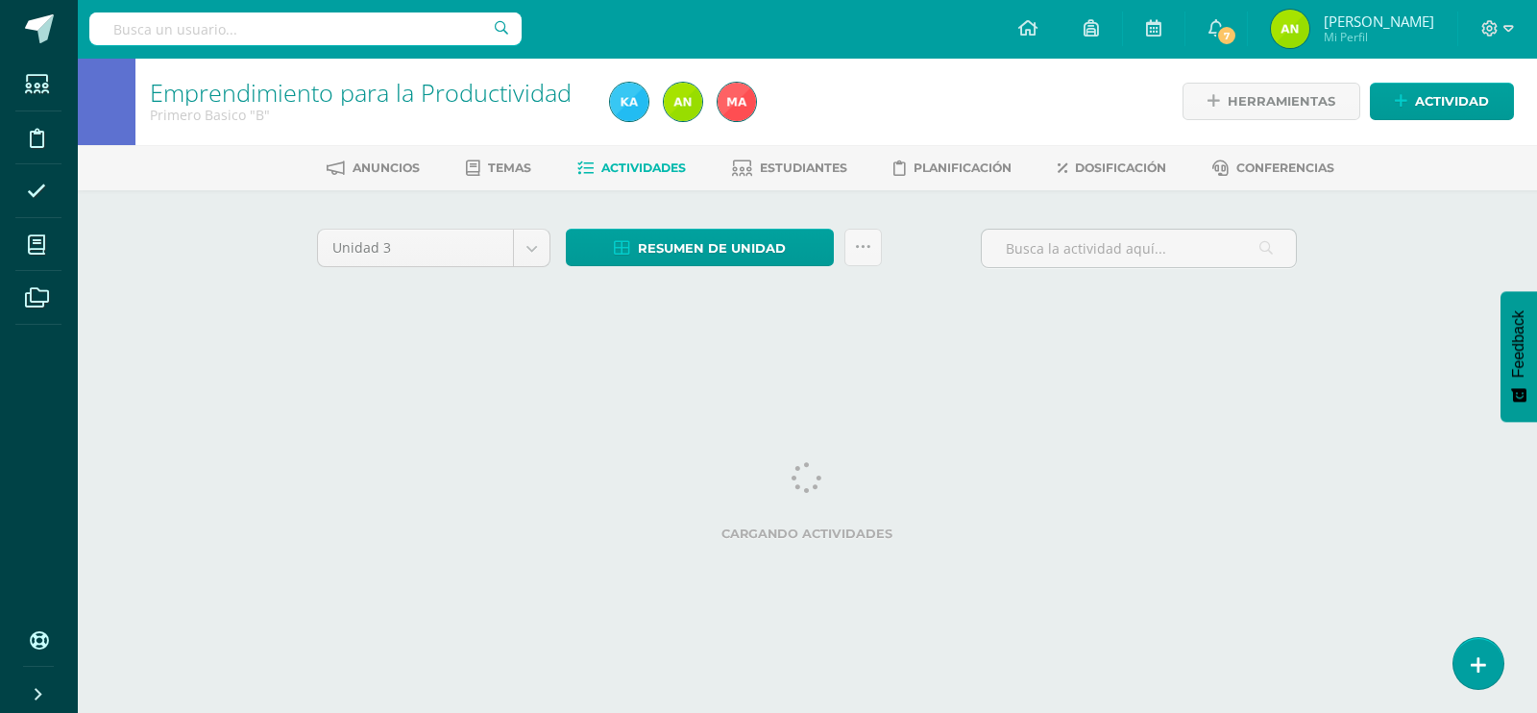
click at [954, 358] on html "Estudiantes Disciplina Asistencia Mis cursos Archivos Soporte Ayuda Reportar un…" at bounding box center [768, 179] width 1537 height 358
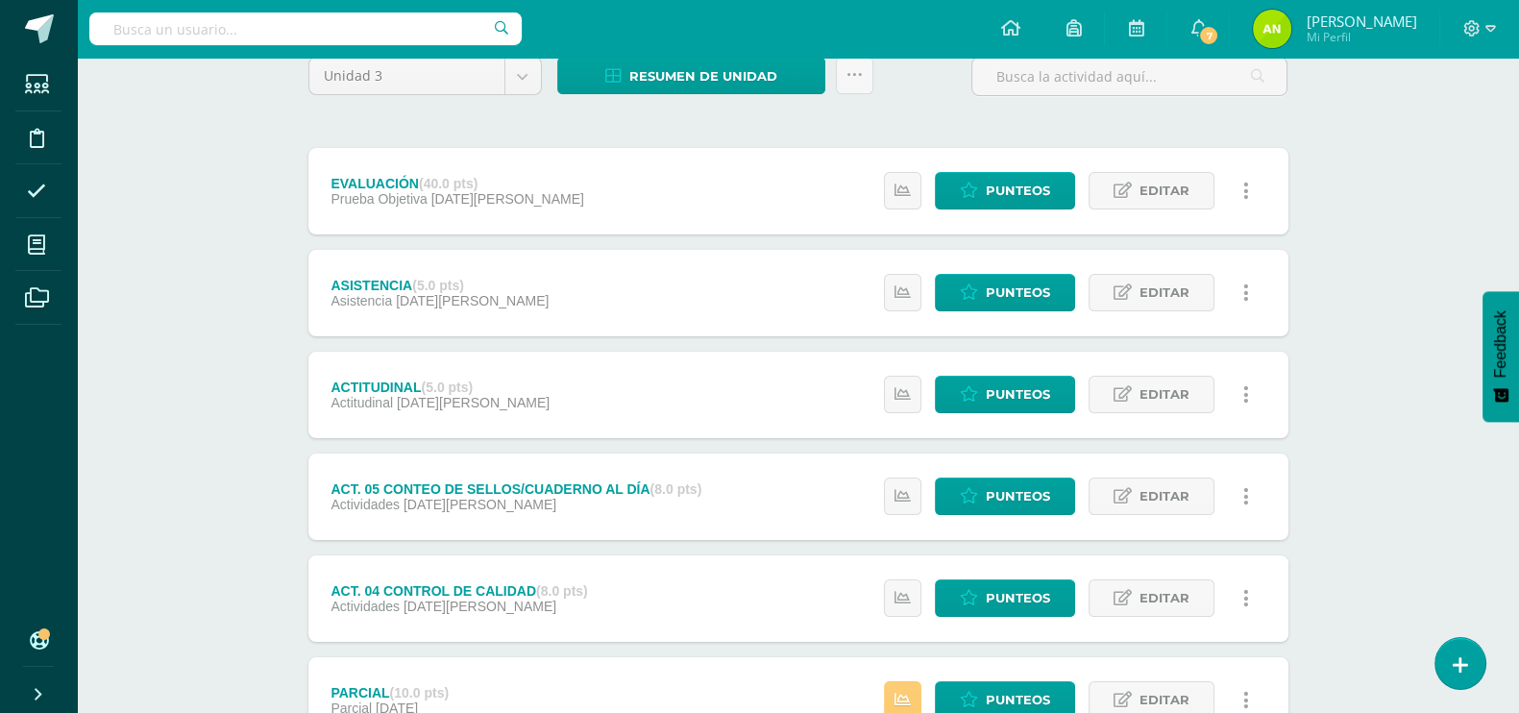
scroll to position [102, 0]
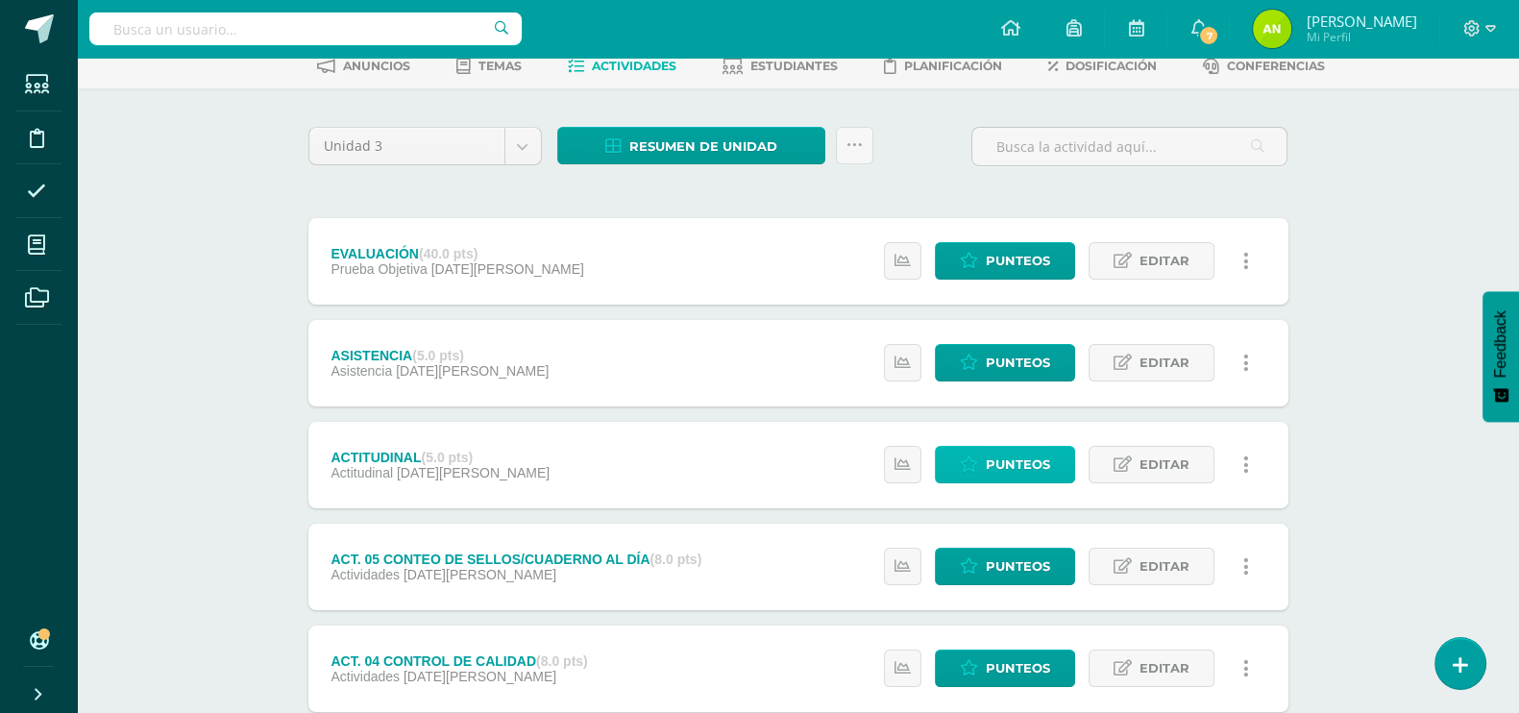
click at [1002, 468] on span "Punteos" at bounding box center [1018, 465] width 64 height 36
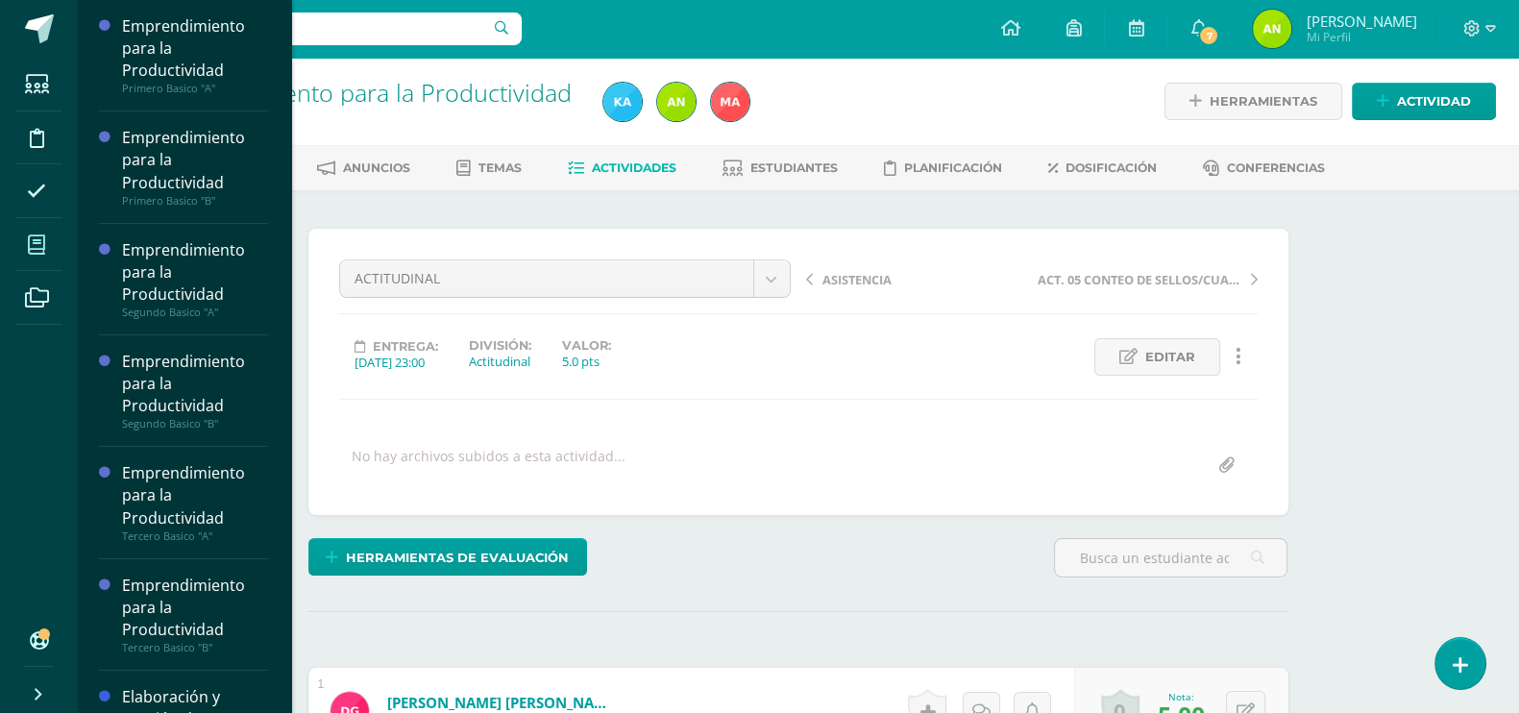
click at [44, 239] on icon at bounding box center [36, 244] width 17 height 19
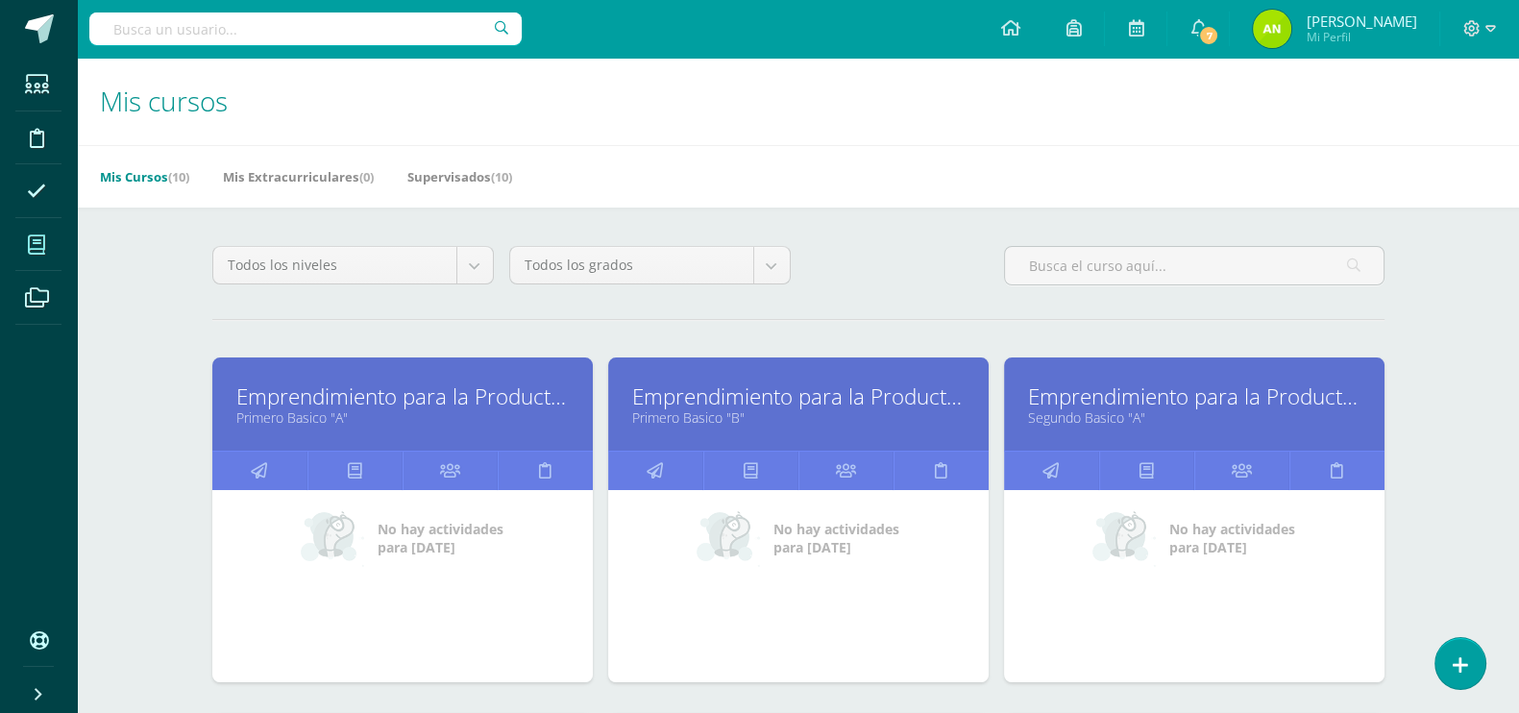
click at [745, 396] on link "Emprendimiento para la Productividad" at bounding box center [798, 396] width 332 height 30
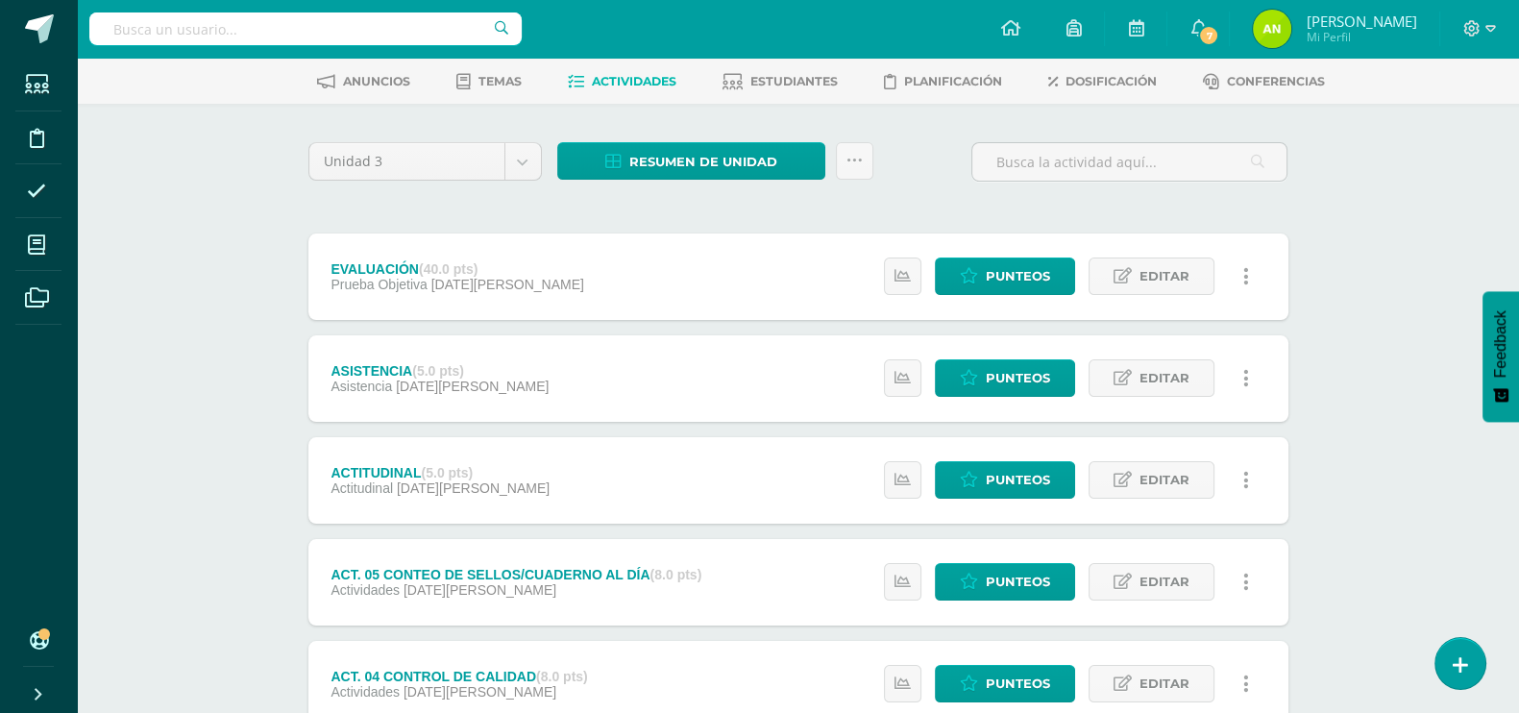
scroll to position [104, 0]
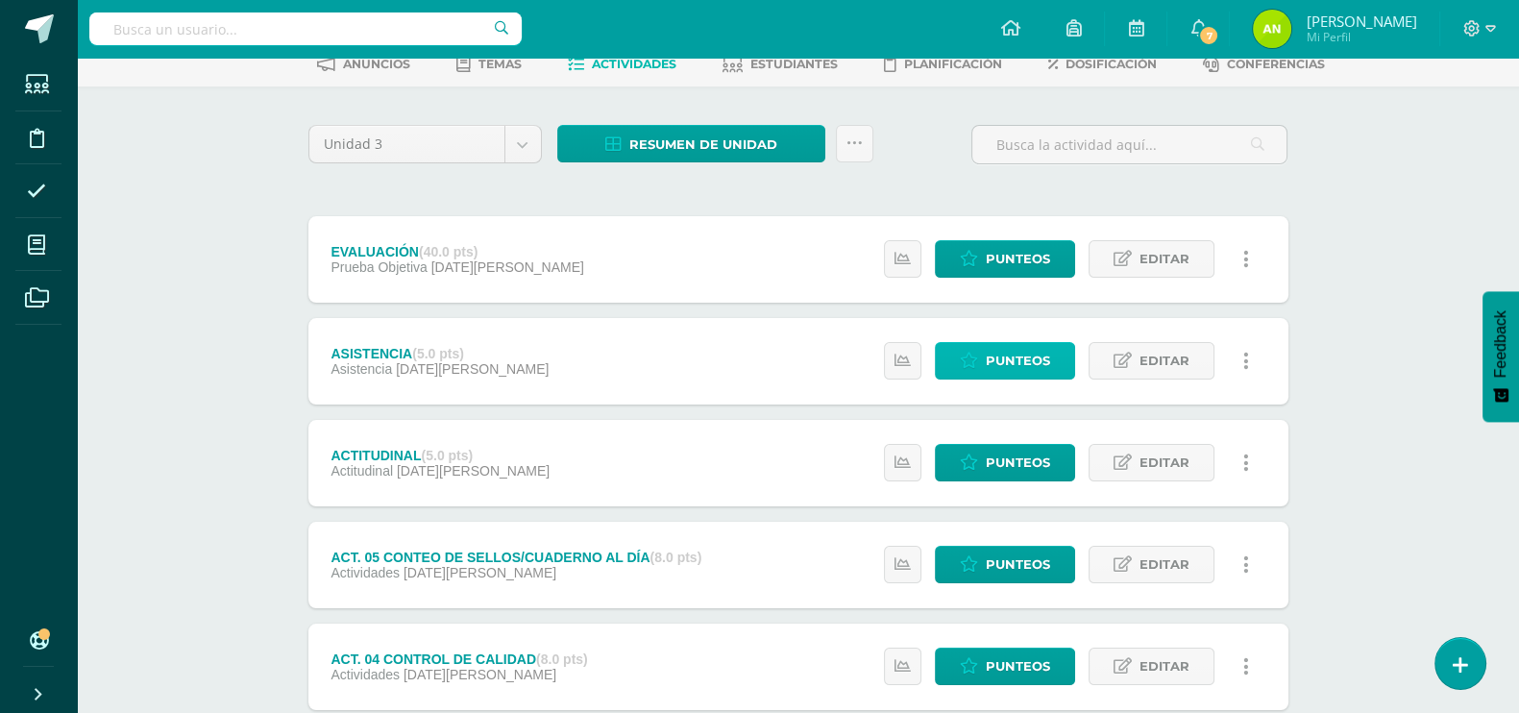
click at [1011, 353] on span "Punteos" at bounding box center [1018, 361] width 64 height 36
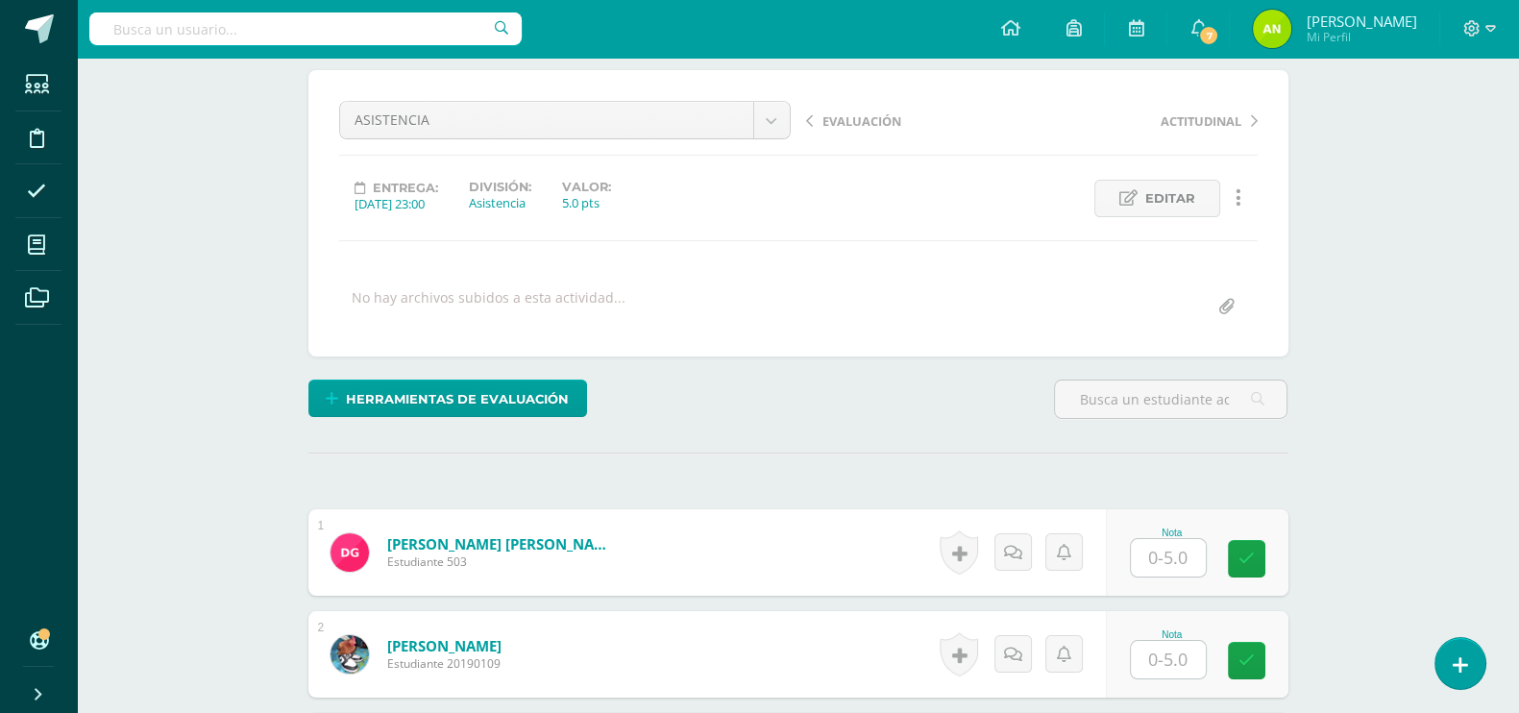
scroll to position [215, 0]
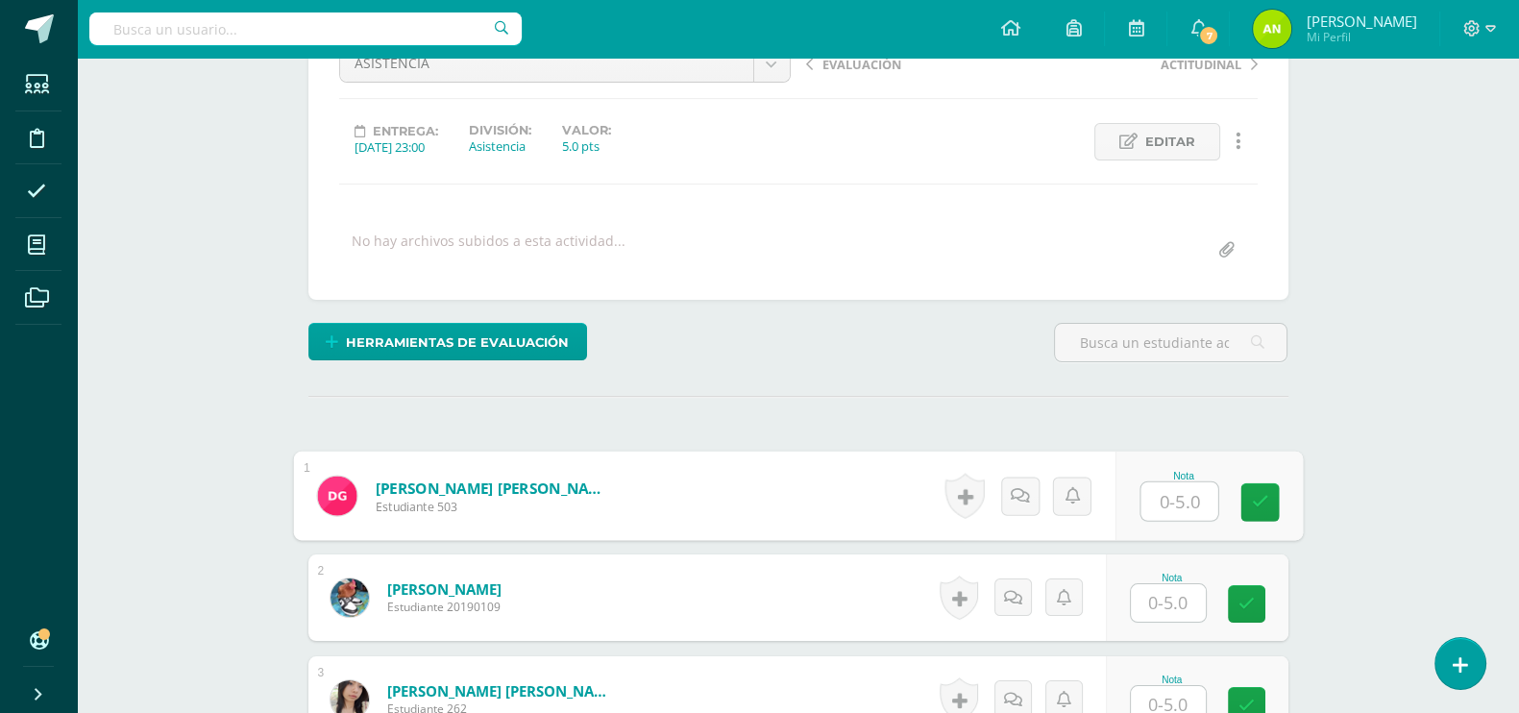
click at [1167, 497] on input "text" at bounding box center [1178, 501] width 77 height 38
type input "4"
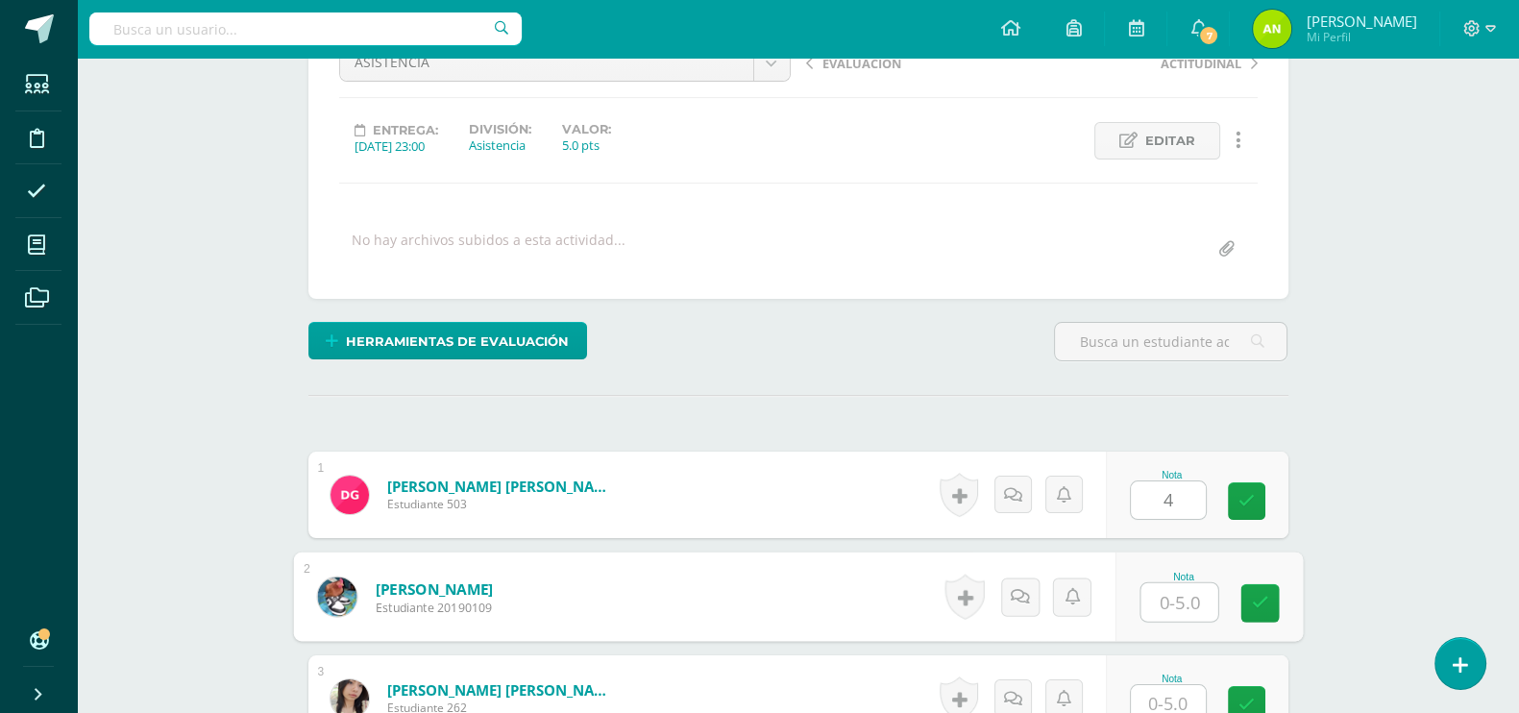
scroll to position [217, 0]
type input "3"
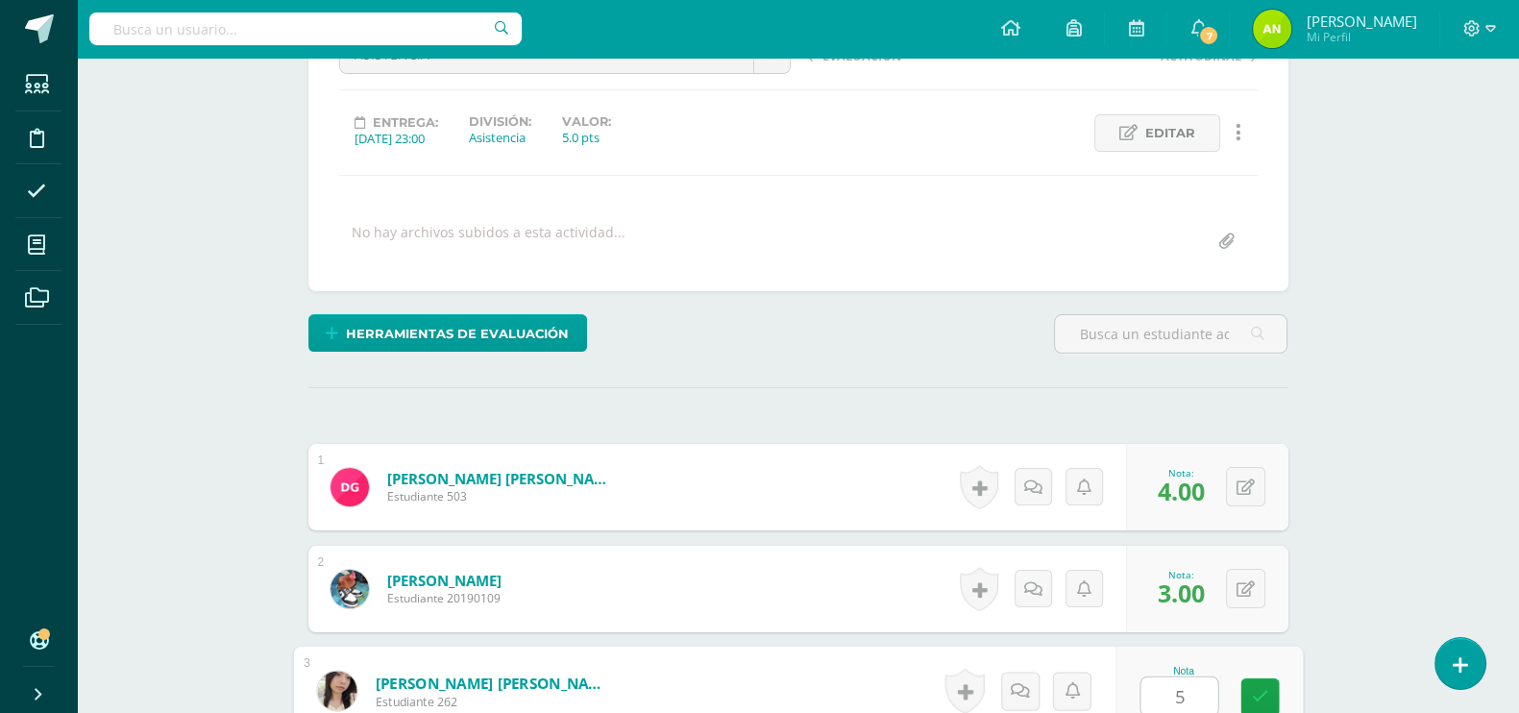
type input "5"
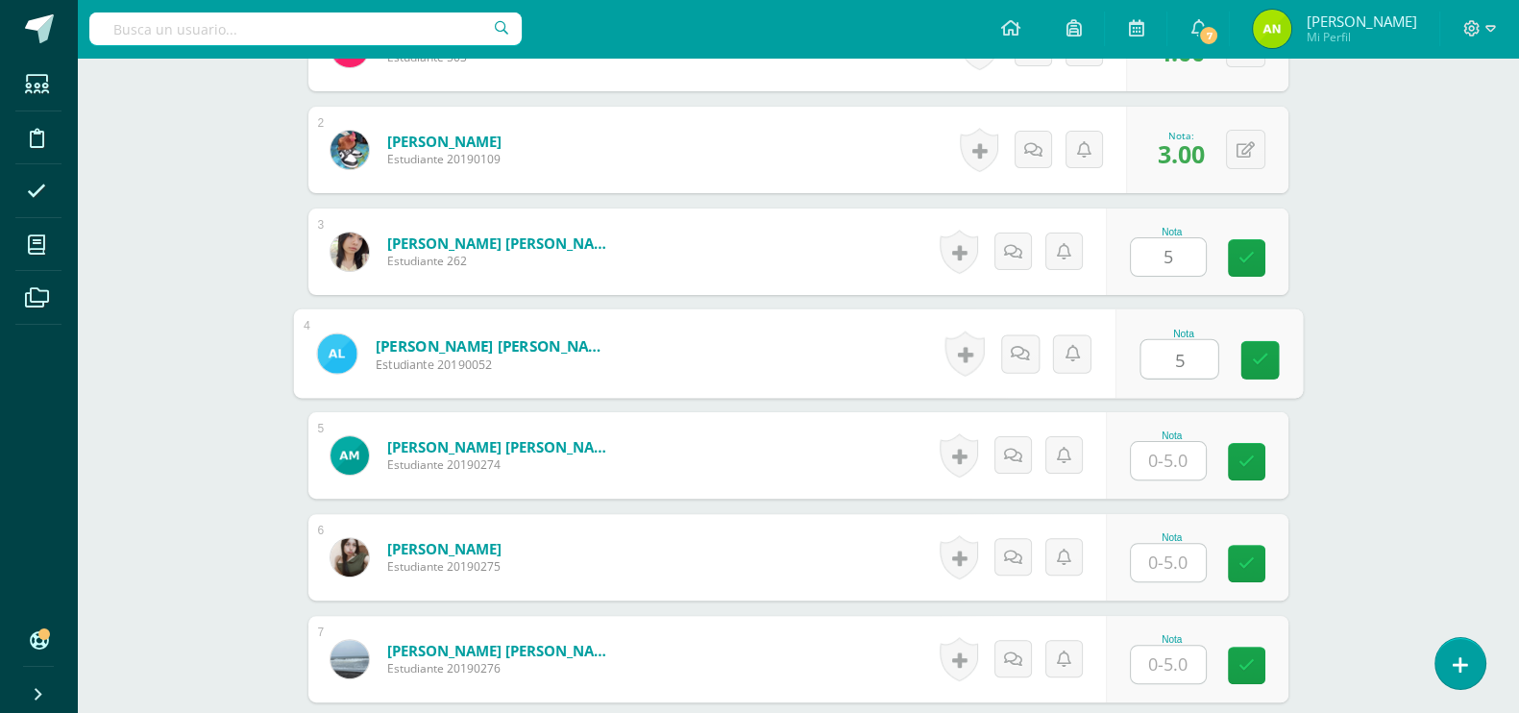
type input "5"
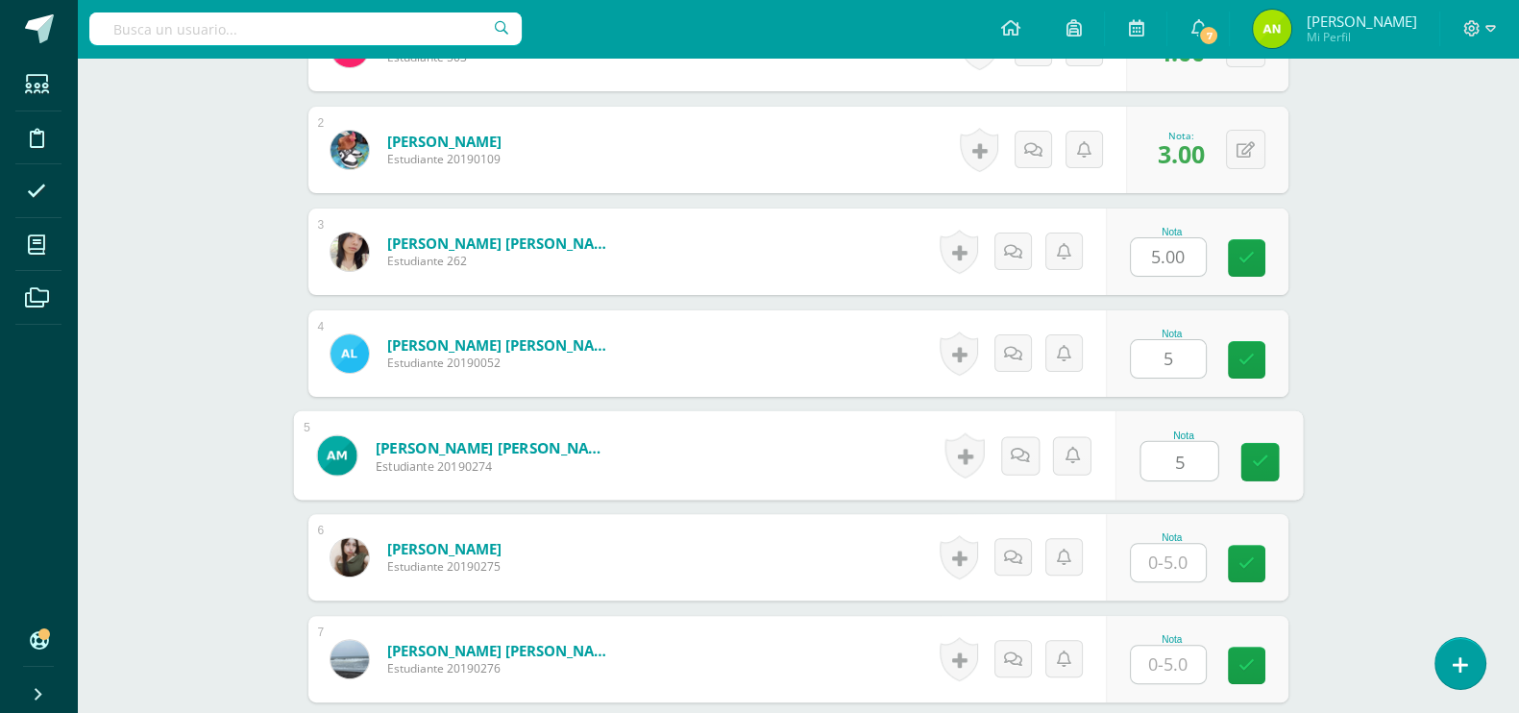
type input "5"
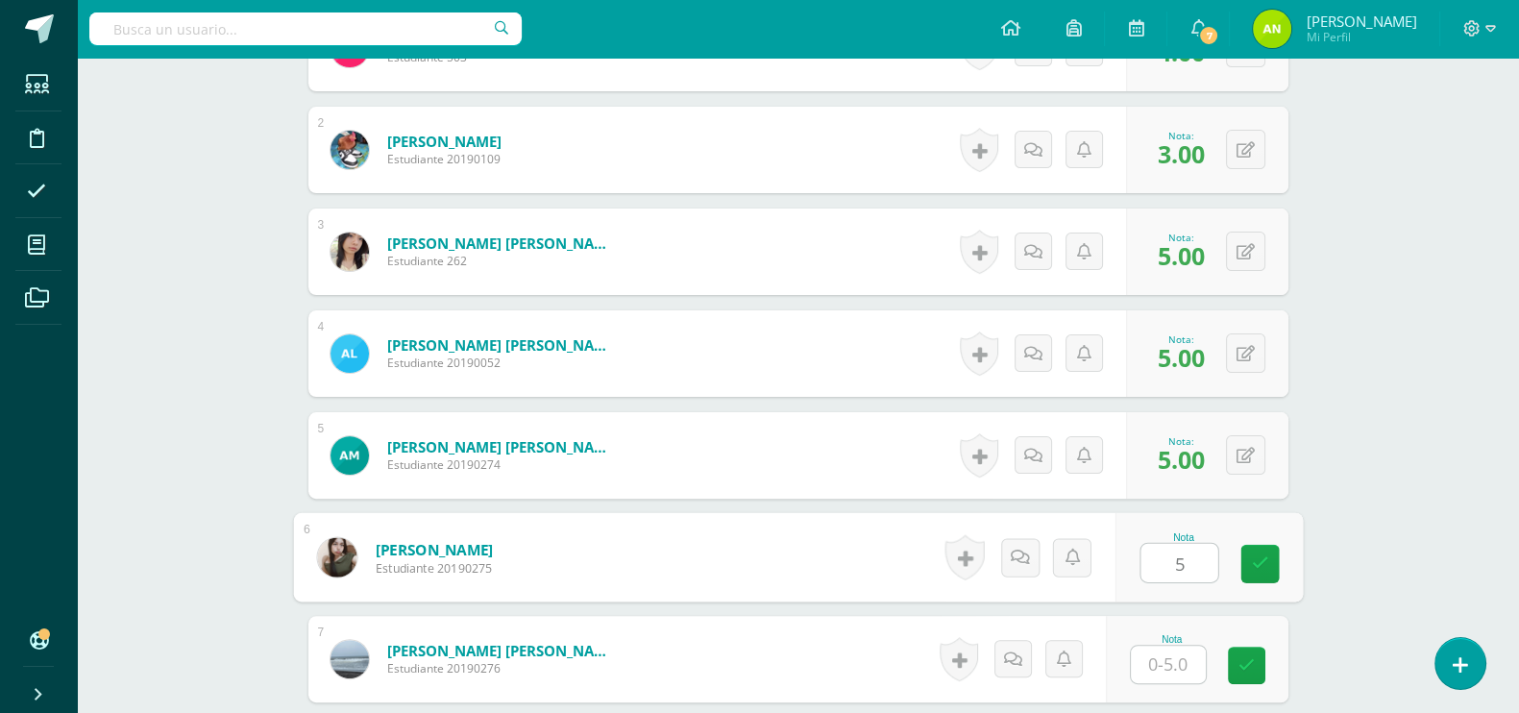
type input "5"
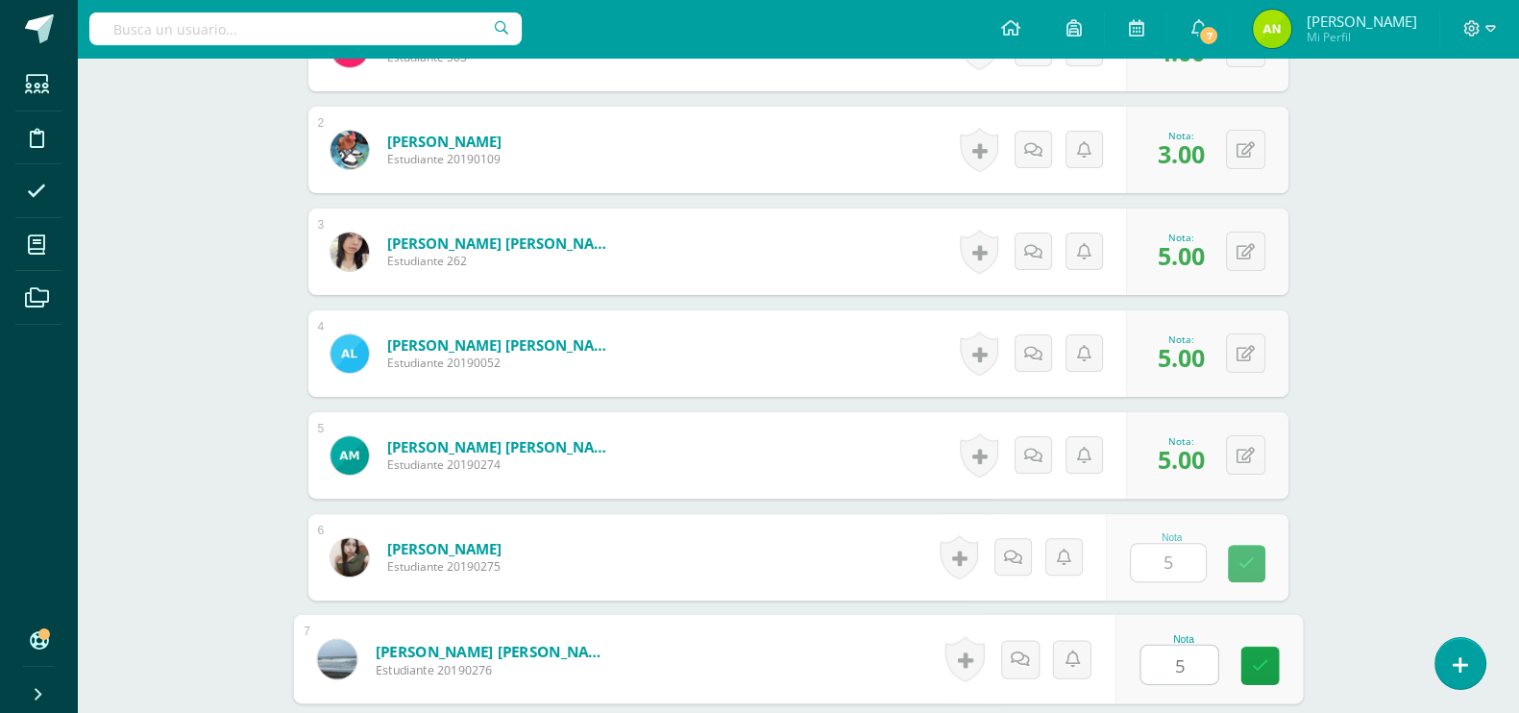
type input "5"
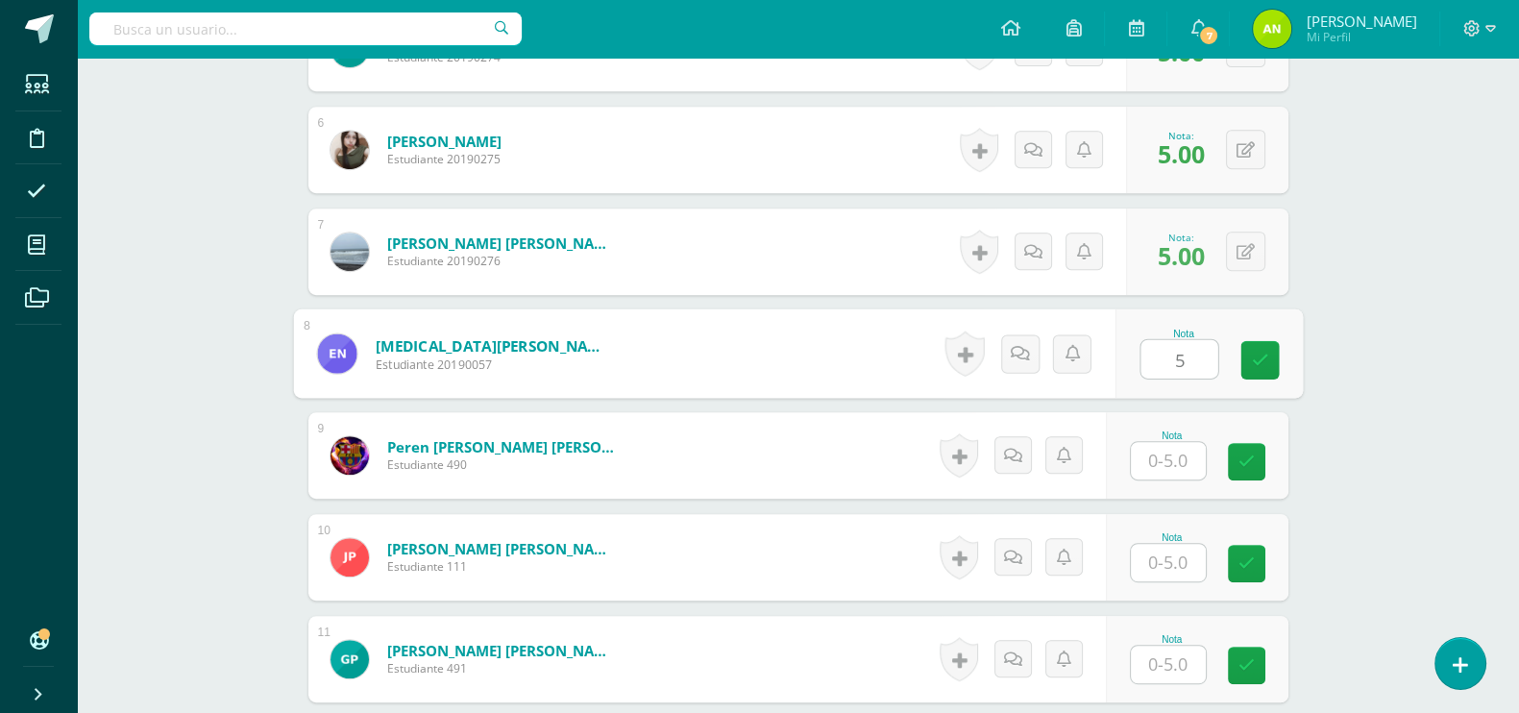
type input "5"
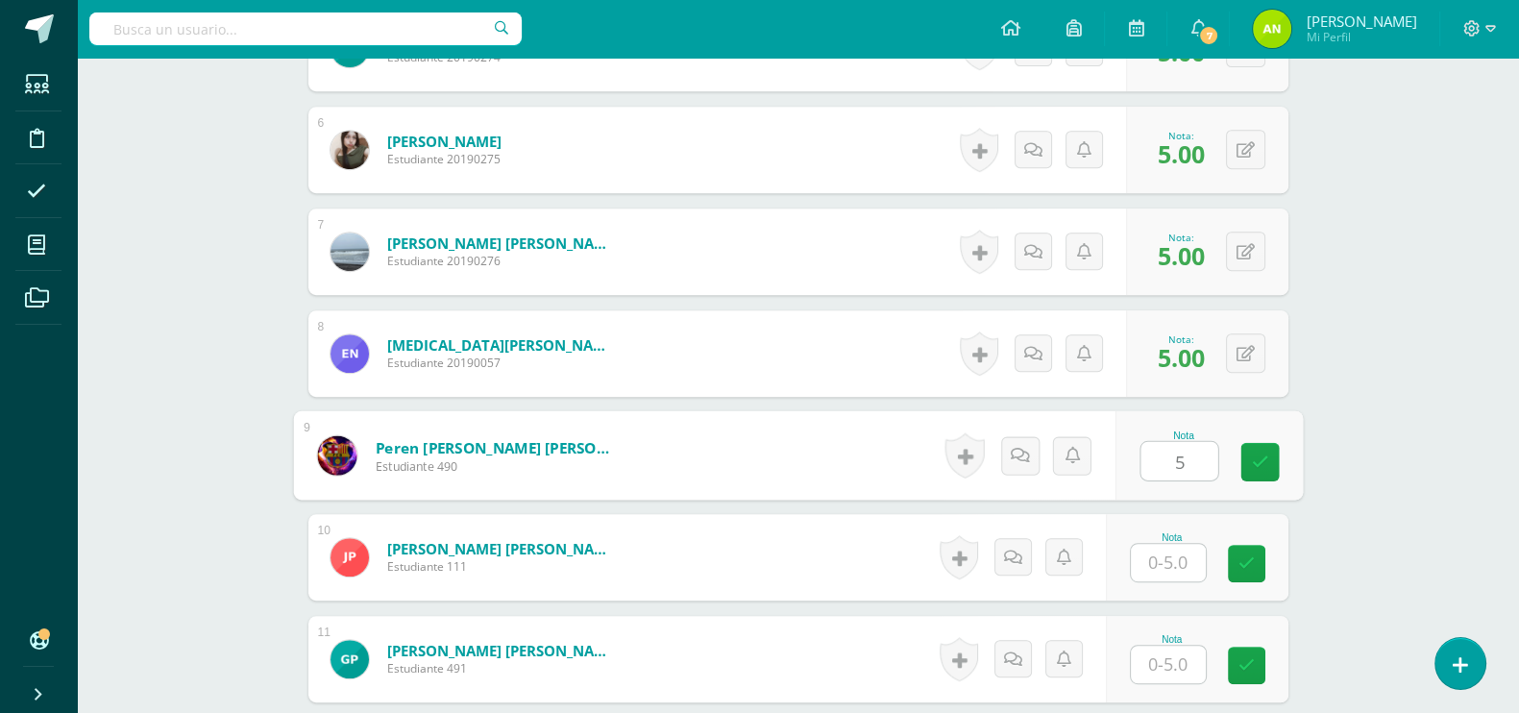
type input "5"
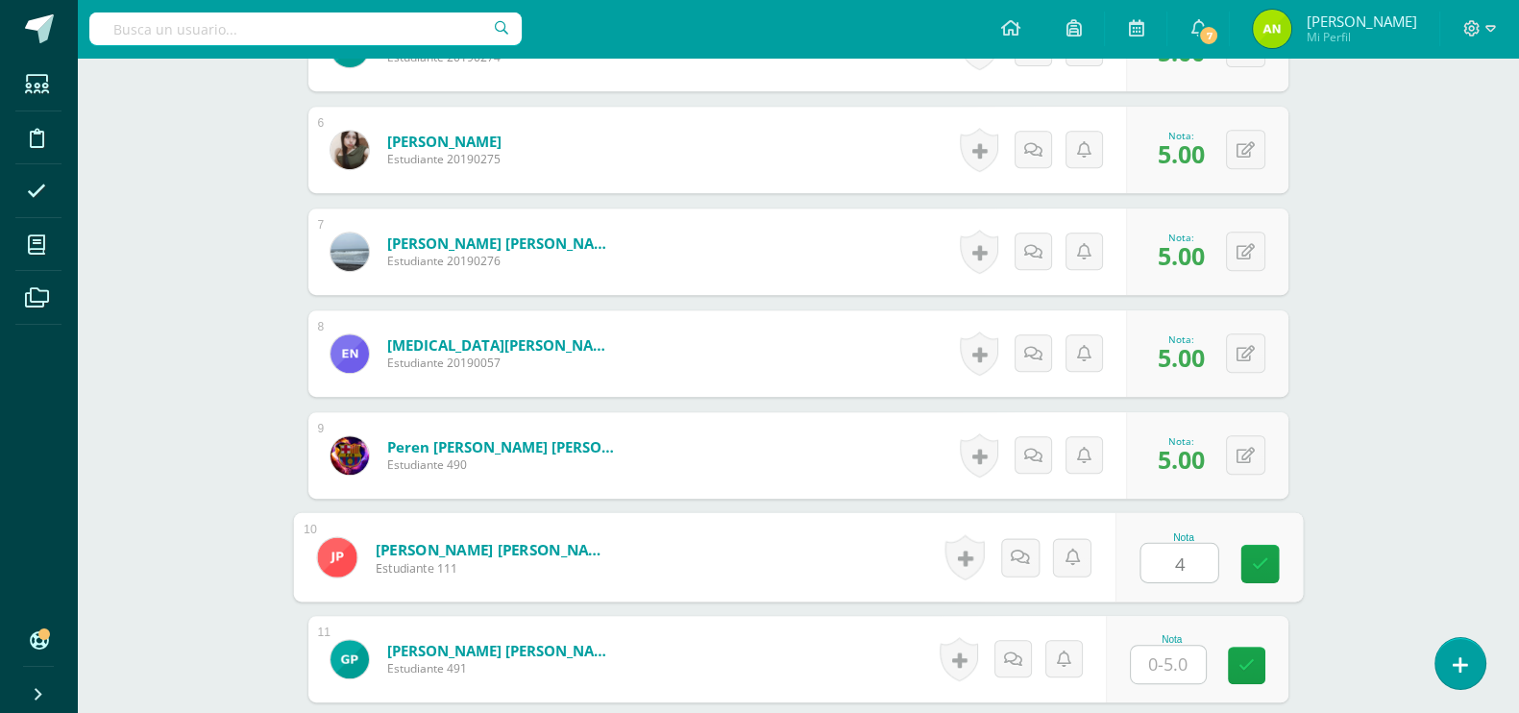
type input "4"
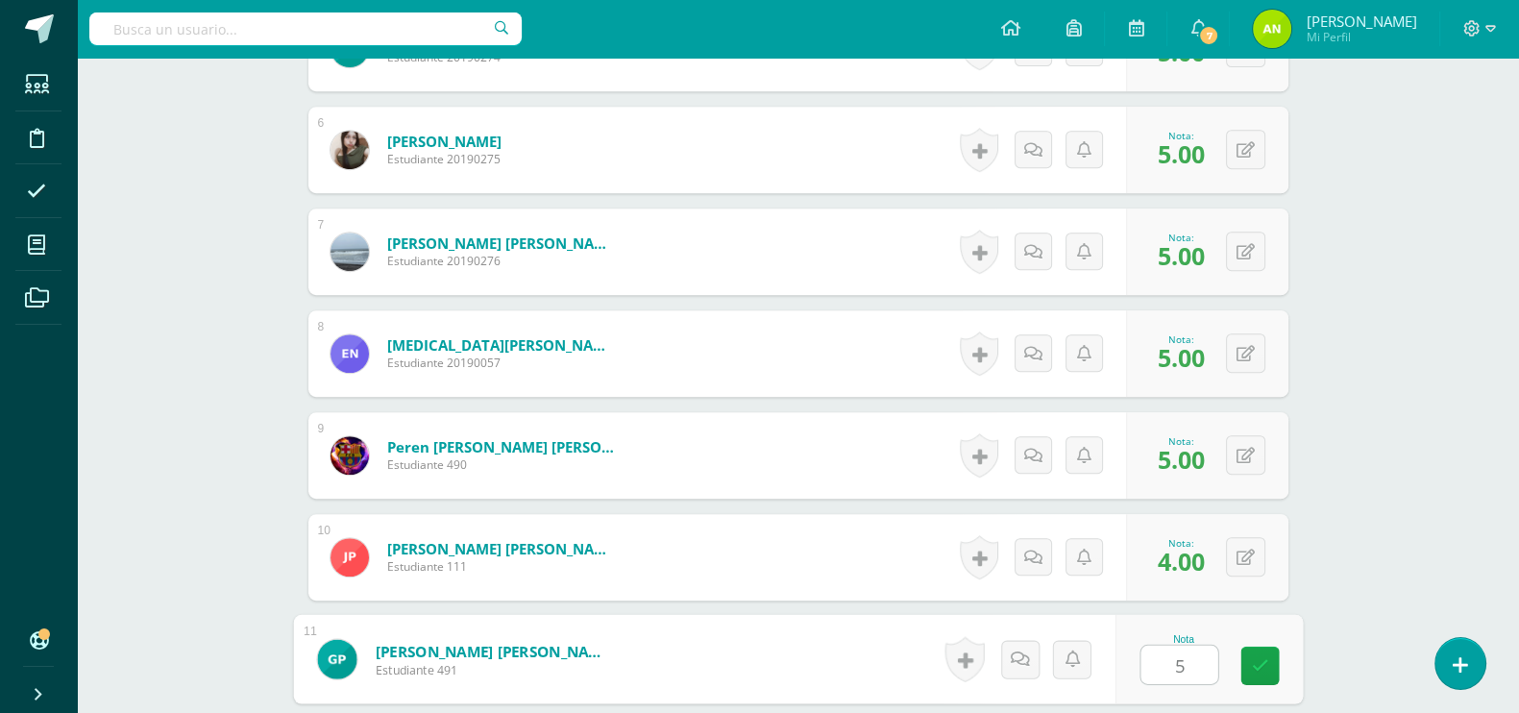
type input "5"
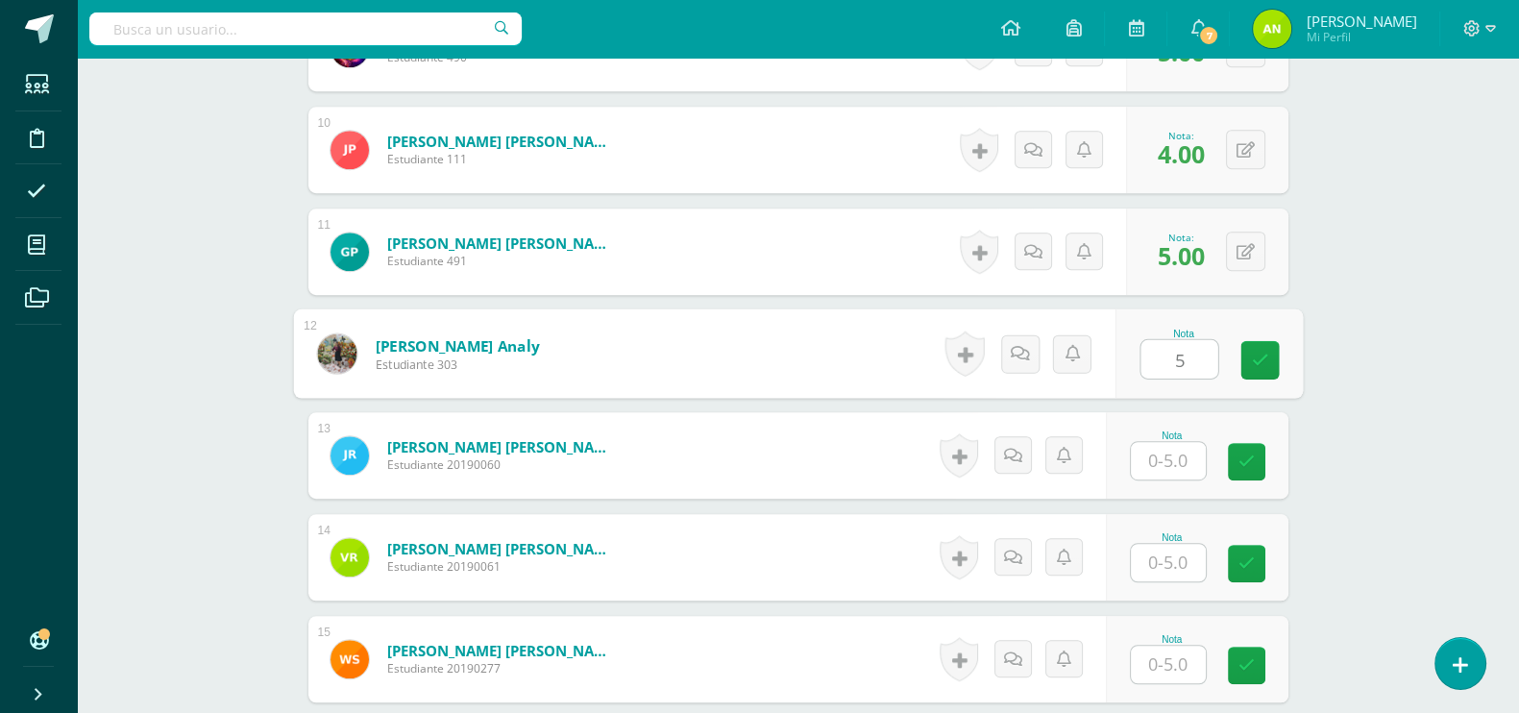
type input "5"
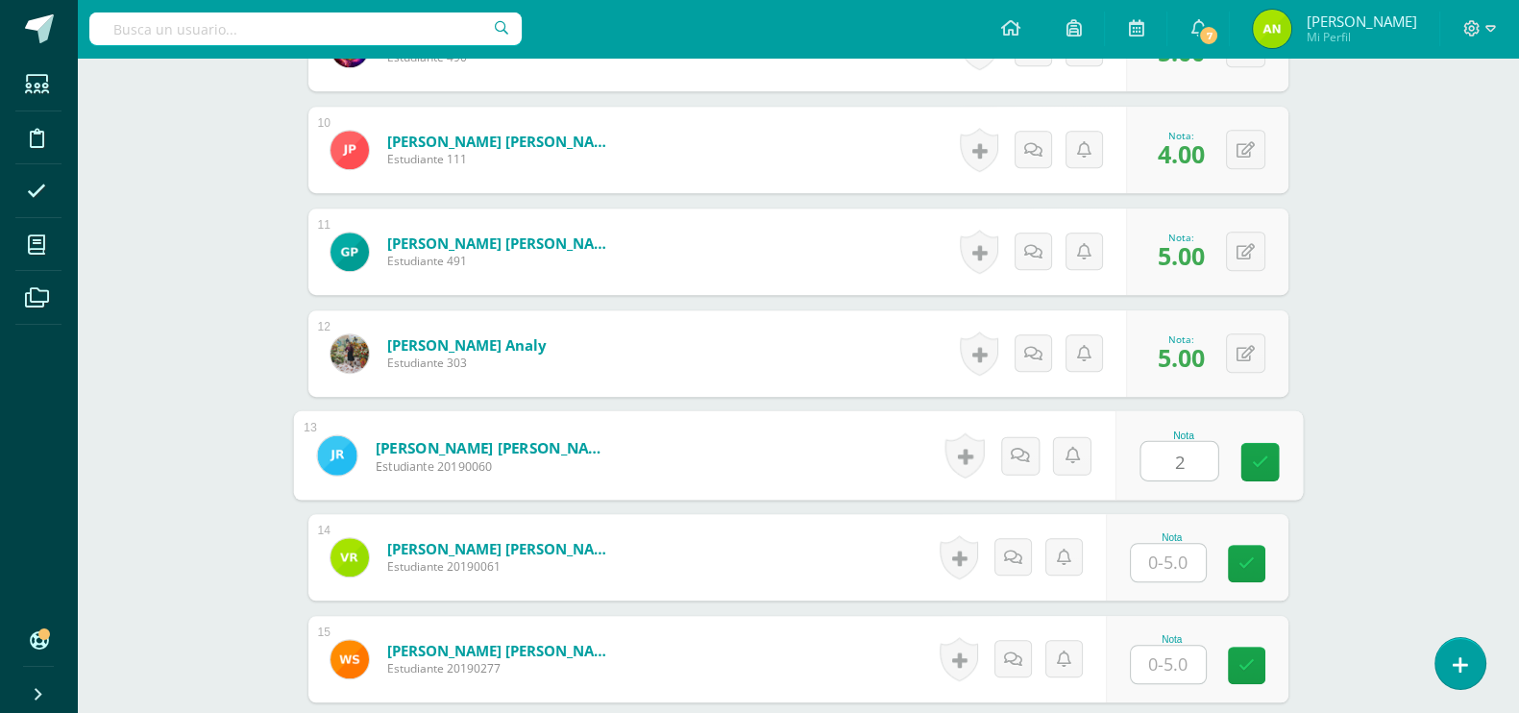
type input "2"
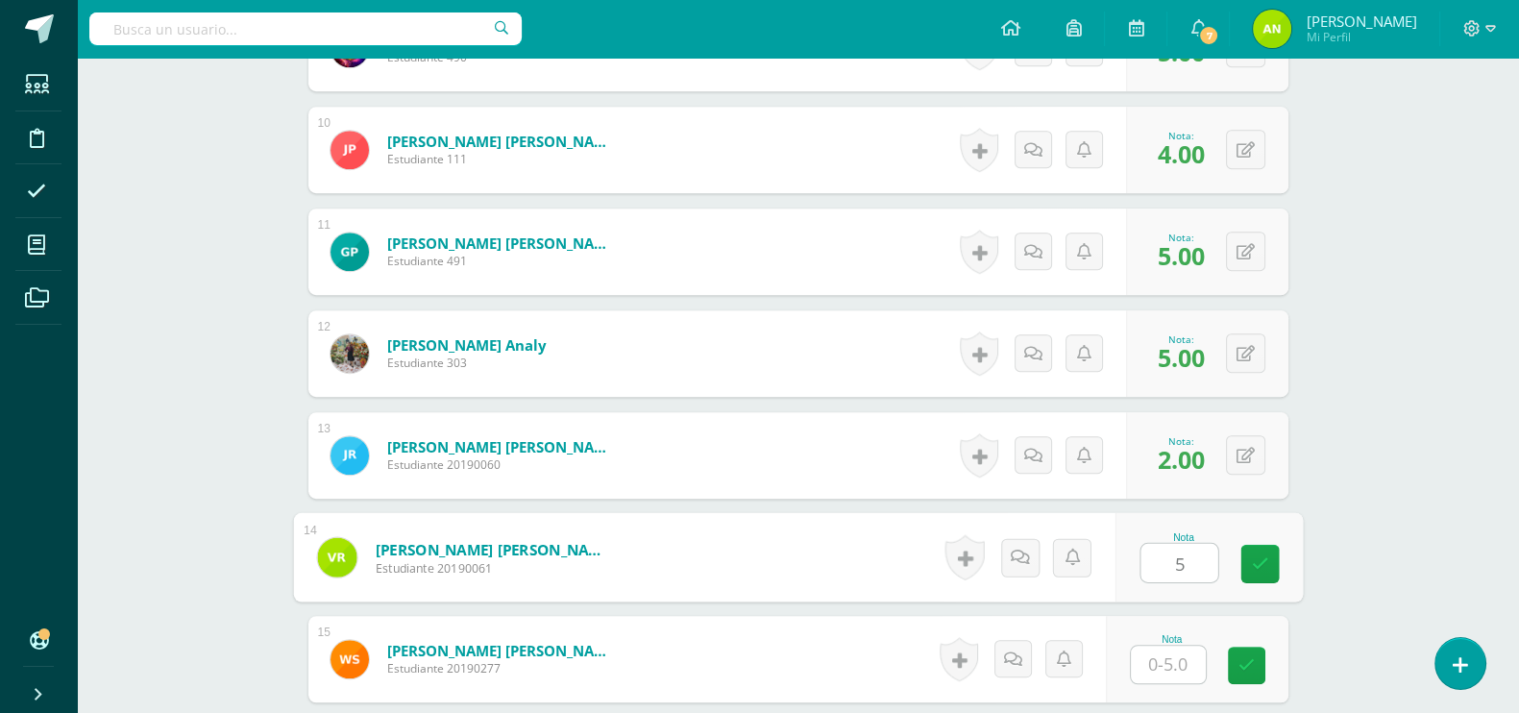
type input "5"
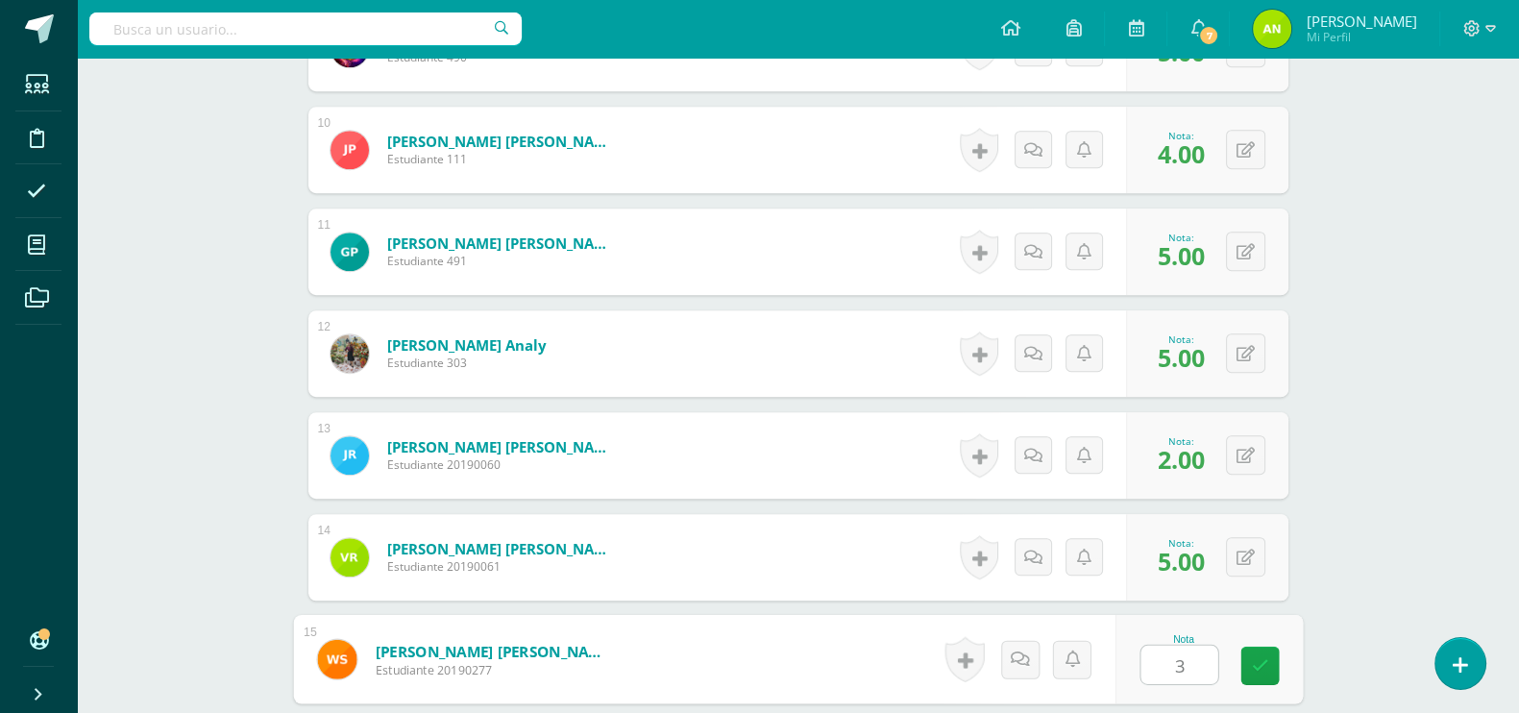
type input "3"
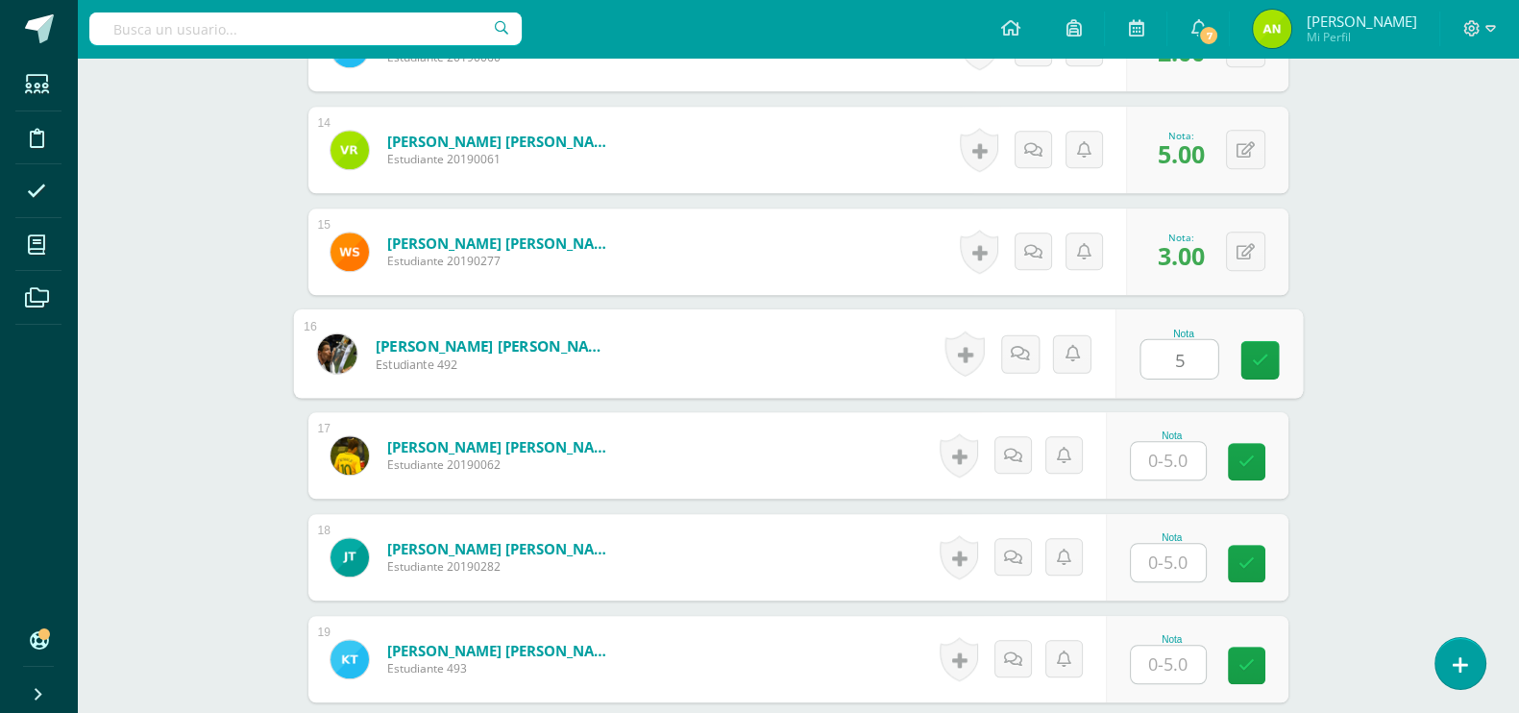
type input "5"
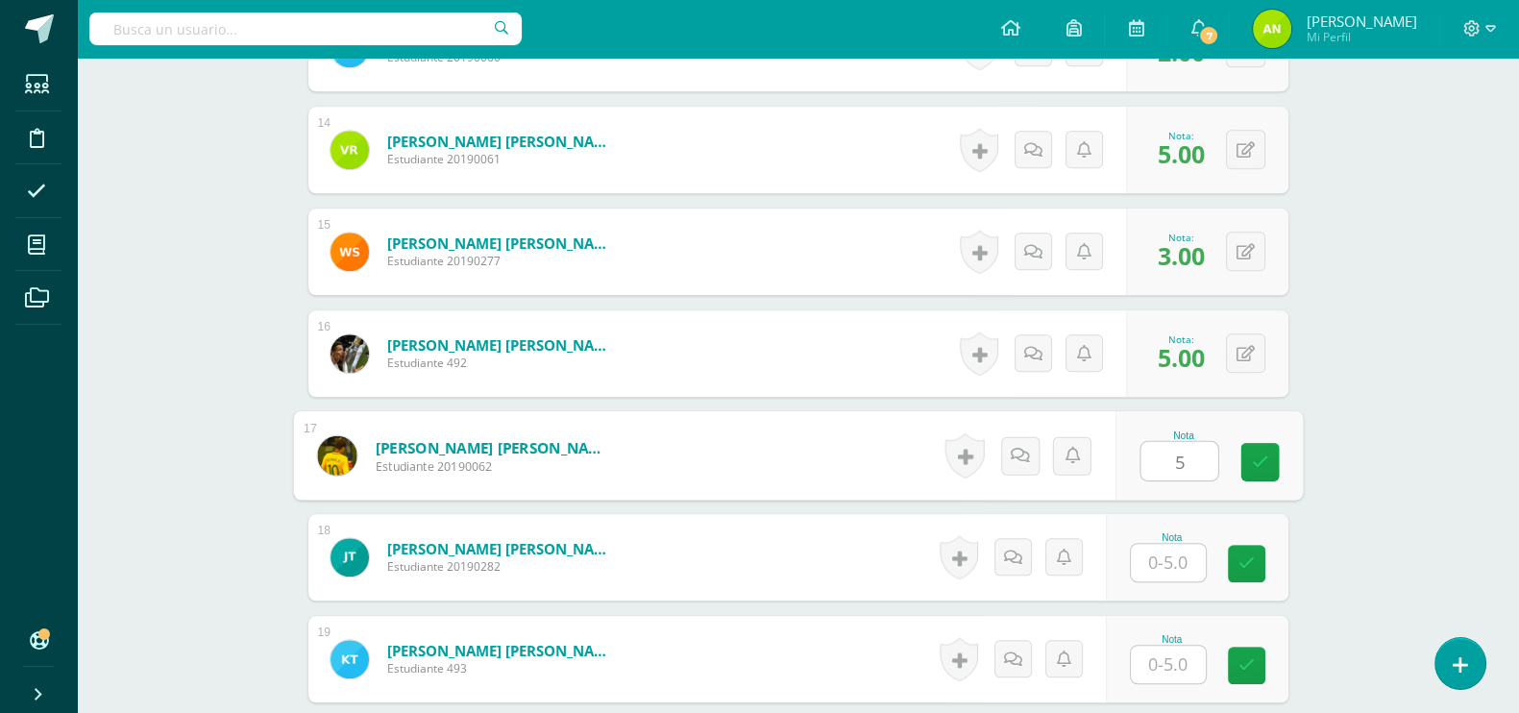
type input "5"
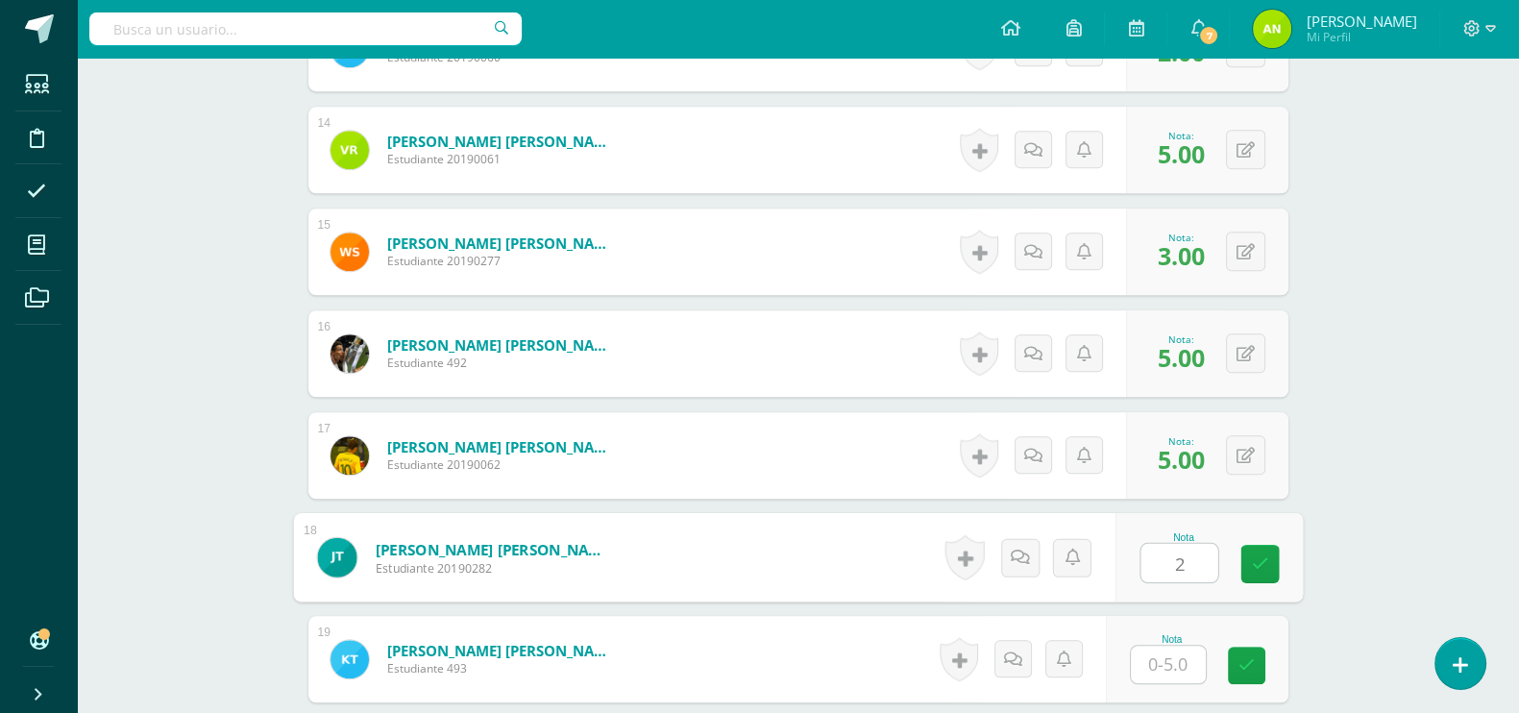
type input "2"
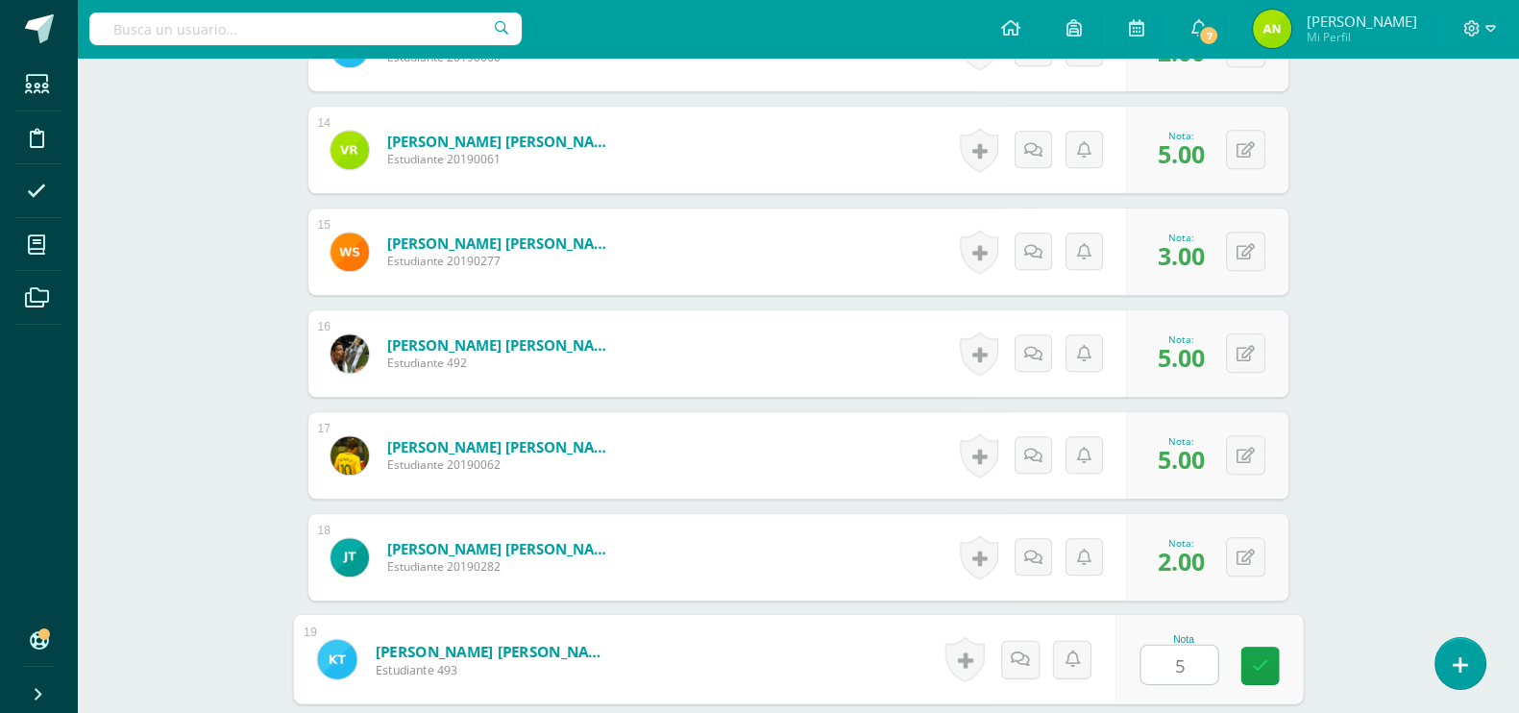
type input "5"
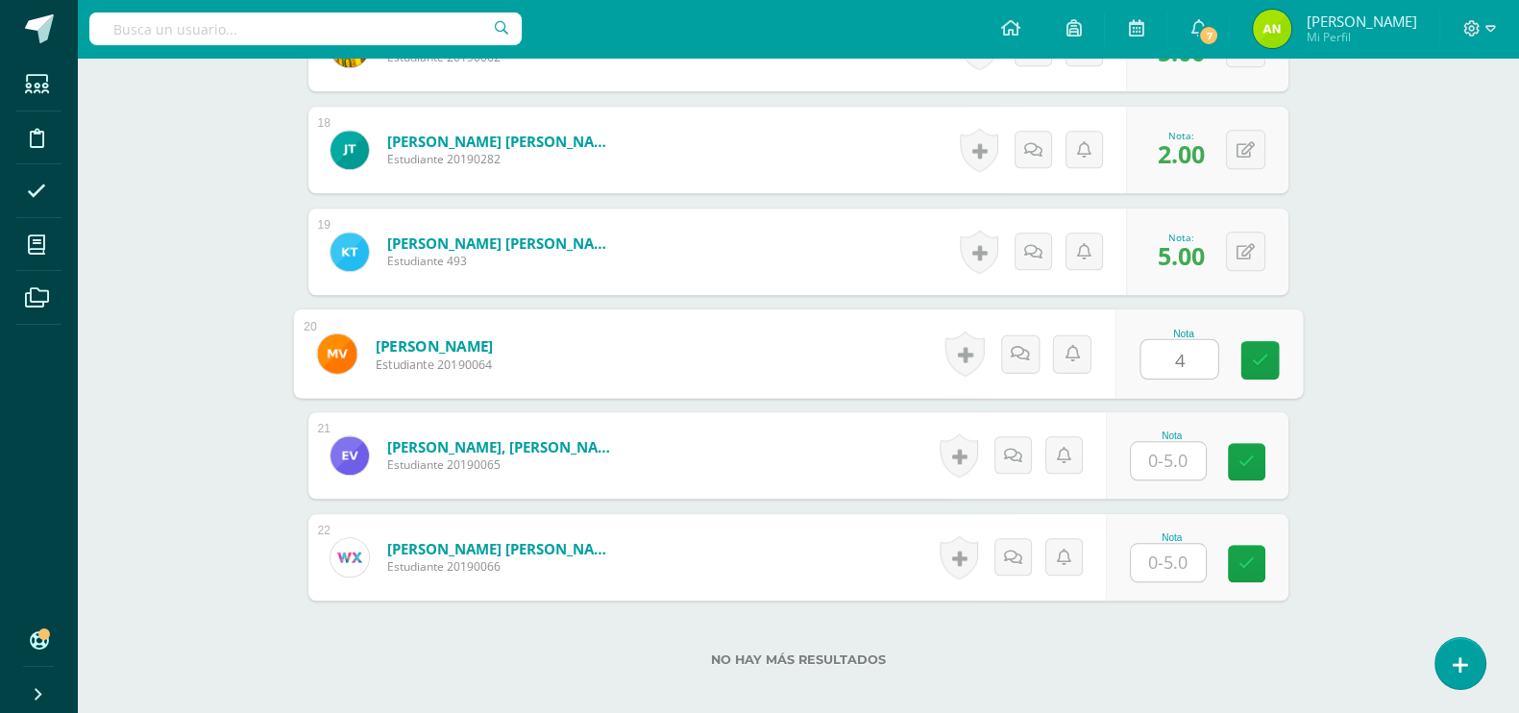
type input "4"
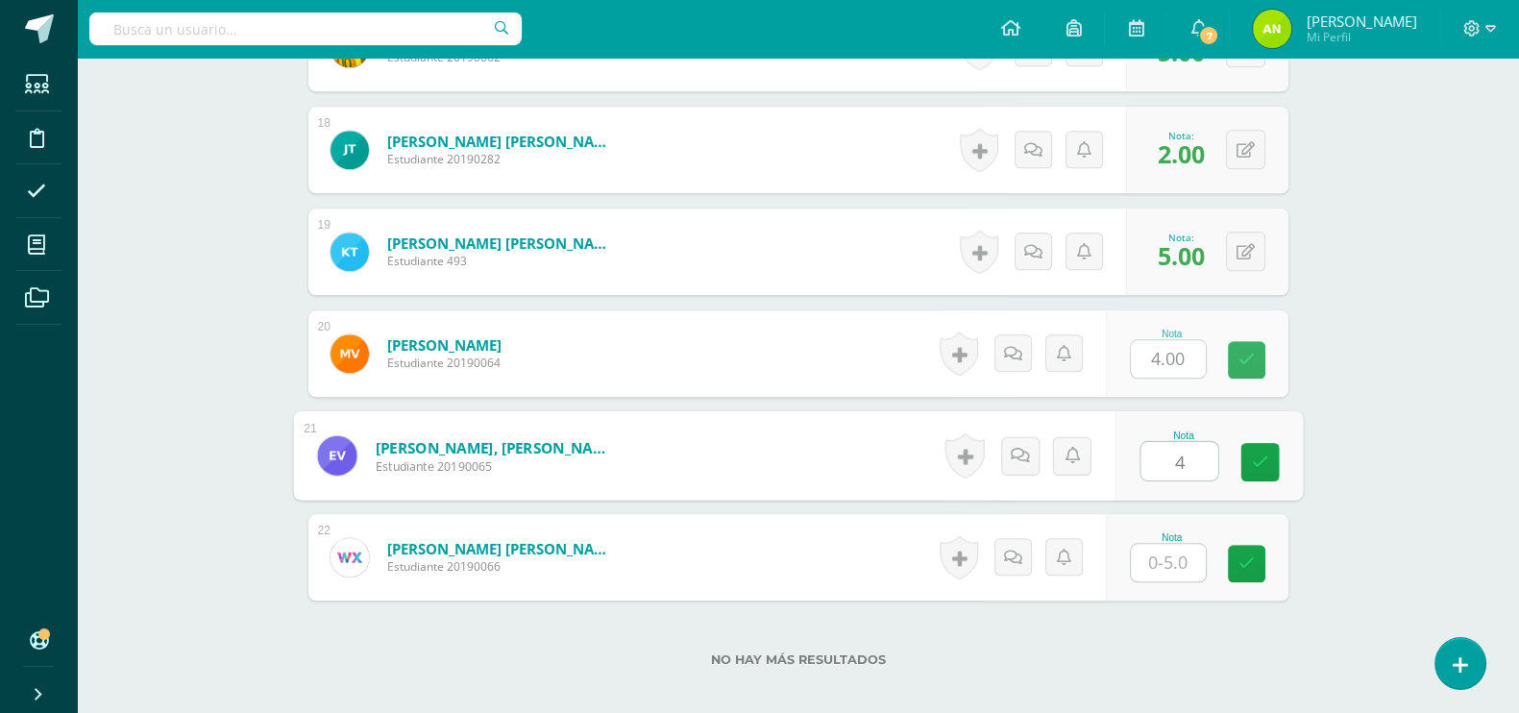
type input "4"
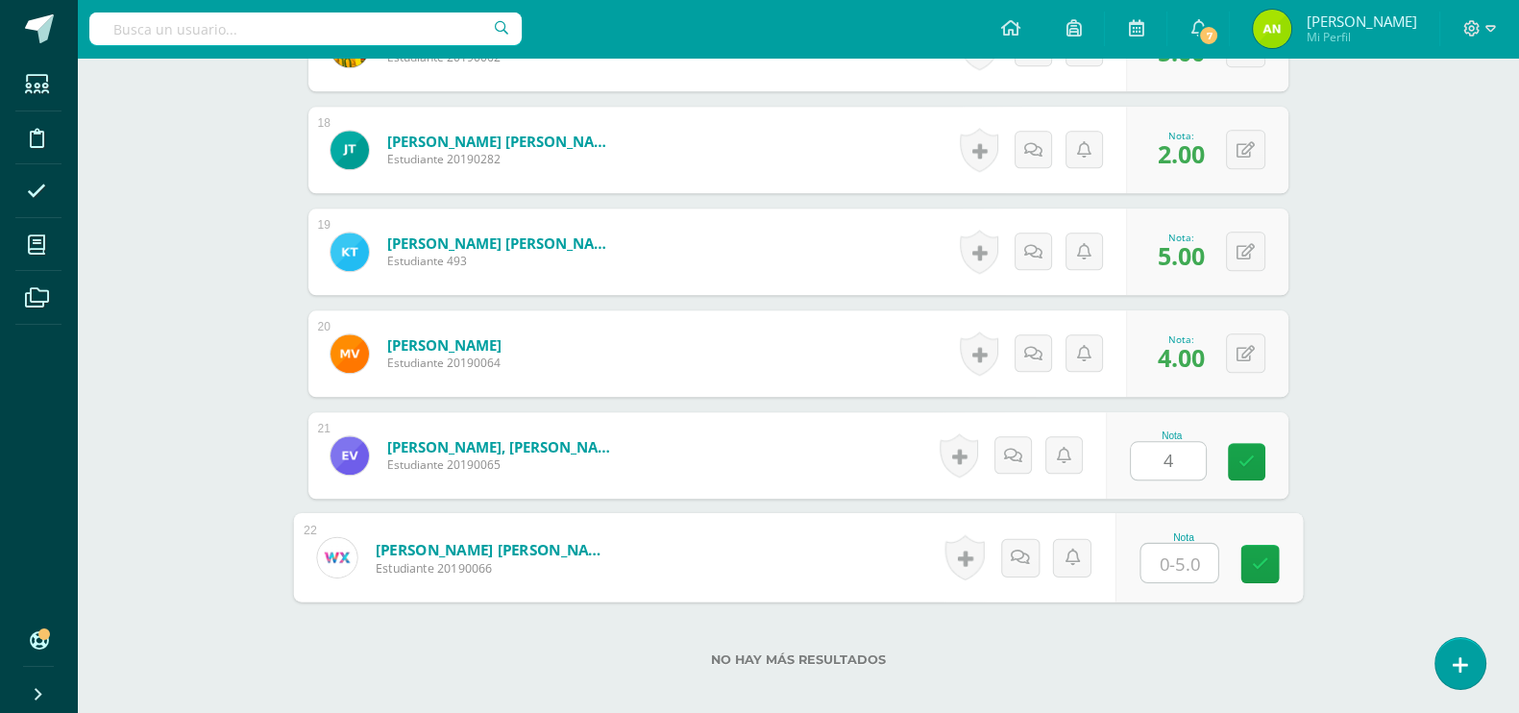
type input "4"
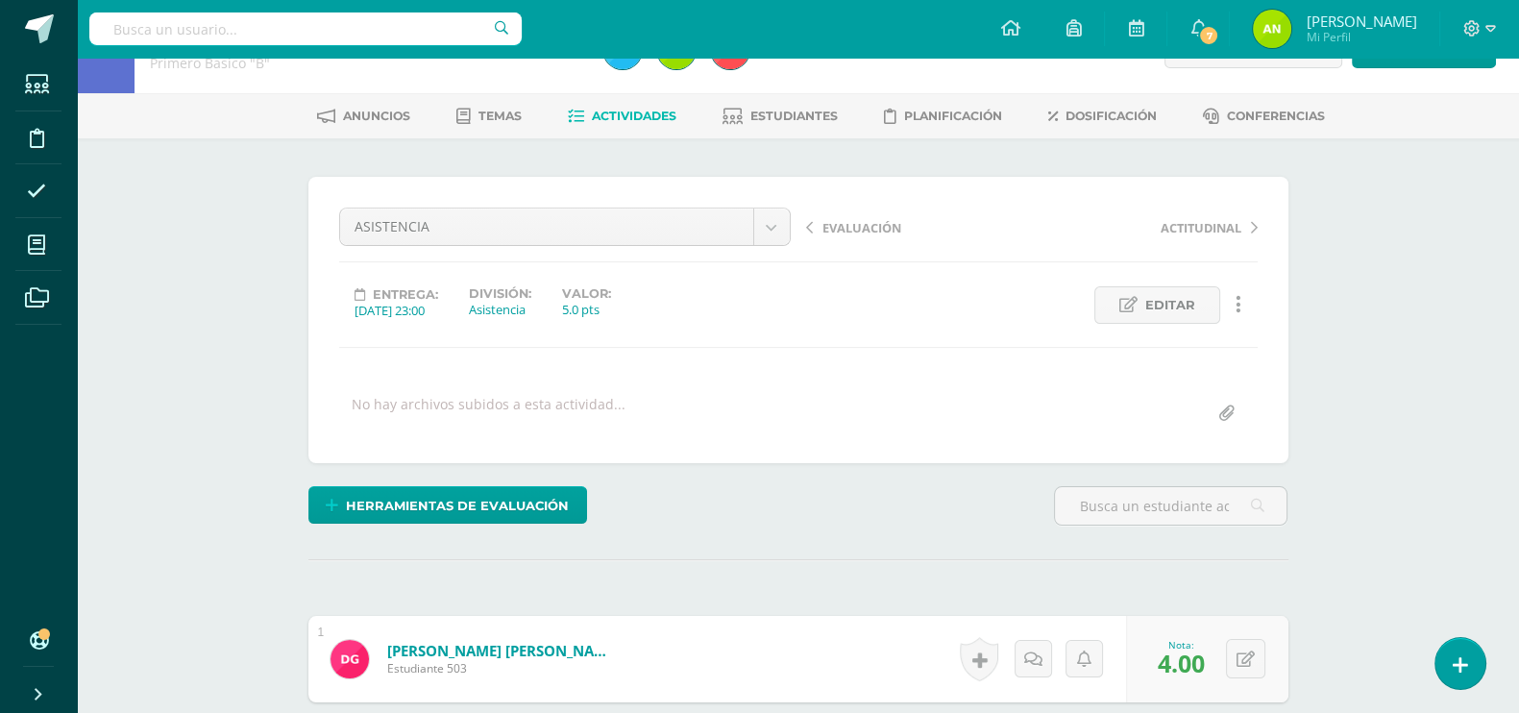
scroll to position [0, 0]
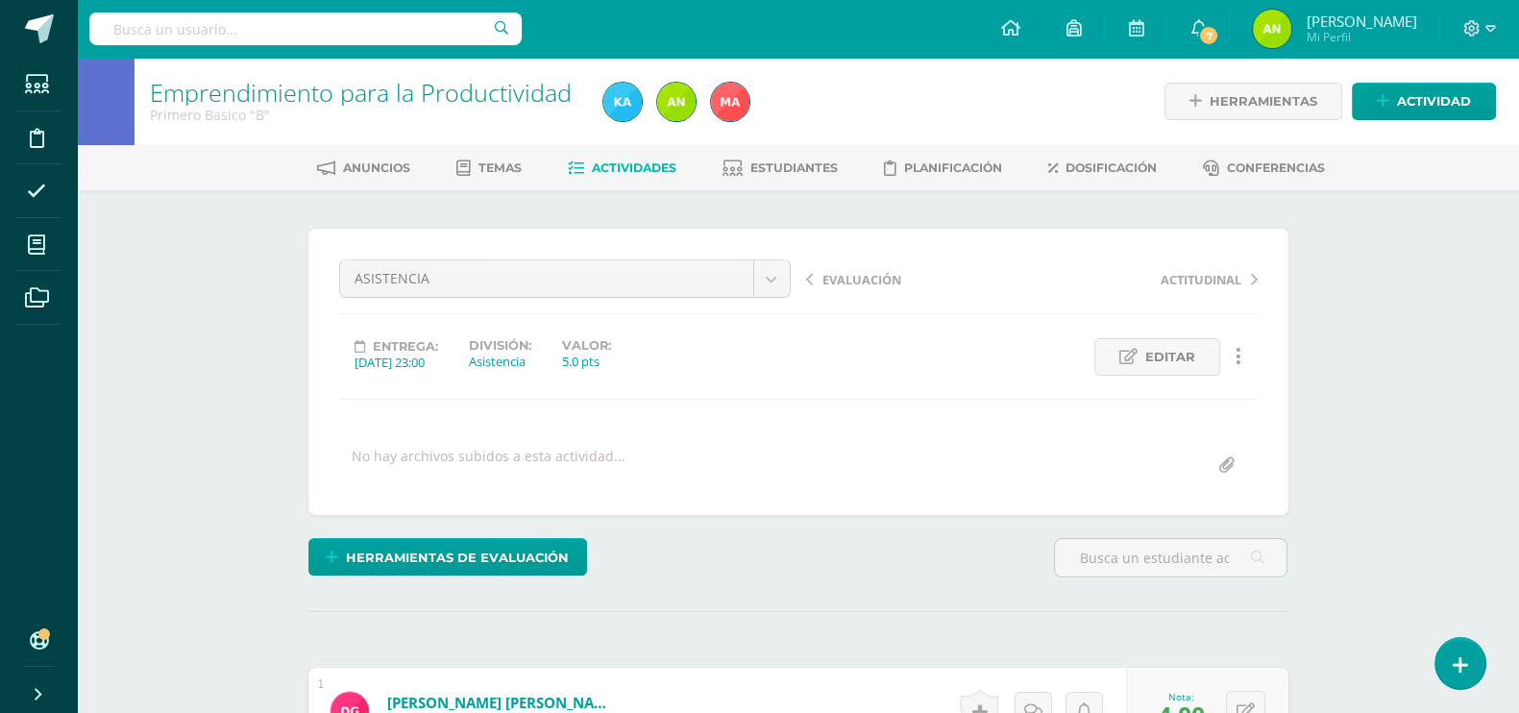
click at [658, 171] on span "Actividades" at bounding box center [634, 167] width 85 height 14
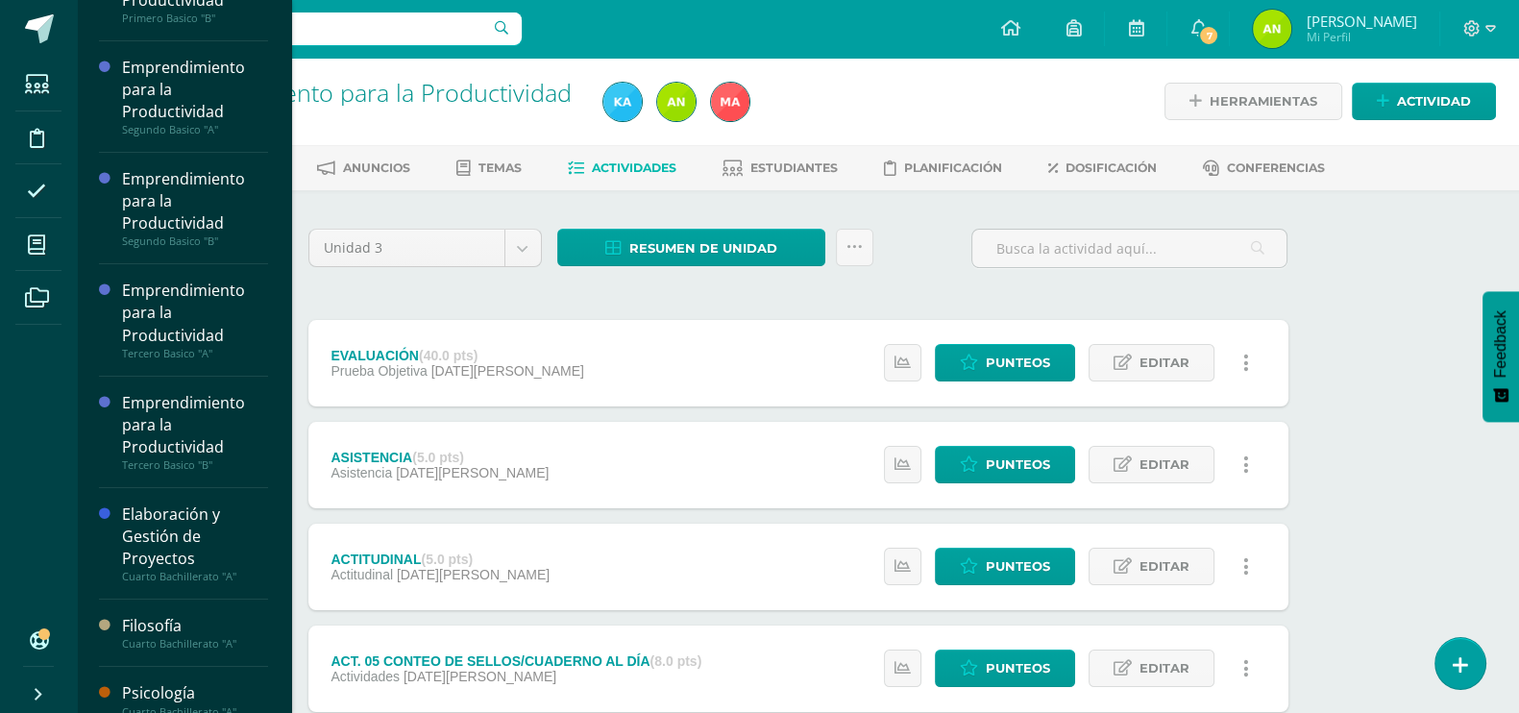
scroll to position [215, 0]
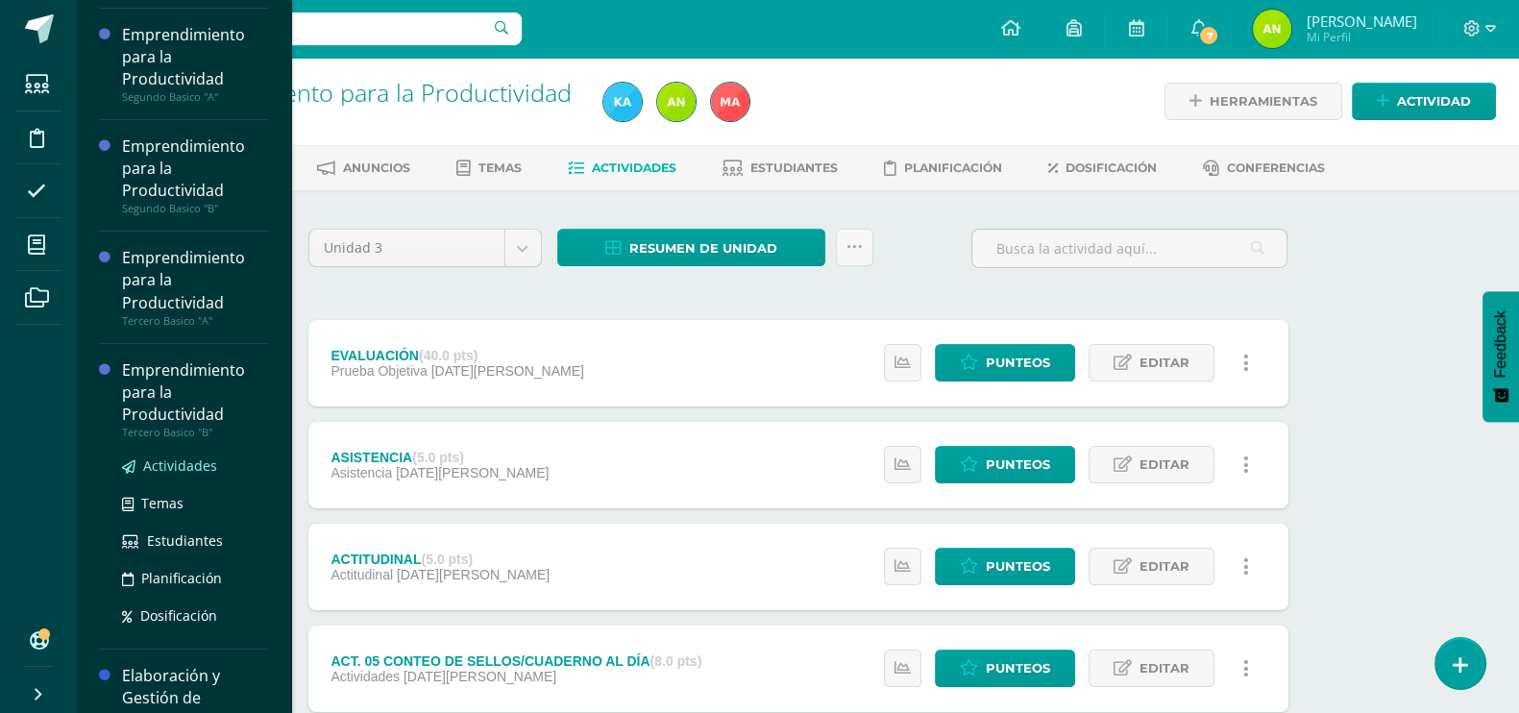
click at [154, 467] on span "Actividades" at bounding box center [180, 465] width 74 height 18
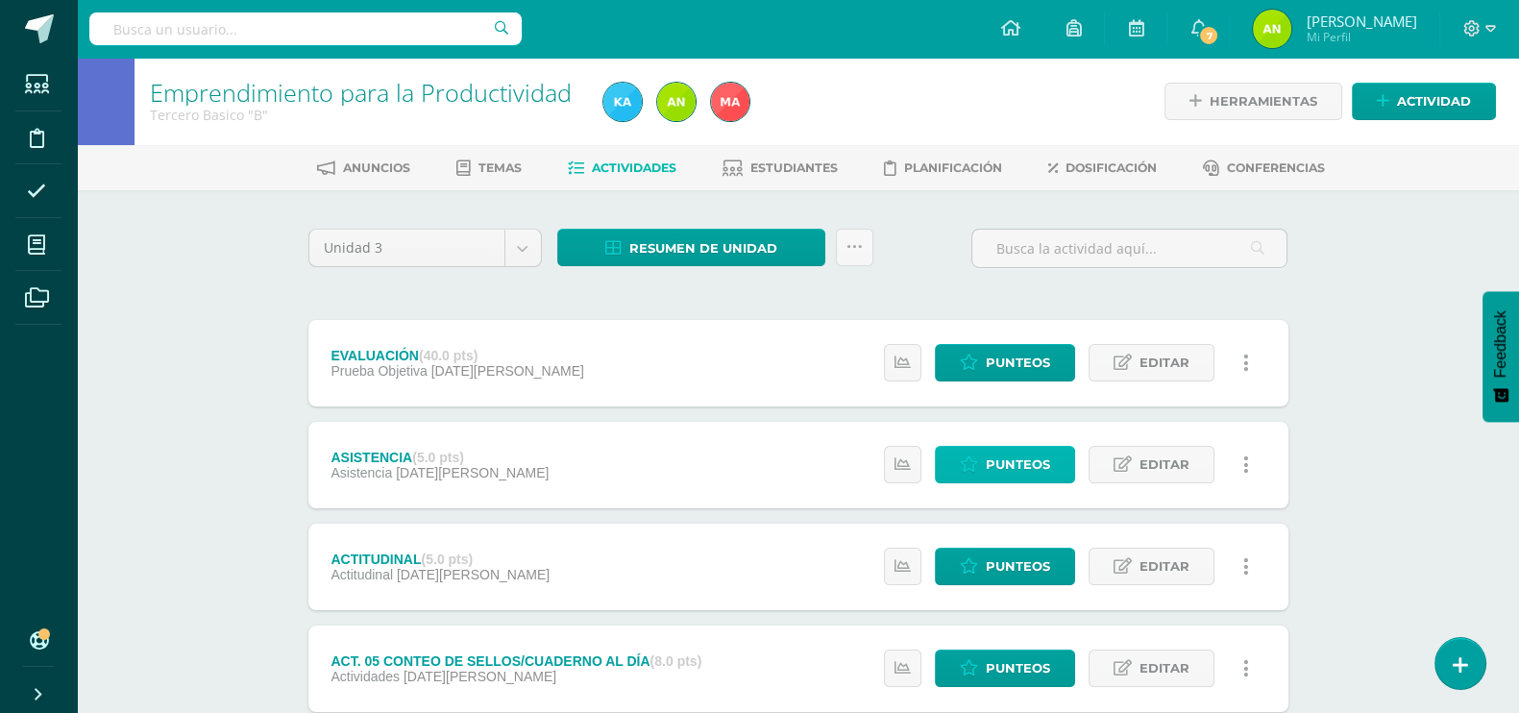
click at [990, 464] on span "Punteos" at bounding box center [1018, 465] width 64 height 36
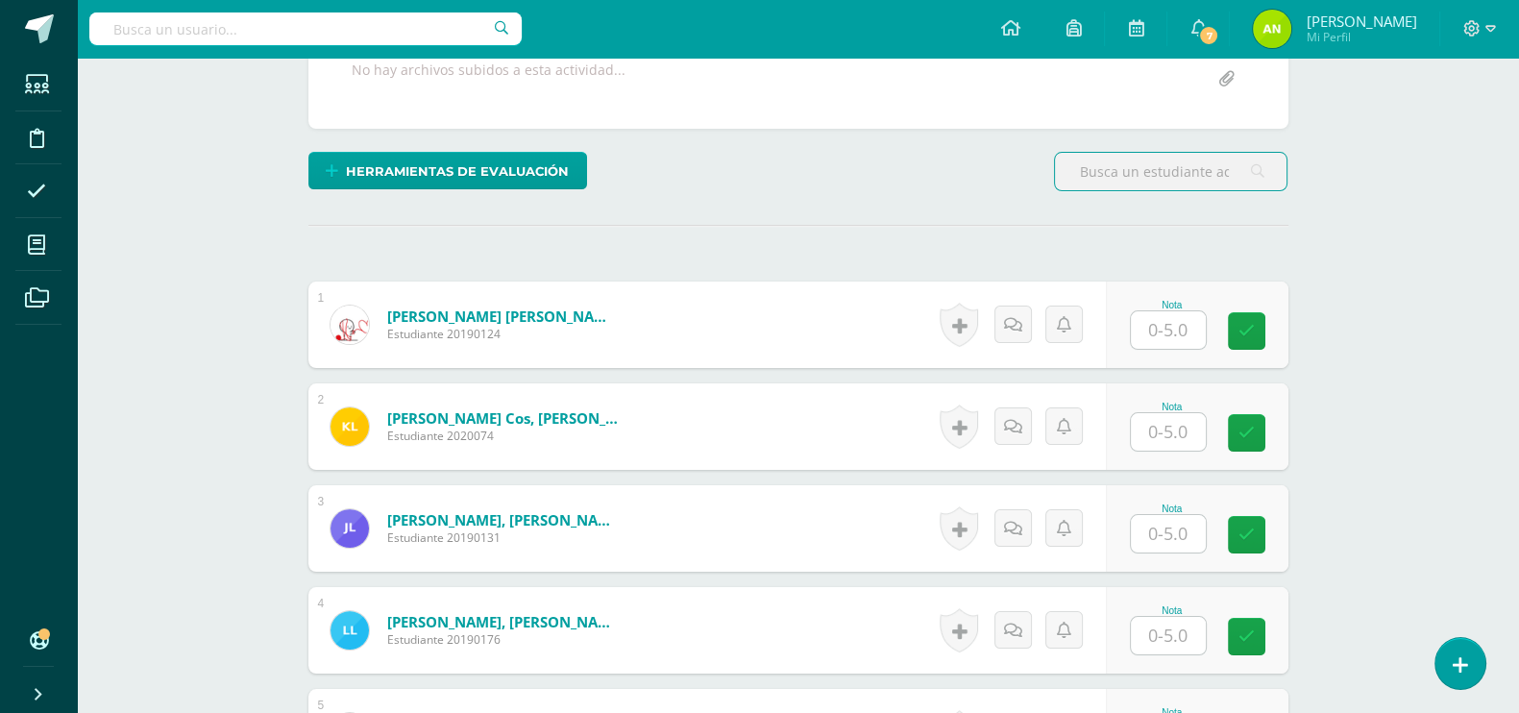
scroll to position [421, 0]
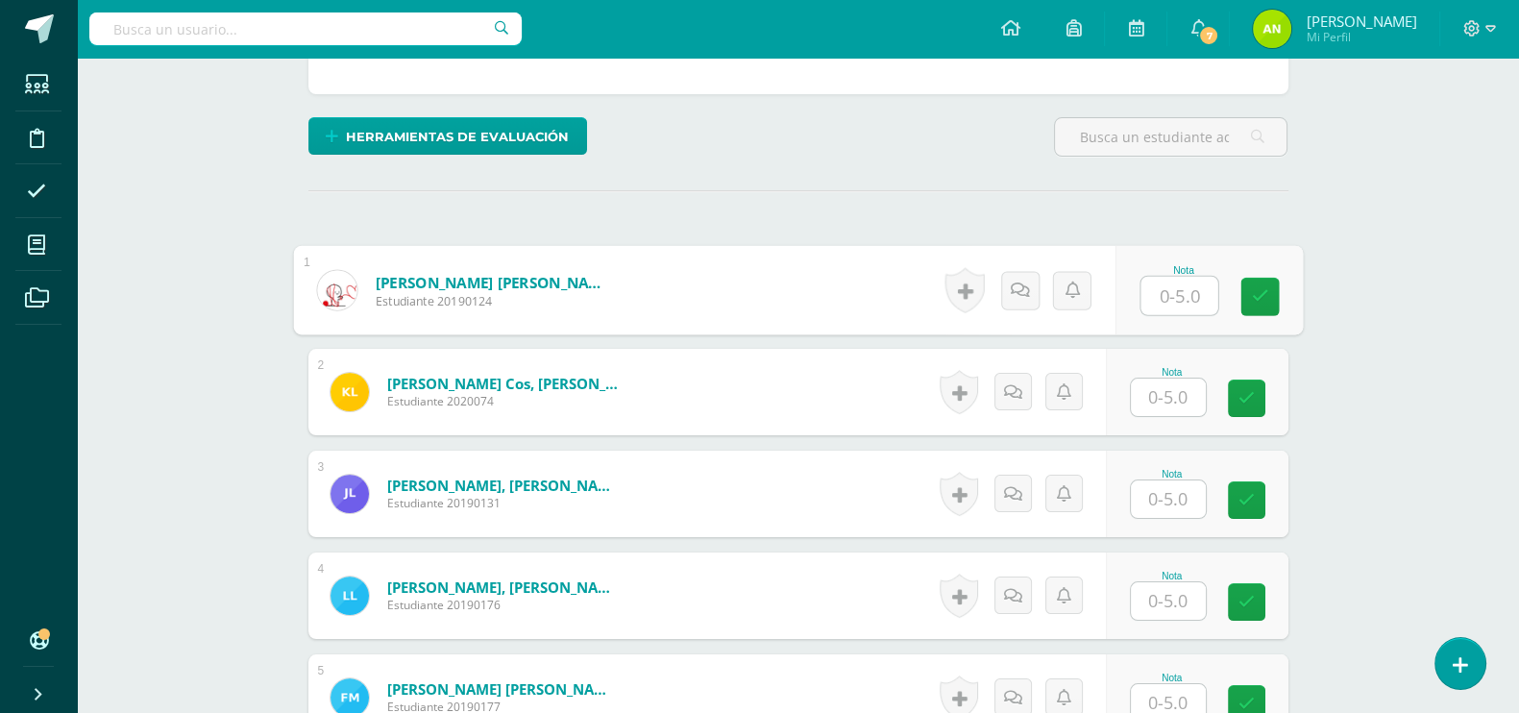
click at [1168, 304] on input "text" at bounding box center [1178, 296] width 77 height 38
type input "5"
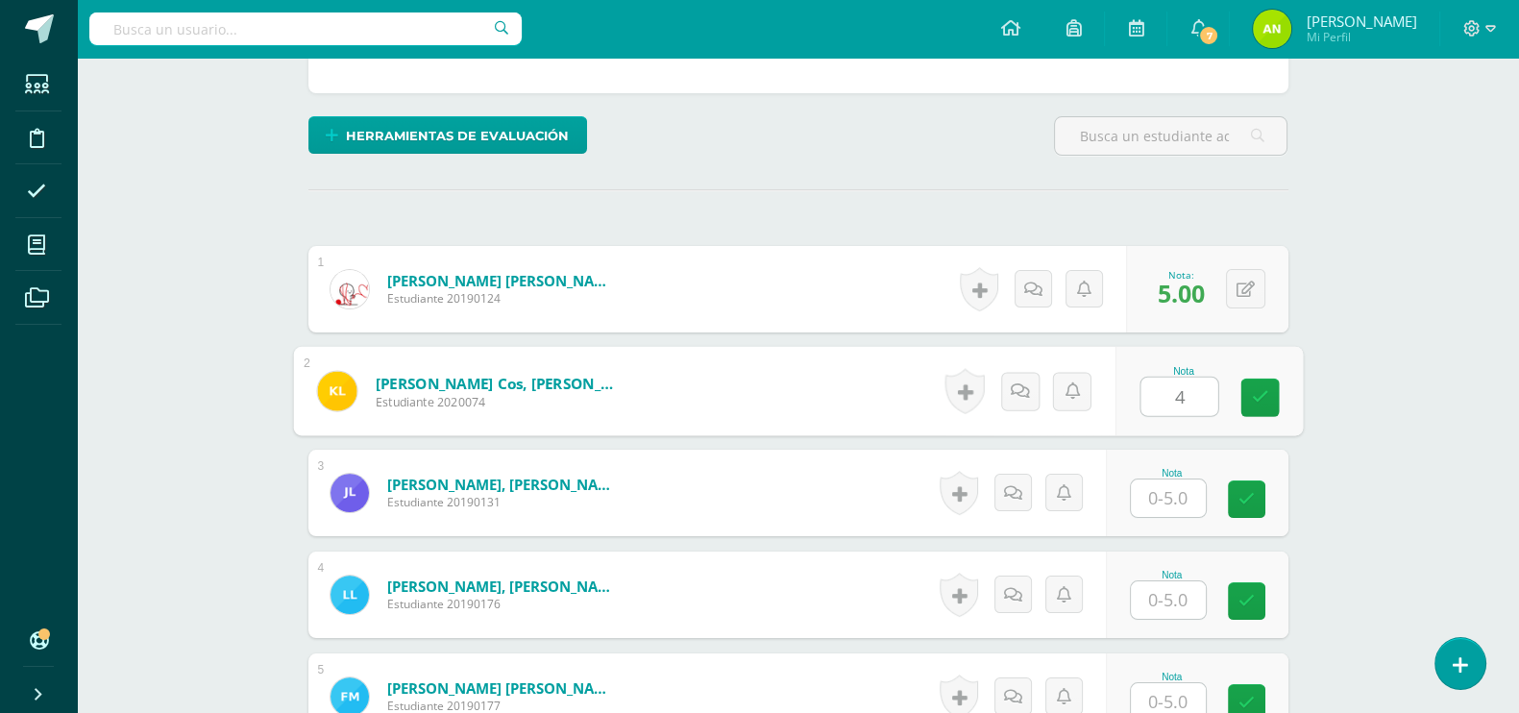
type input "4"
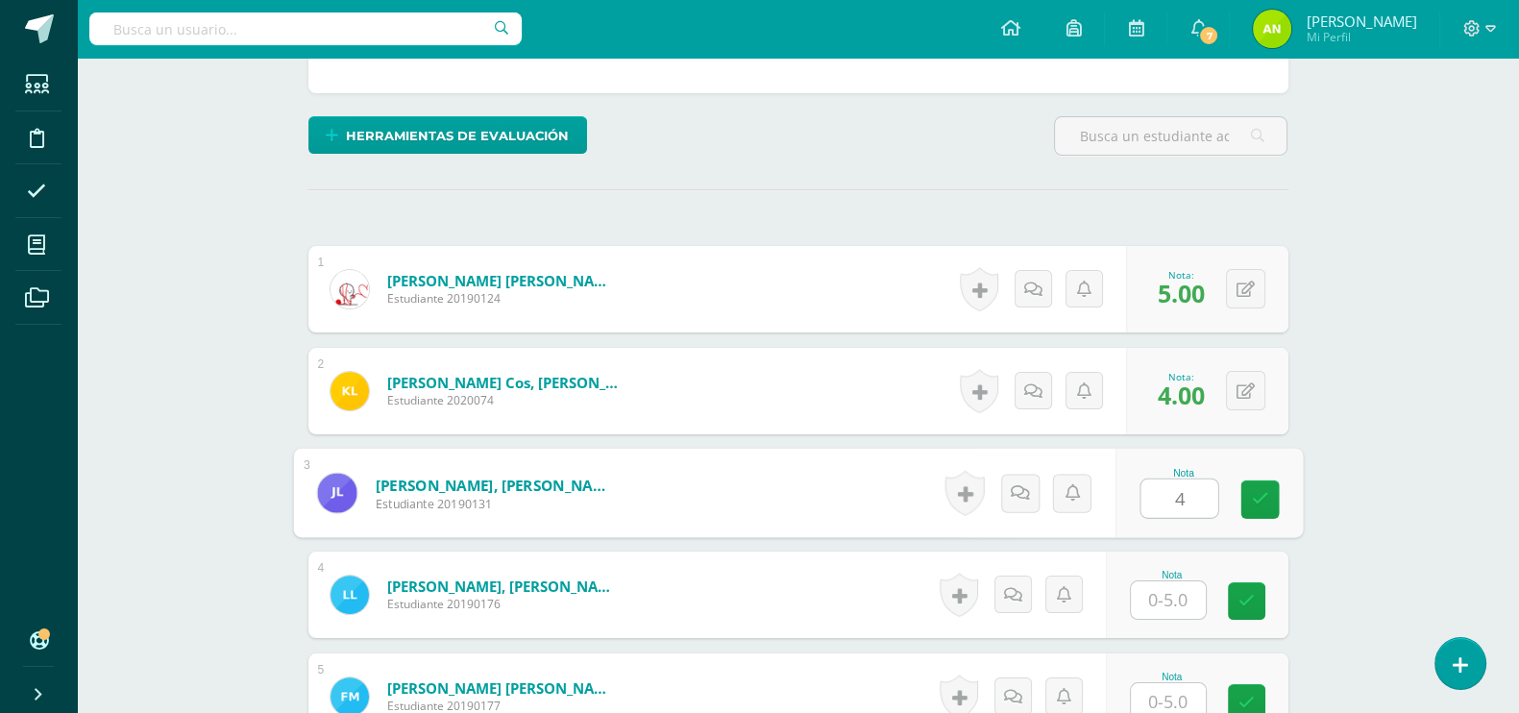
type input "4"
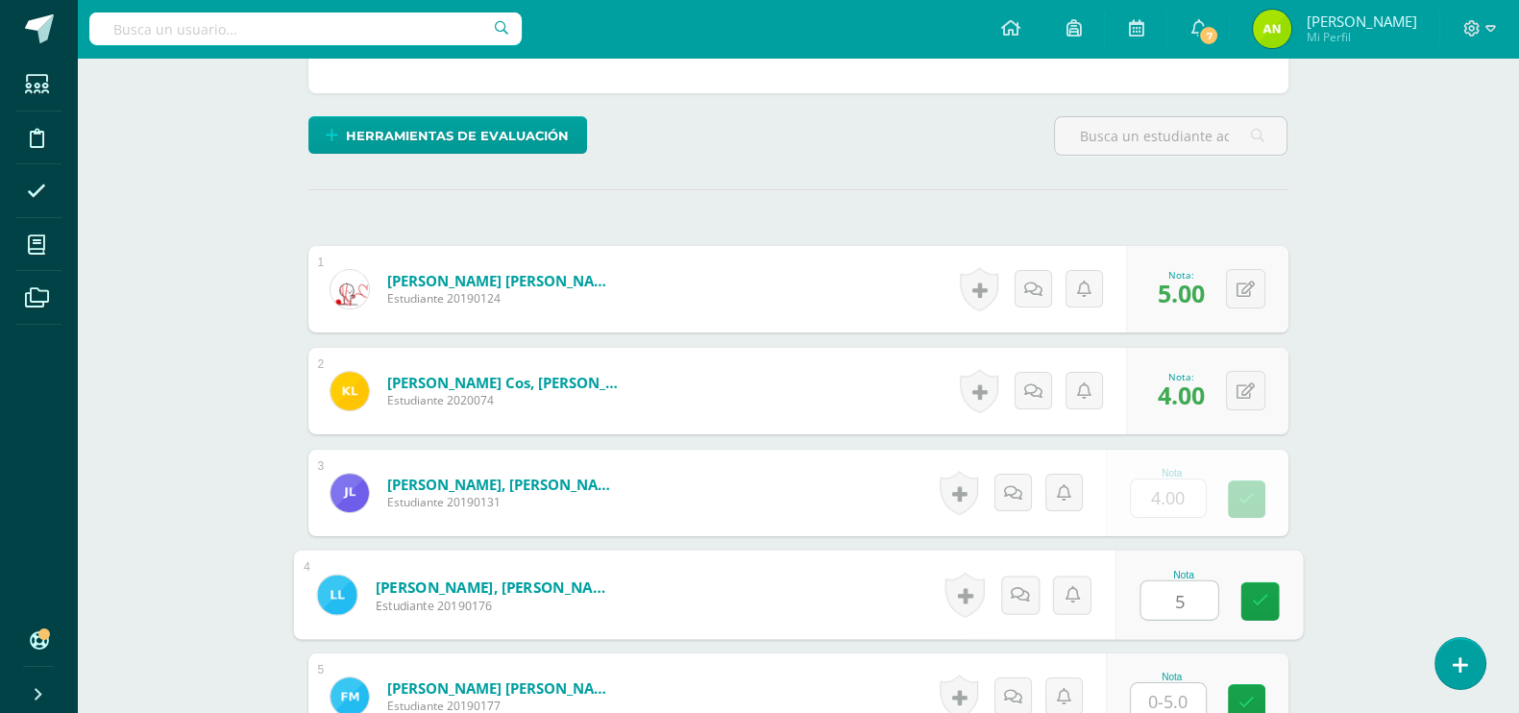
type input "5"
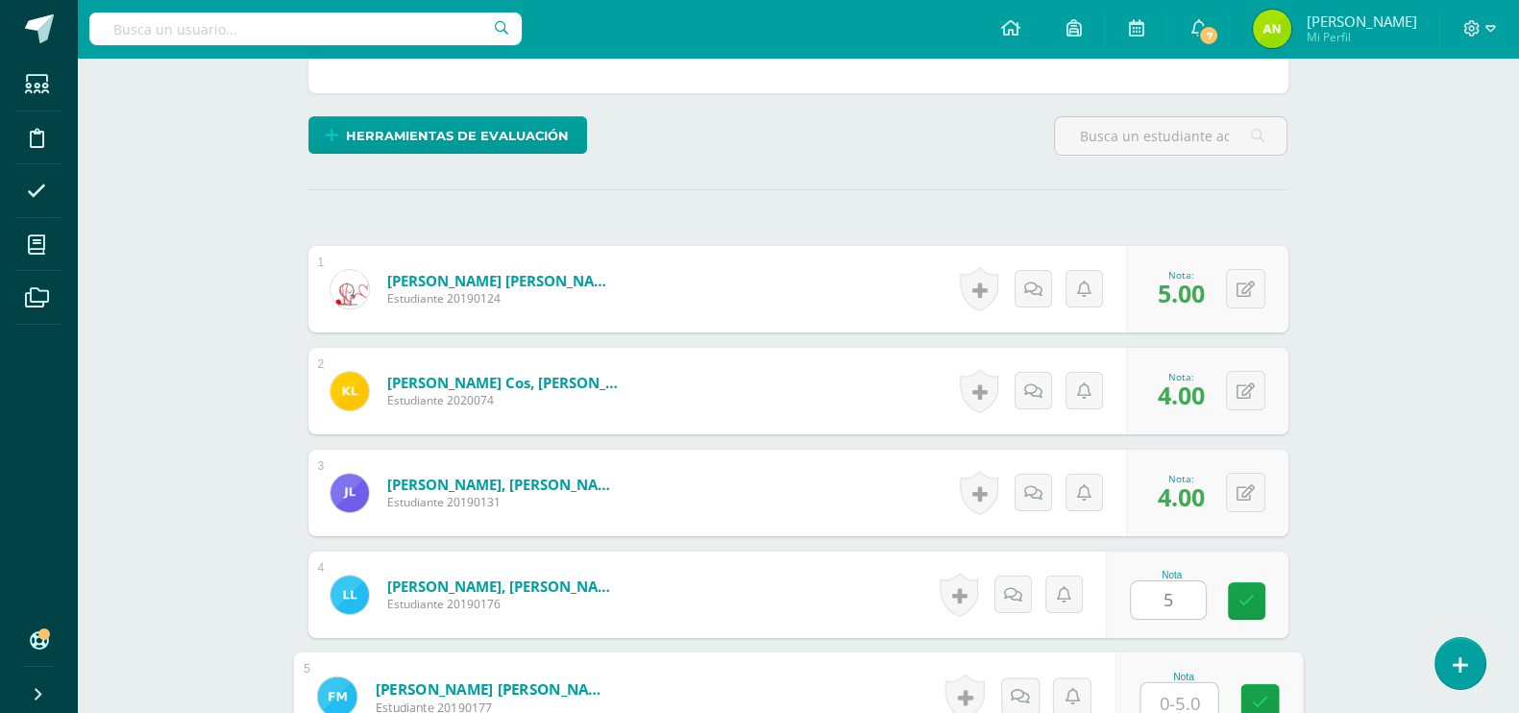
scroll to position [426, 0]
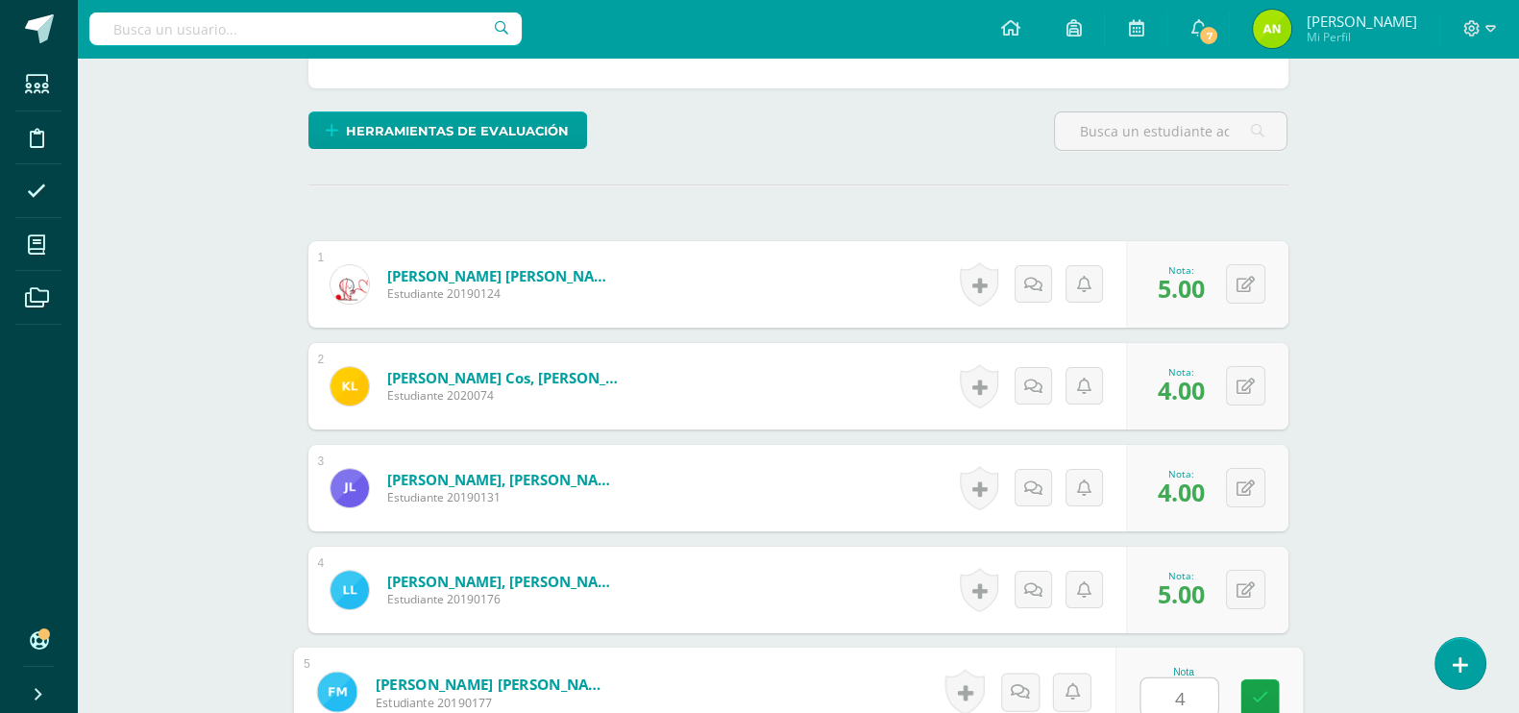
type input "4"
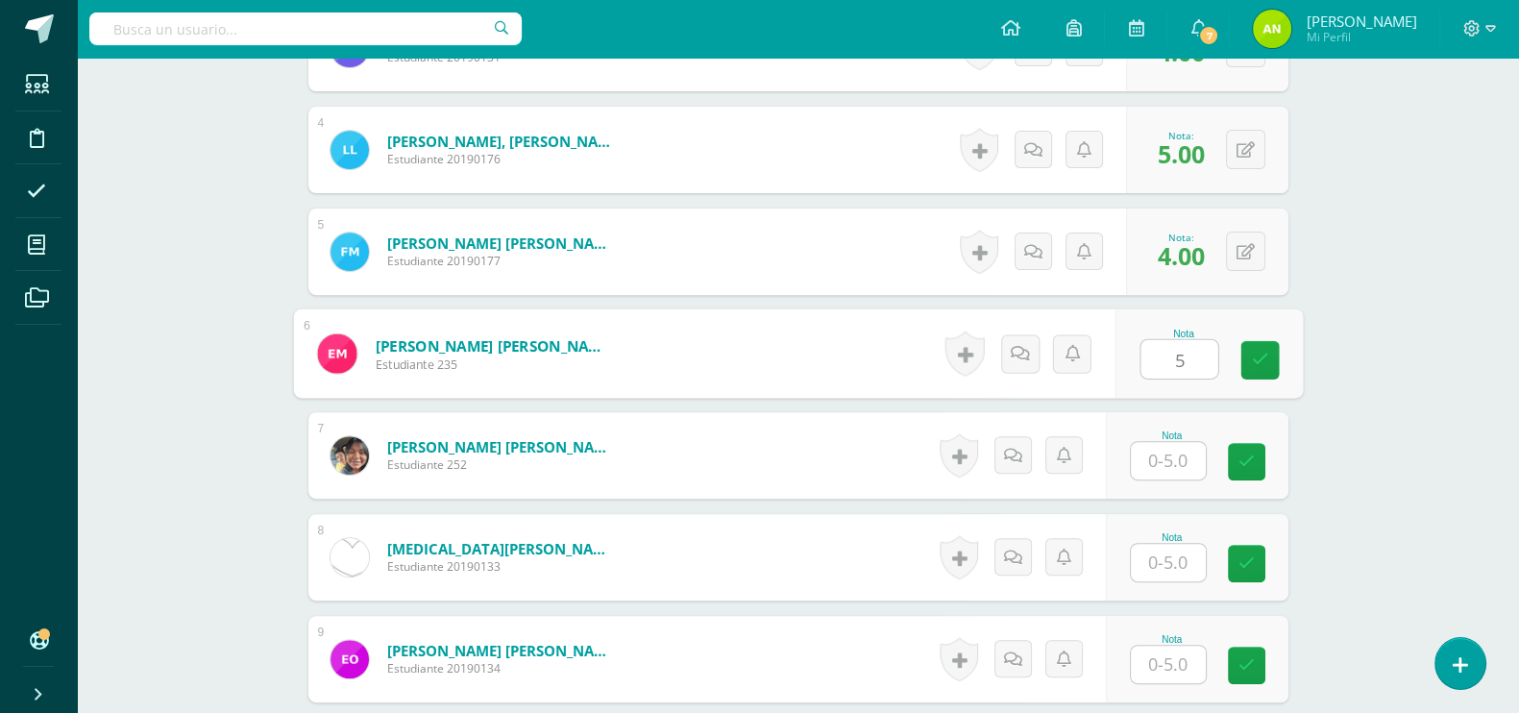
type input "5"
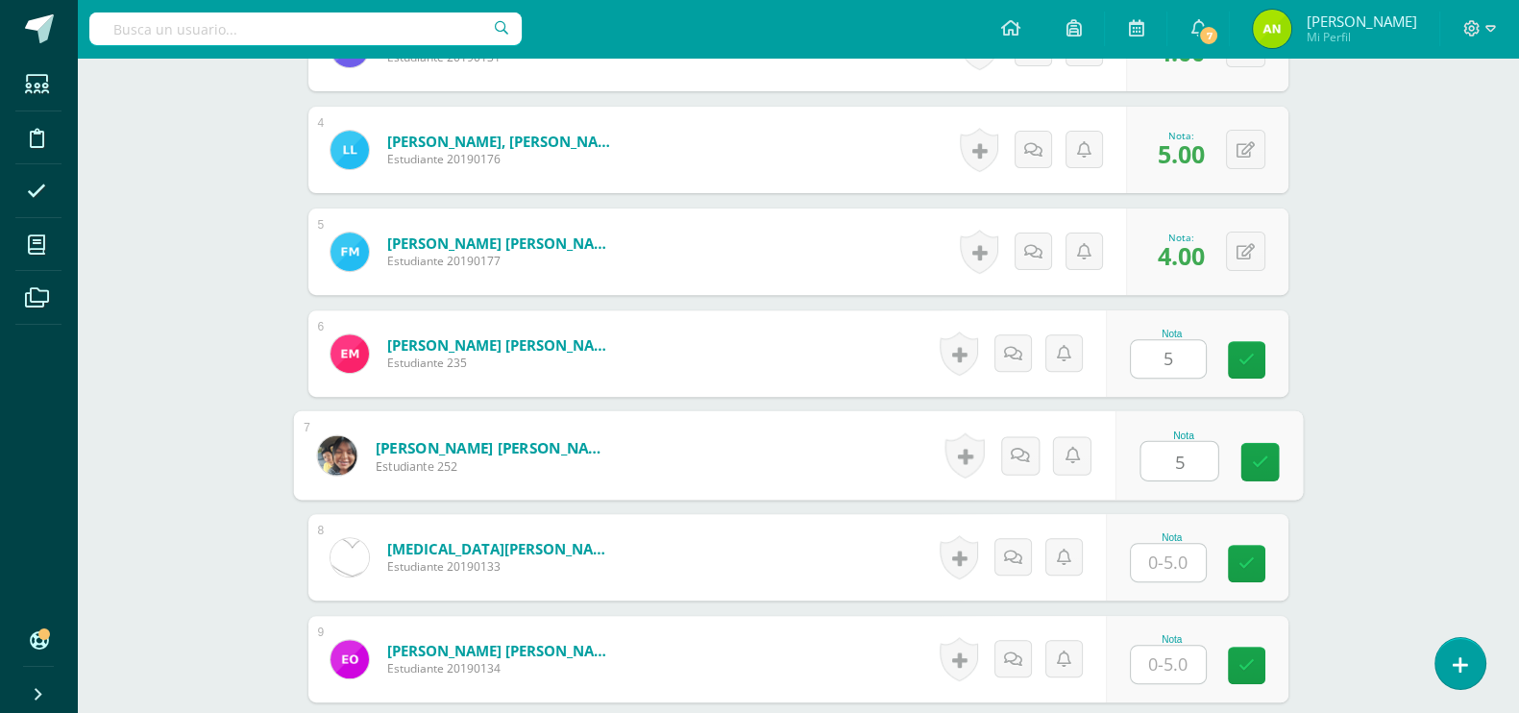
type input "5"
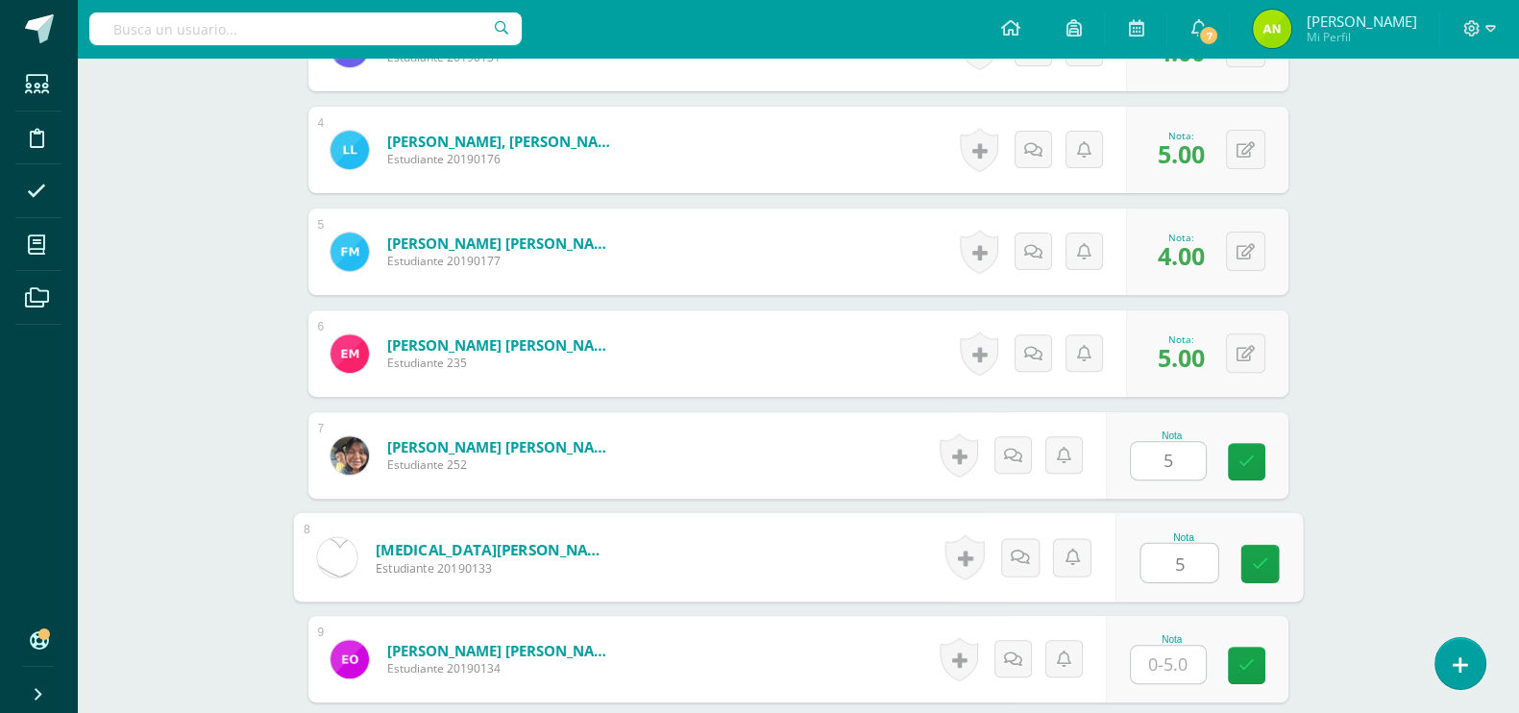
type input "5"
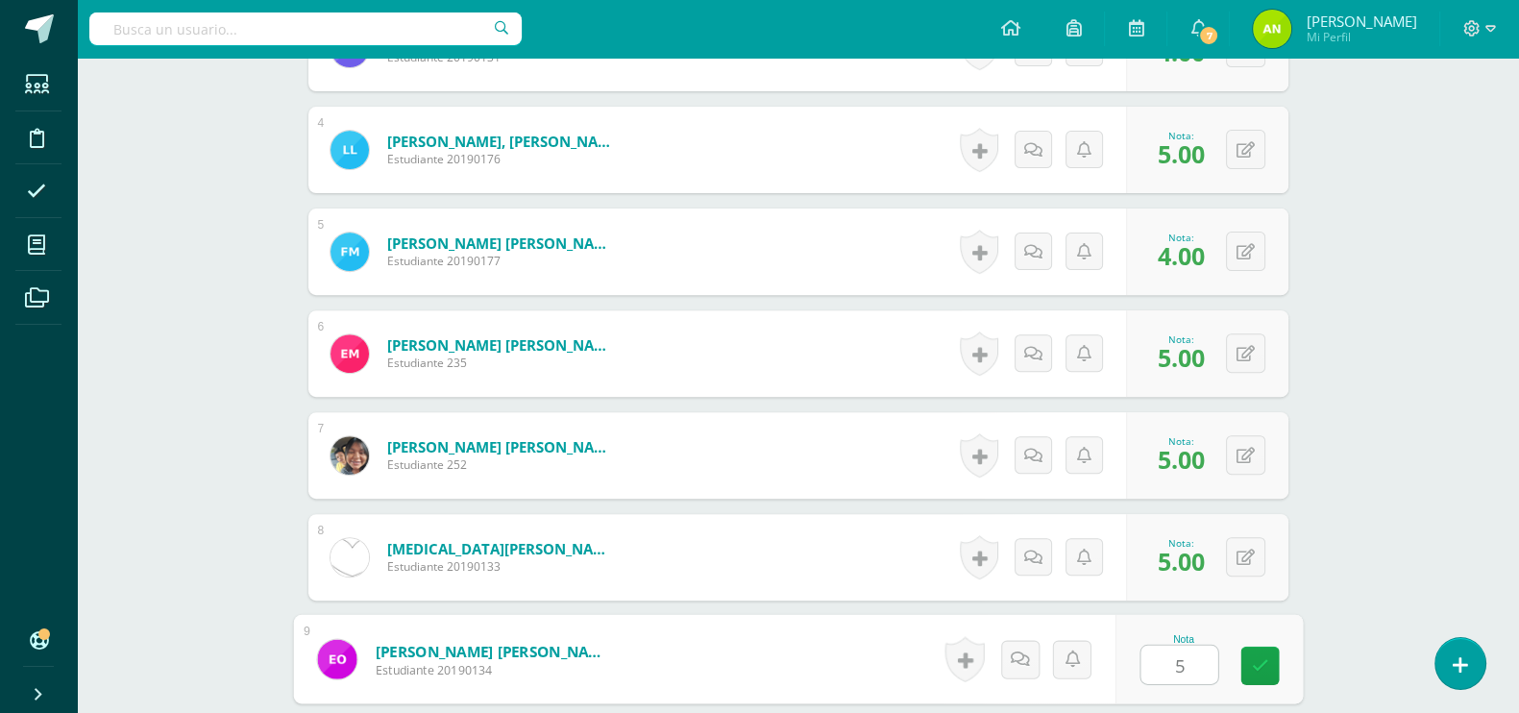
type input "5"
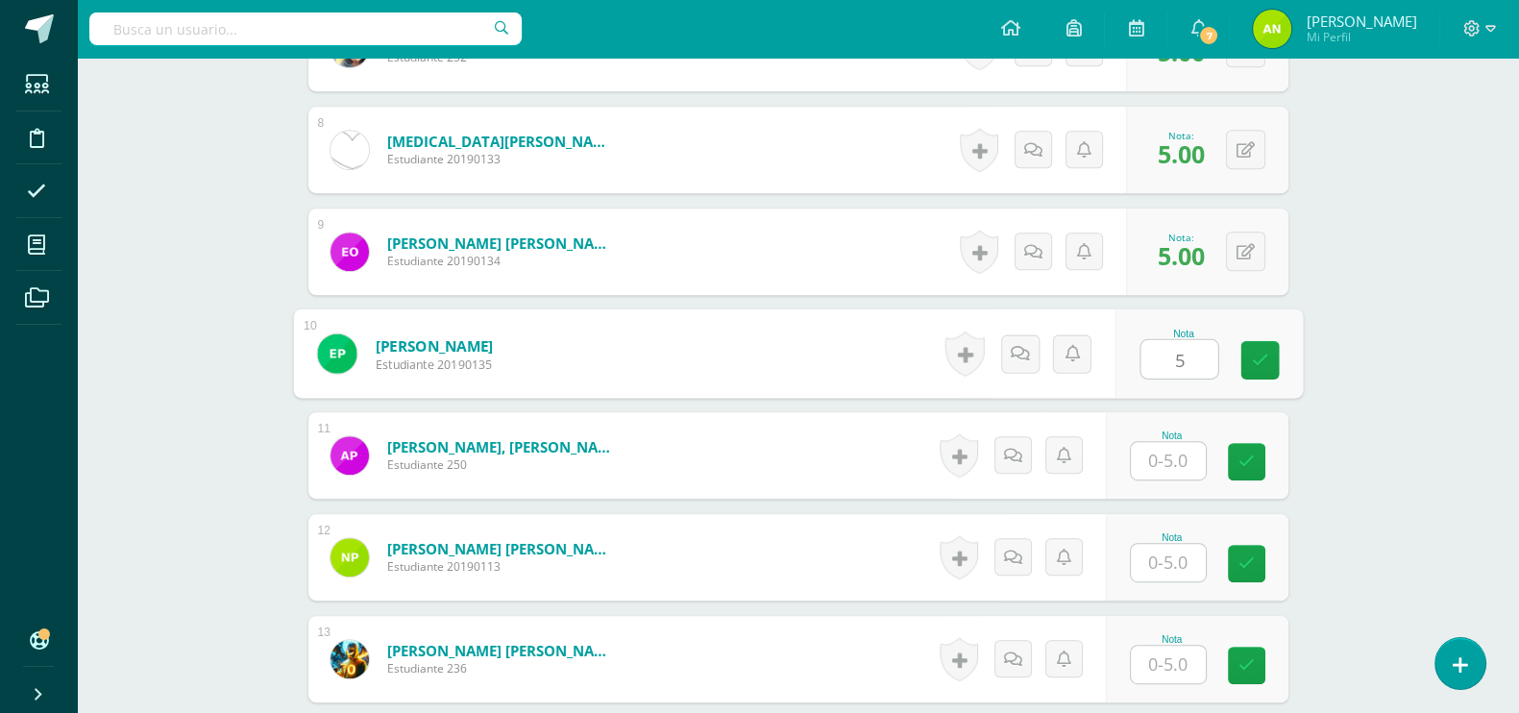
type input "5"
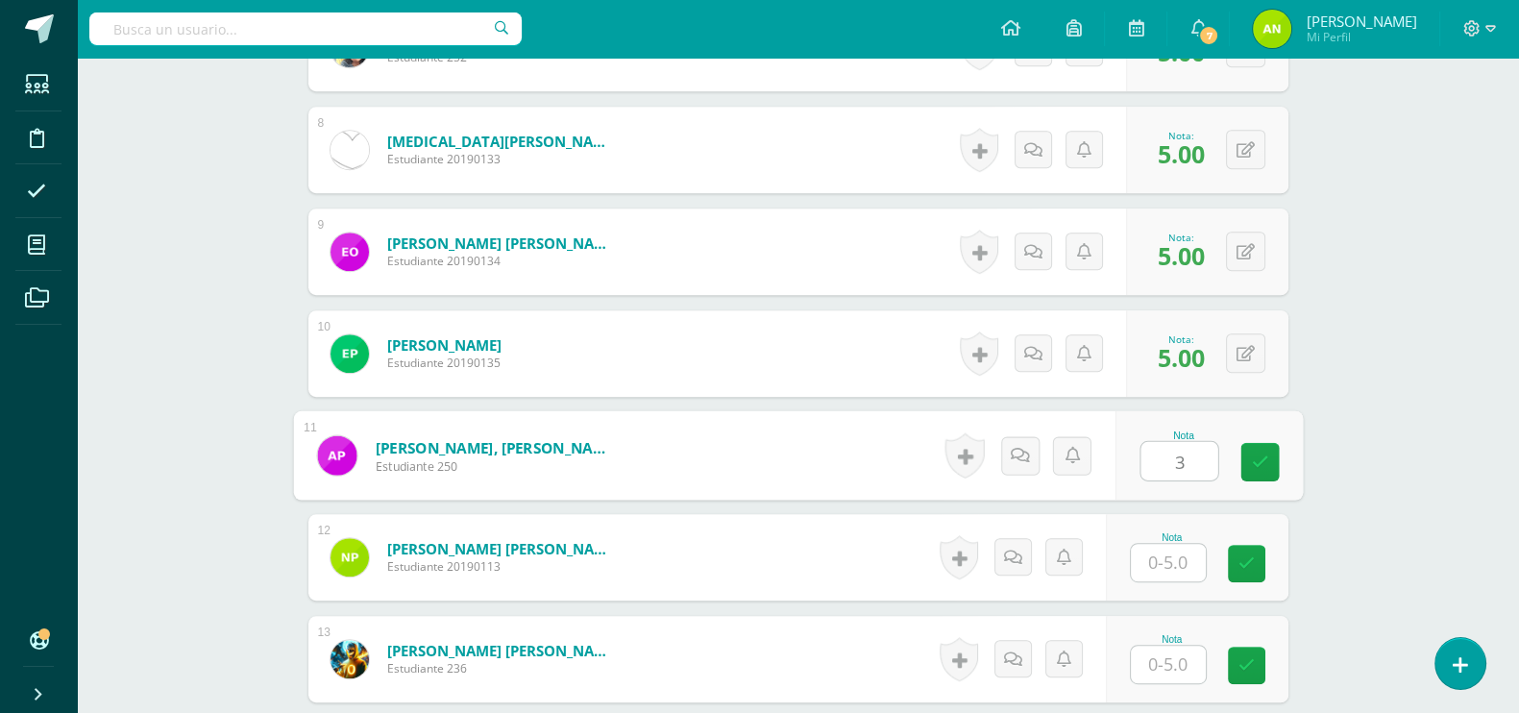
type input "3"
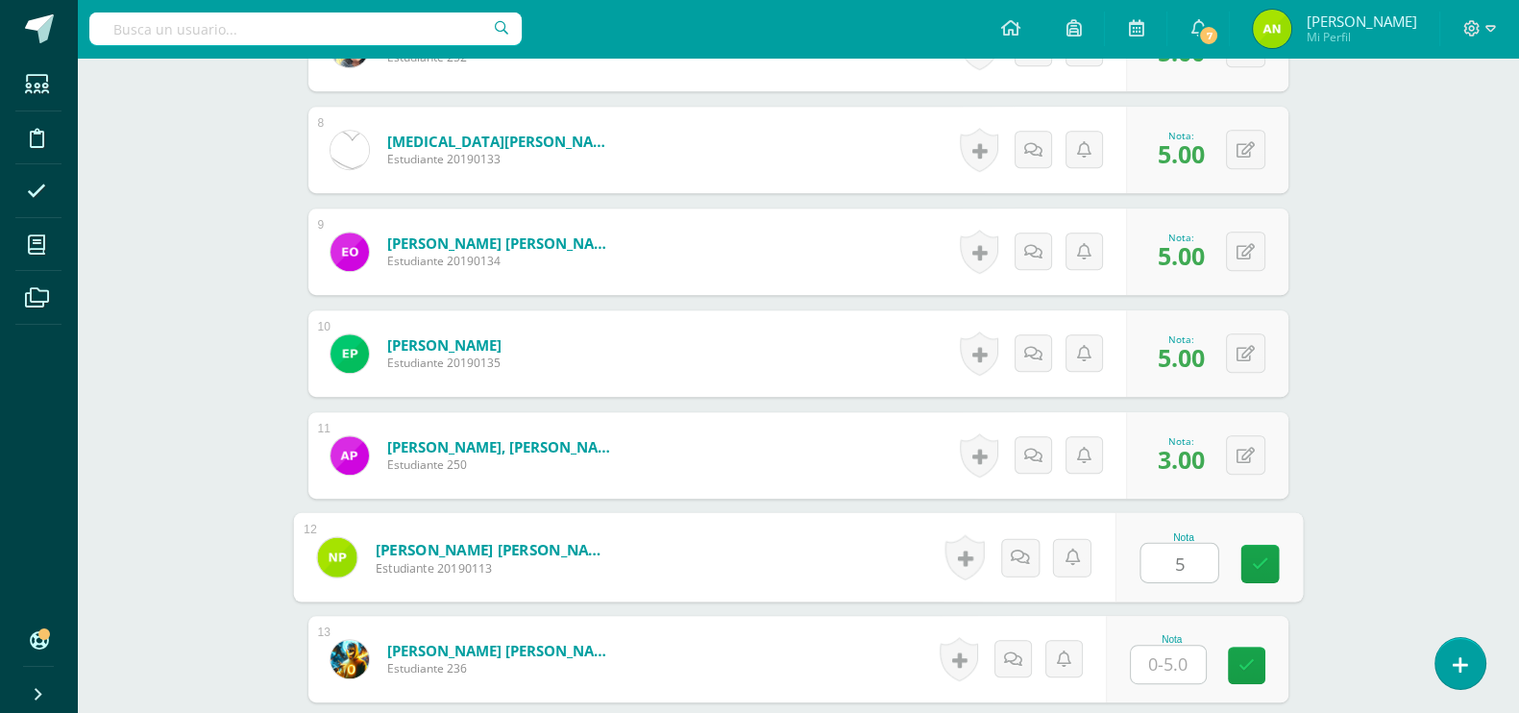
type input "5"
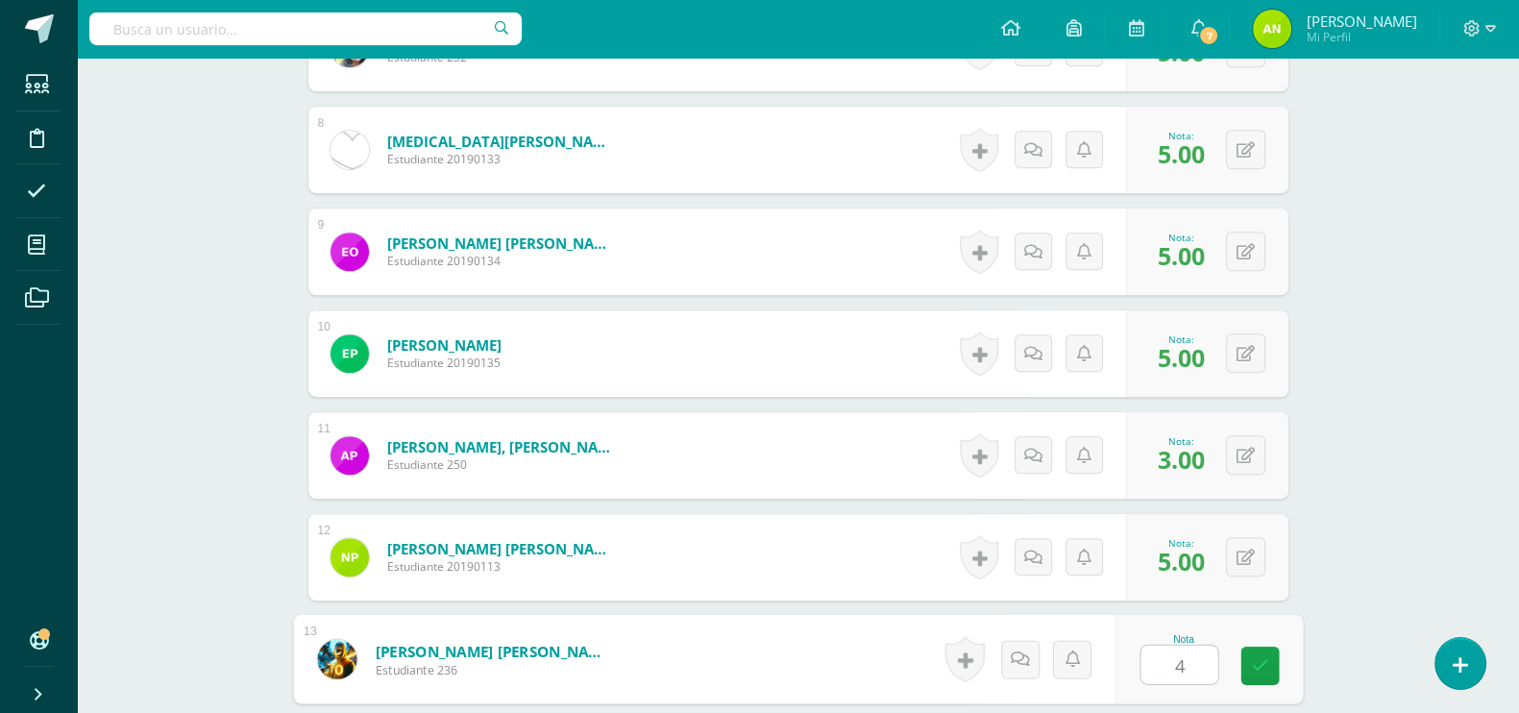
type input "4"
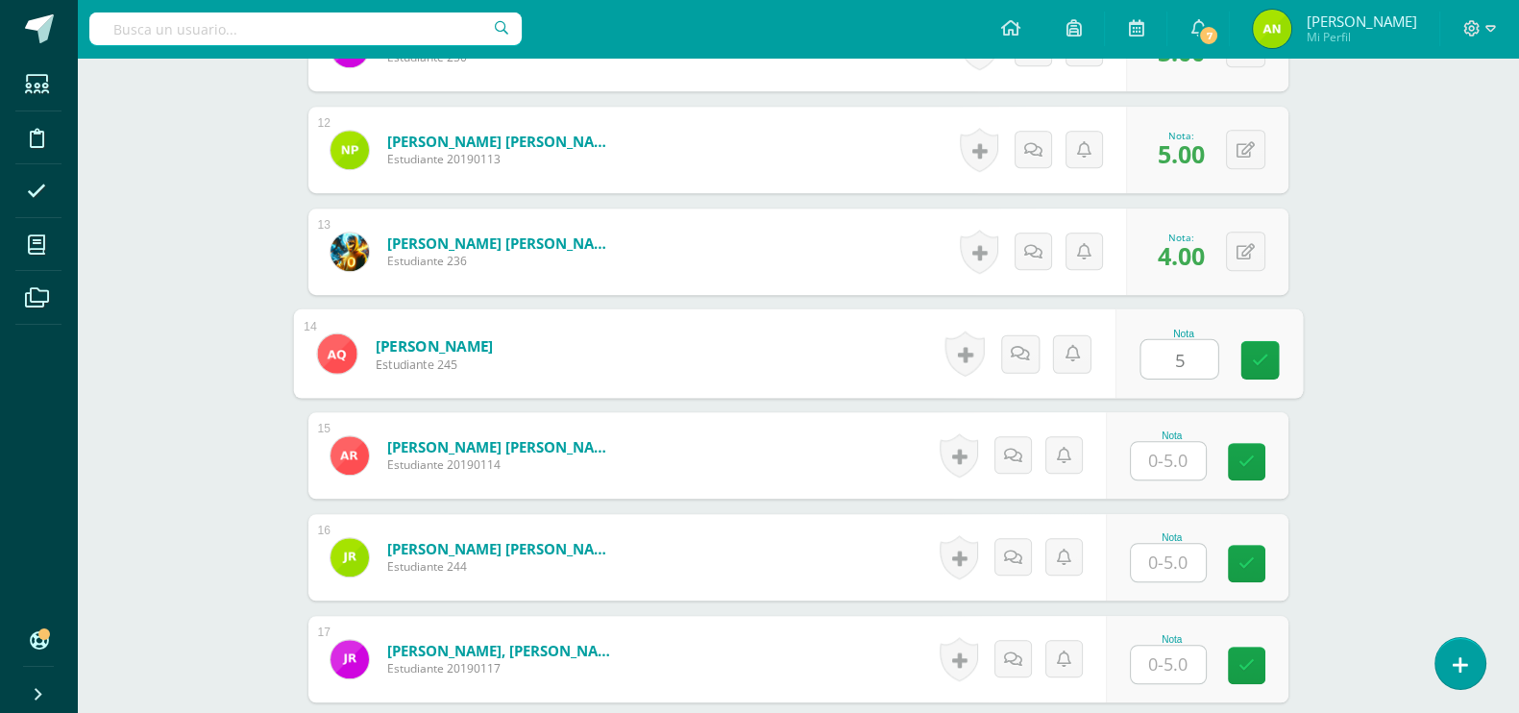
type input "5"
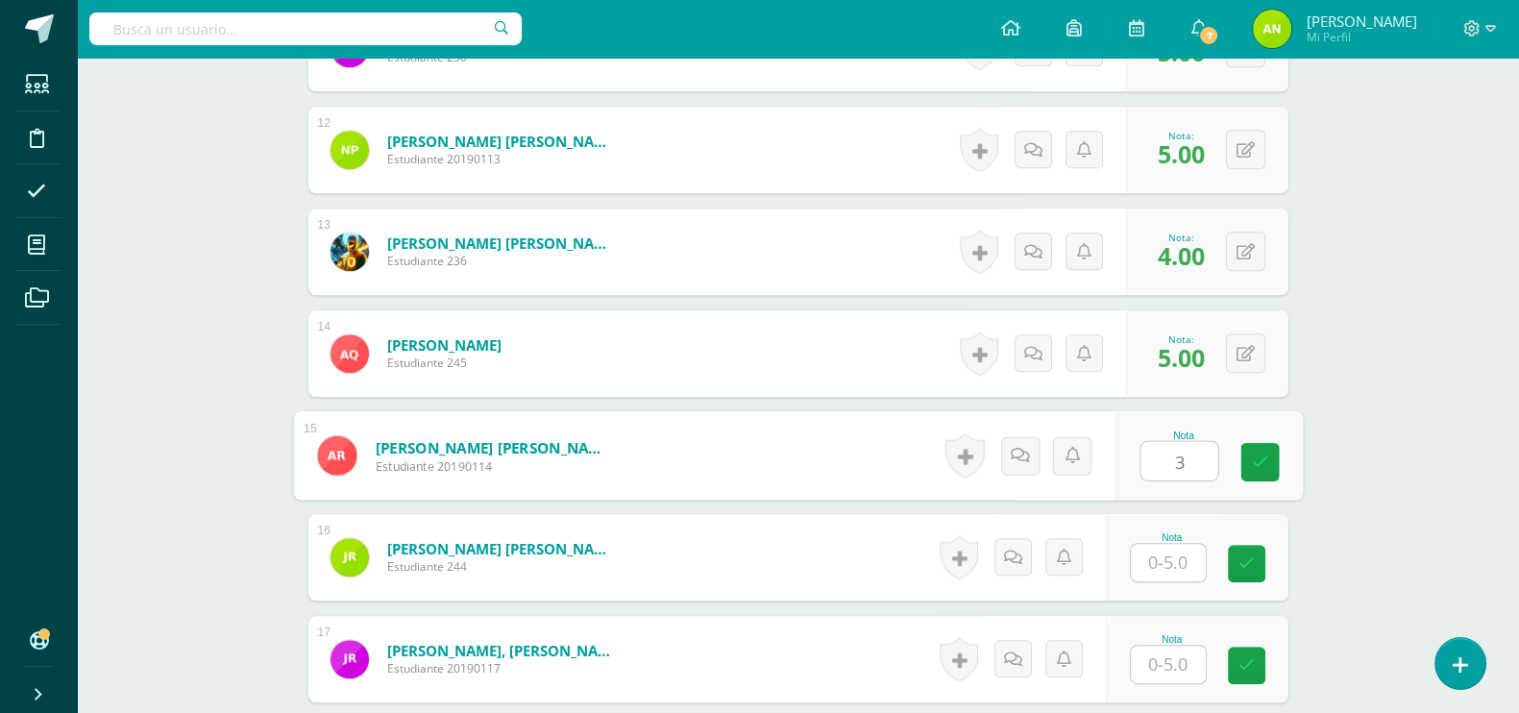
type input "3"
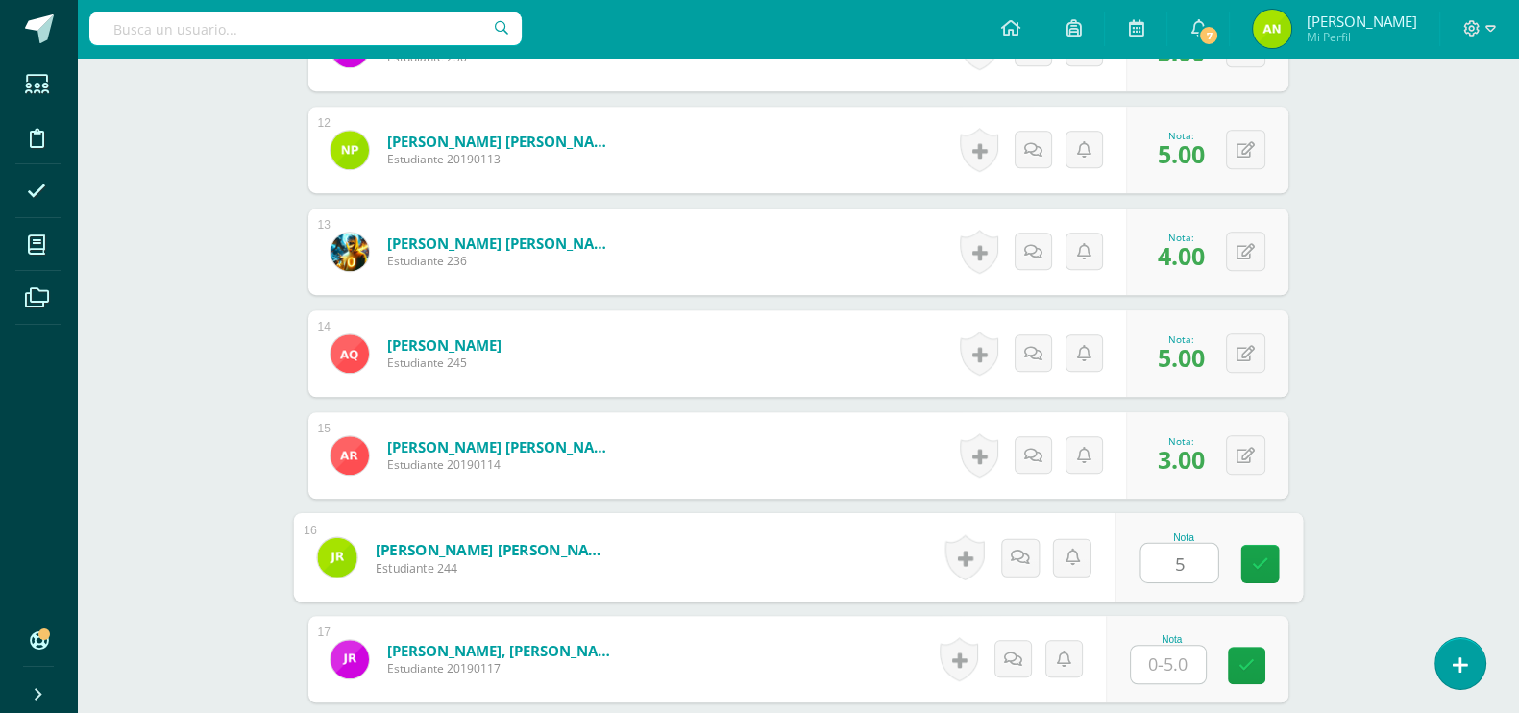
type input "5"
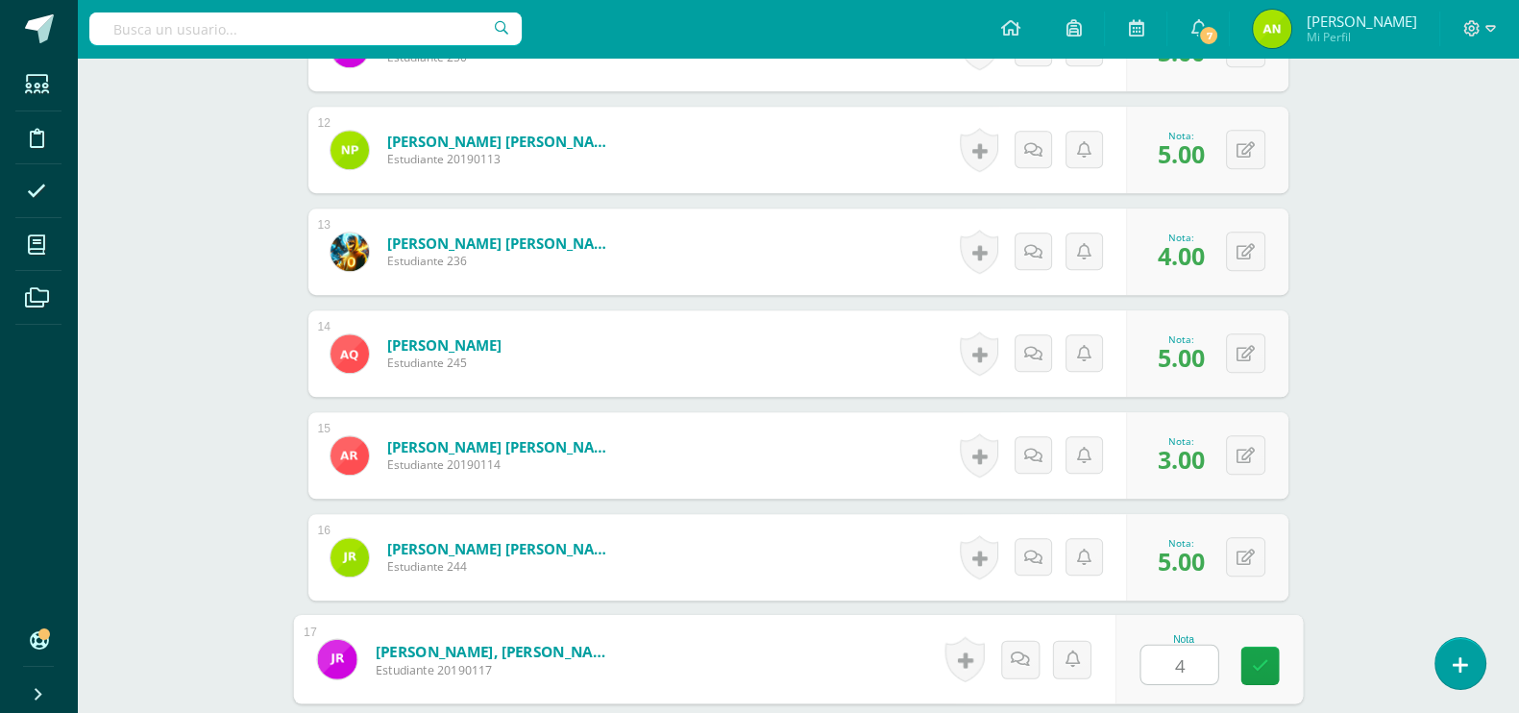
type input "4"
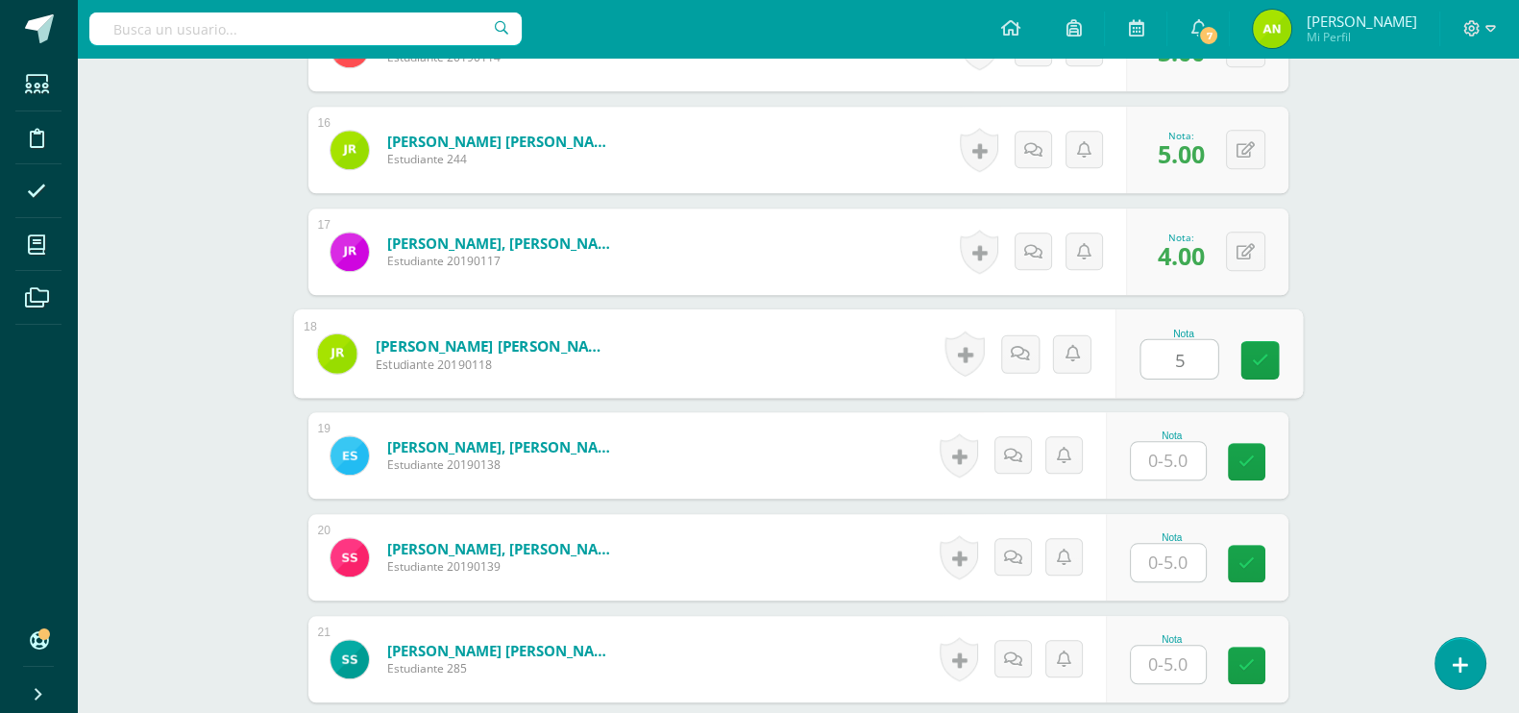
type input "5"
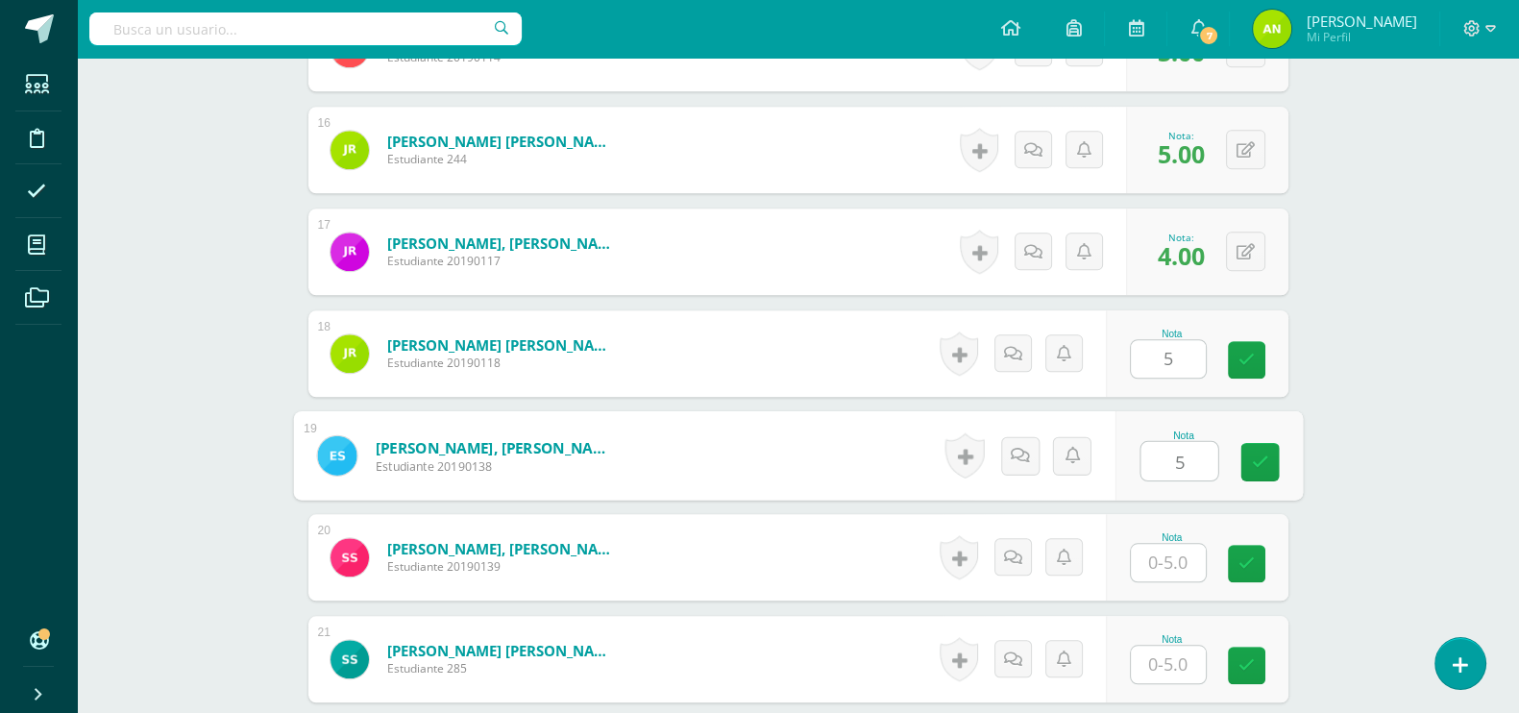
type input "5"
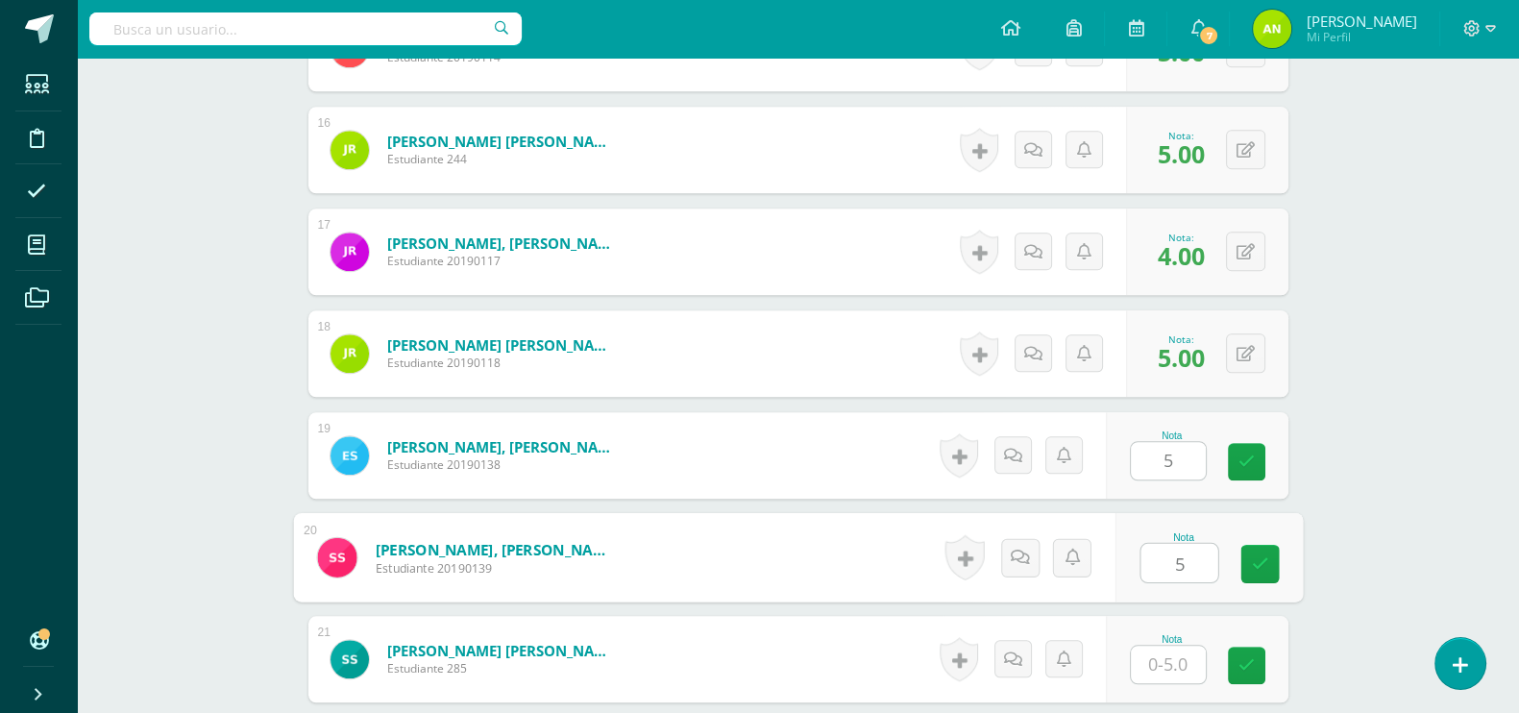
type input "5"
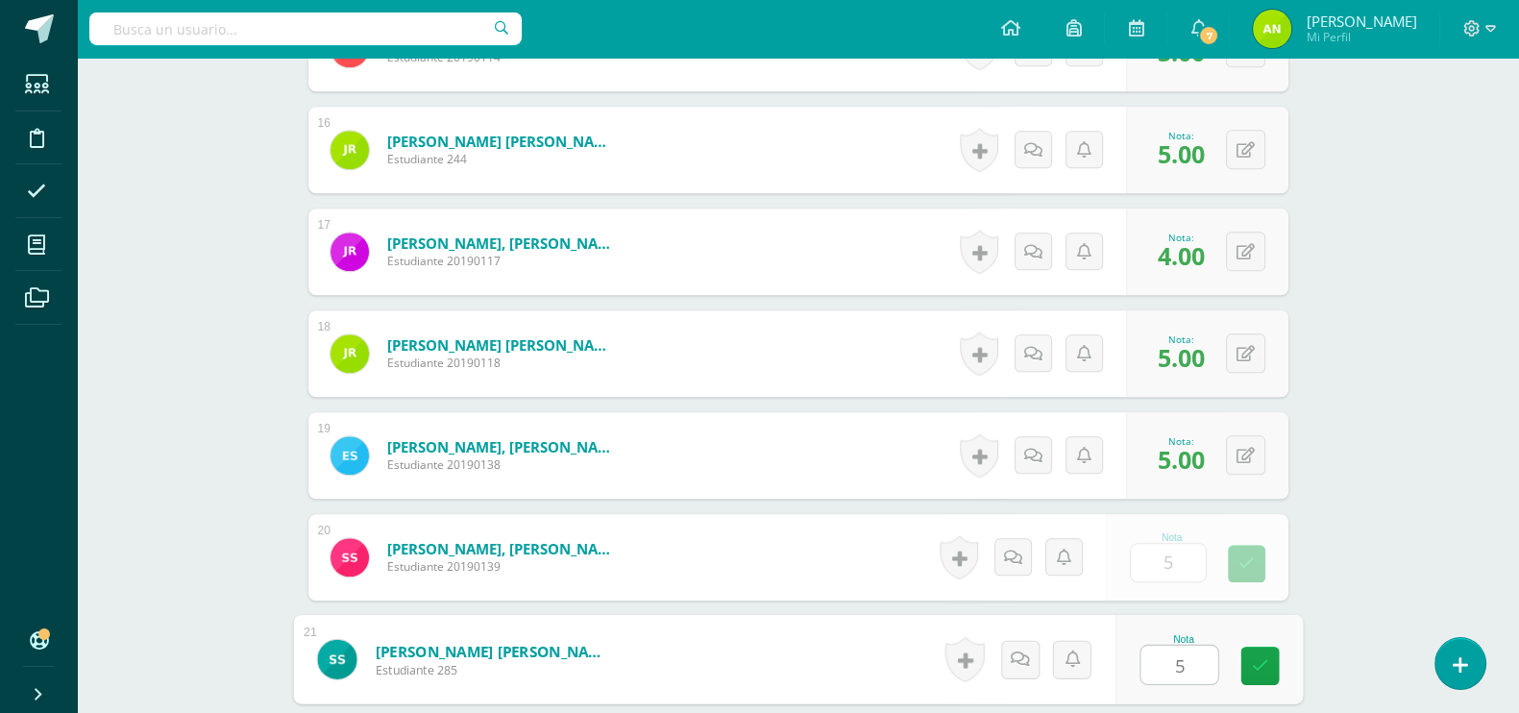
type input "5"
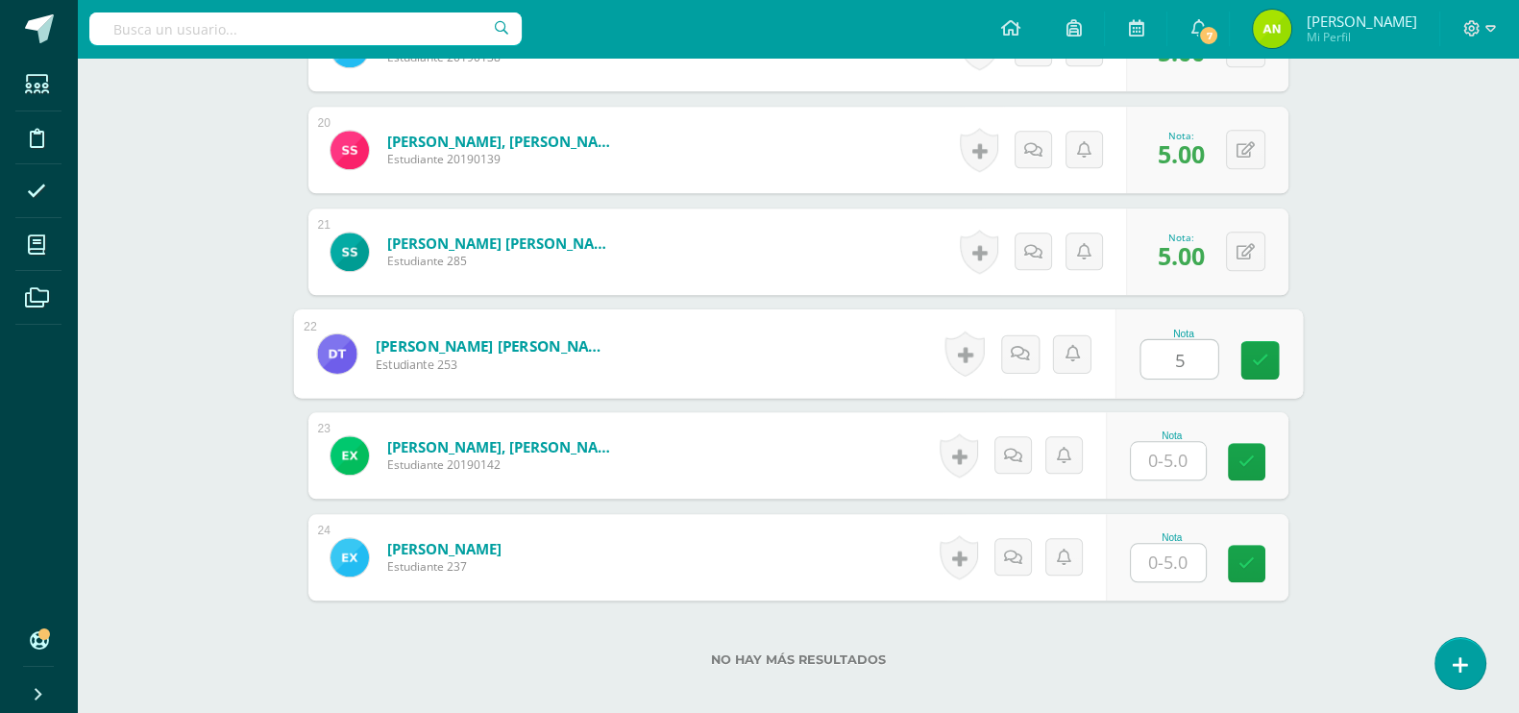
type input "5"
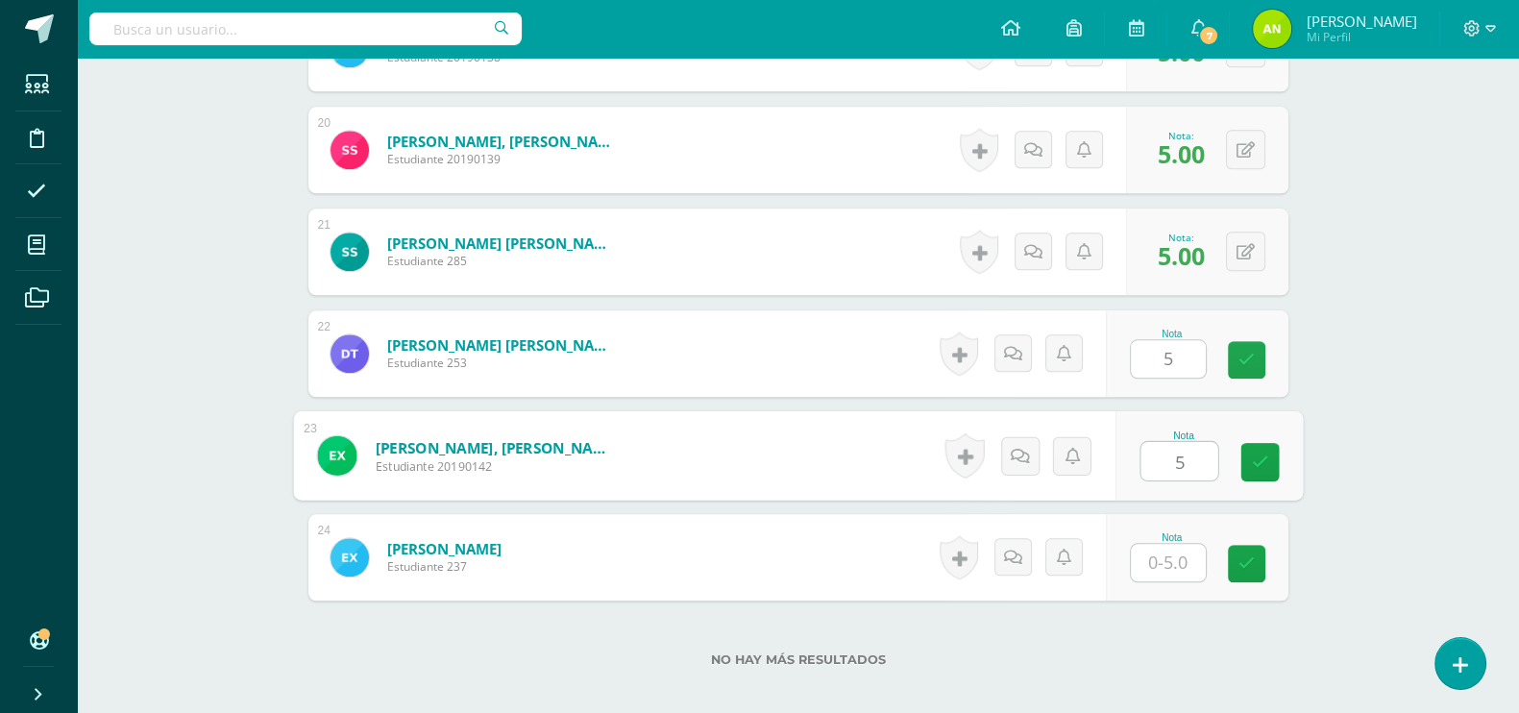
type input "5"
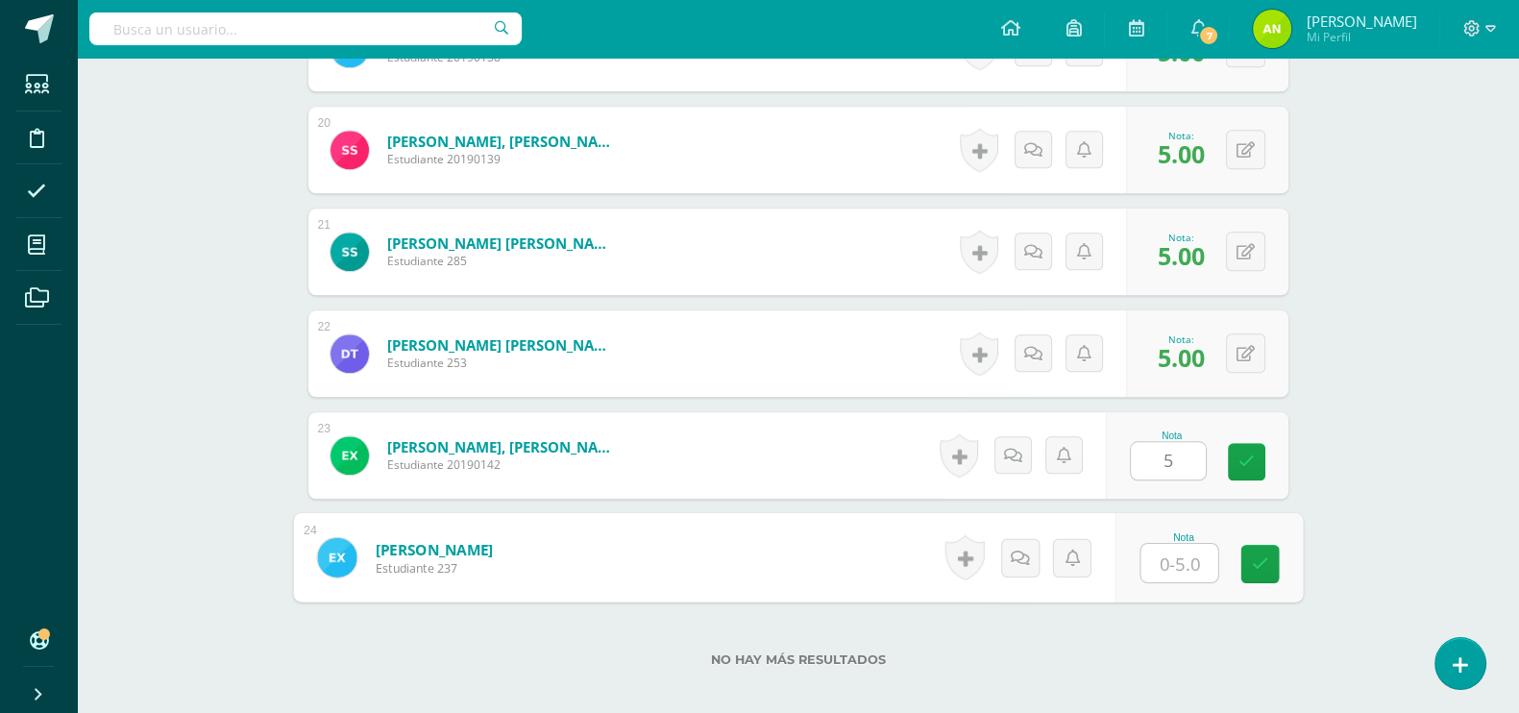
type input "5"
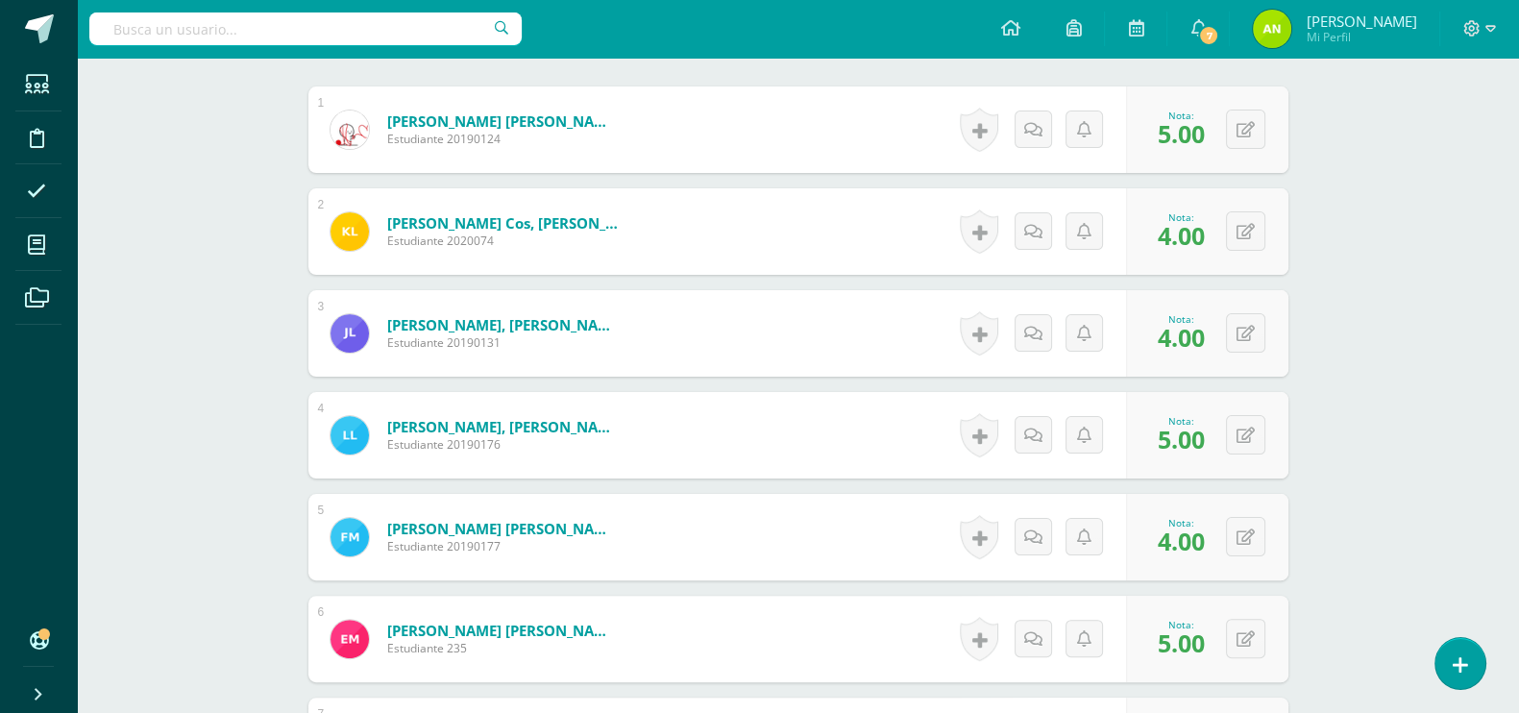
scroll to position [0, 0]
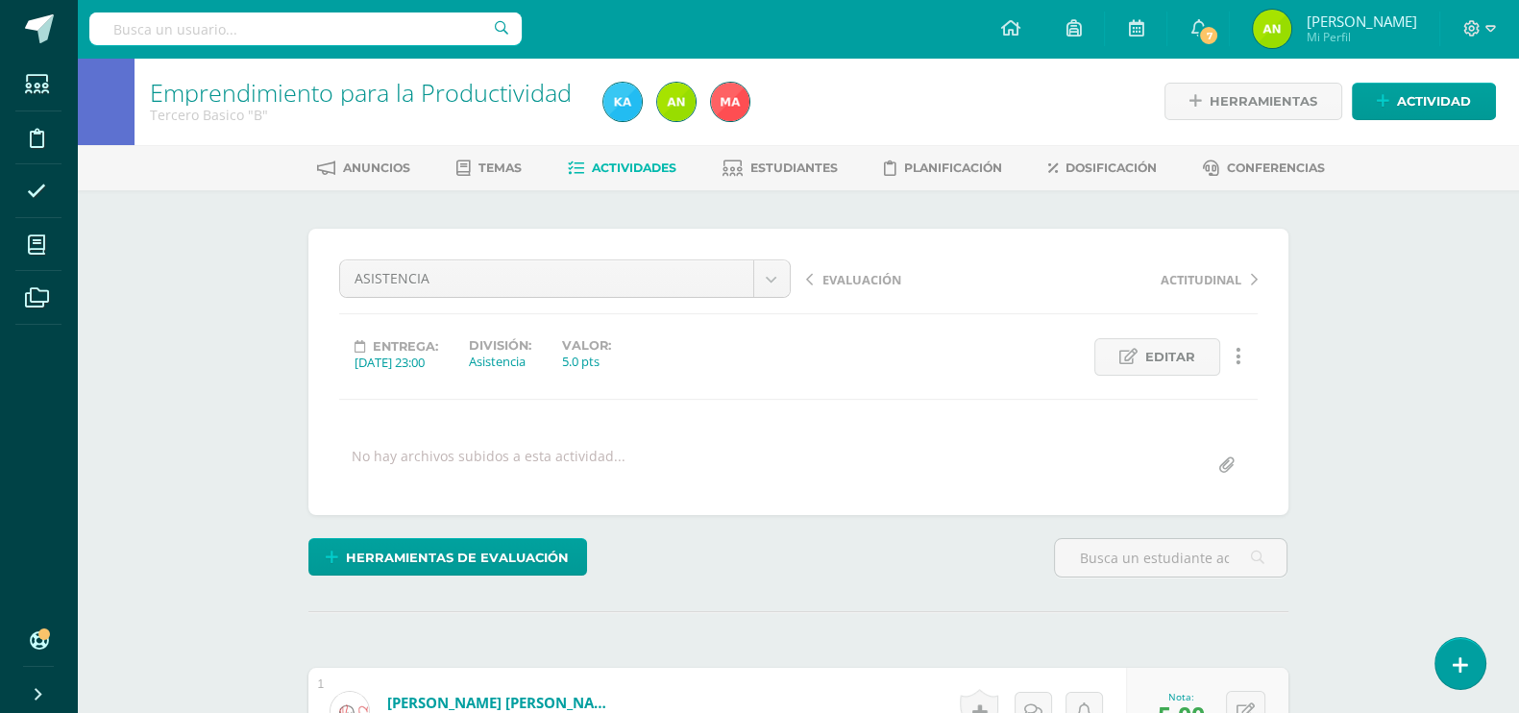
click at [624, 169] on span "Actividades" at bounding box center [634, 167] width 85 height 14
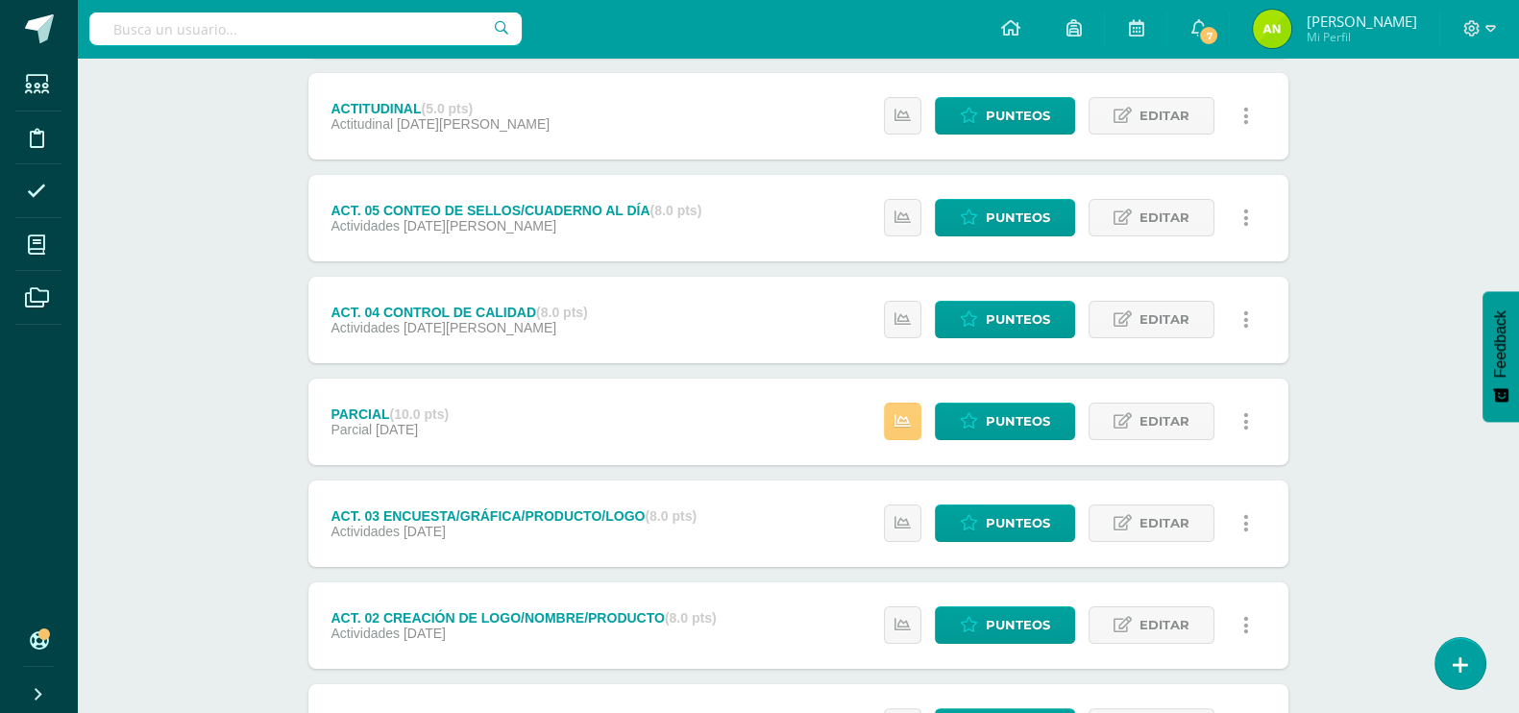
scroll to position [514, 0]
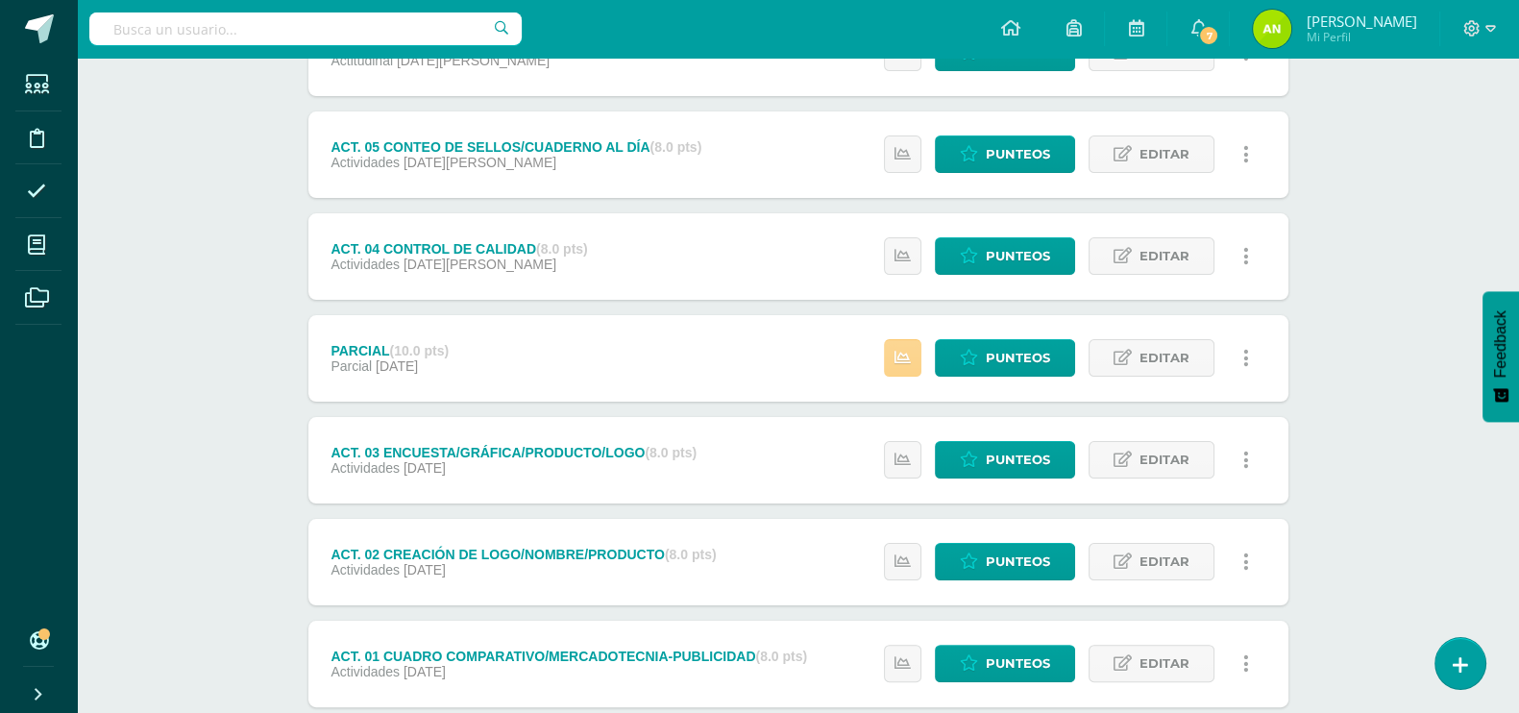
click at [899, 355] on icon at bounding box center [902, 358] width 16 height 16
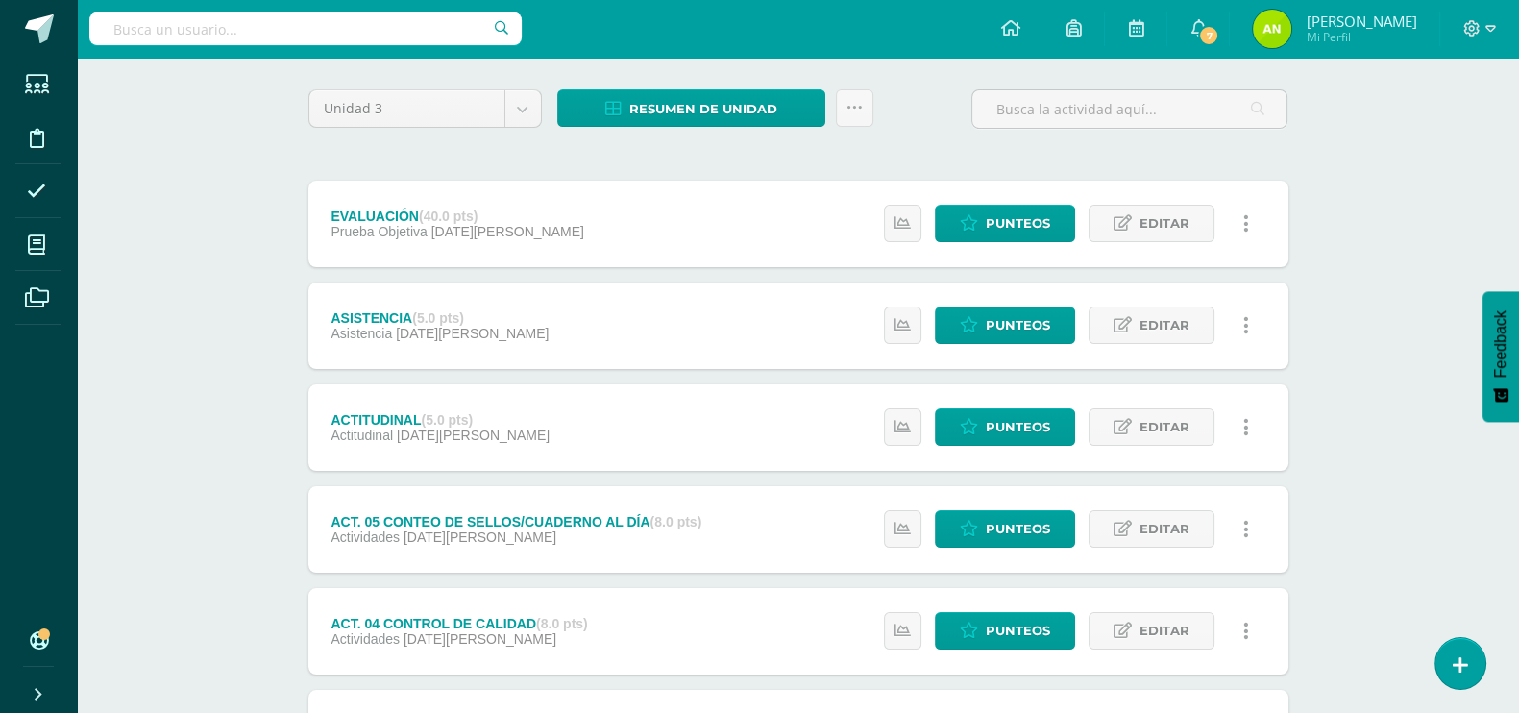
scroll to position [0, 0]
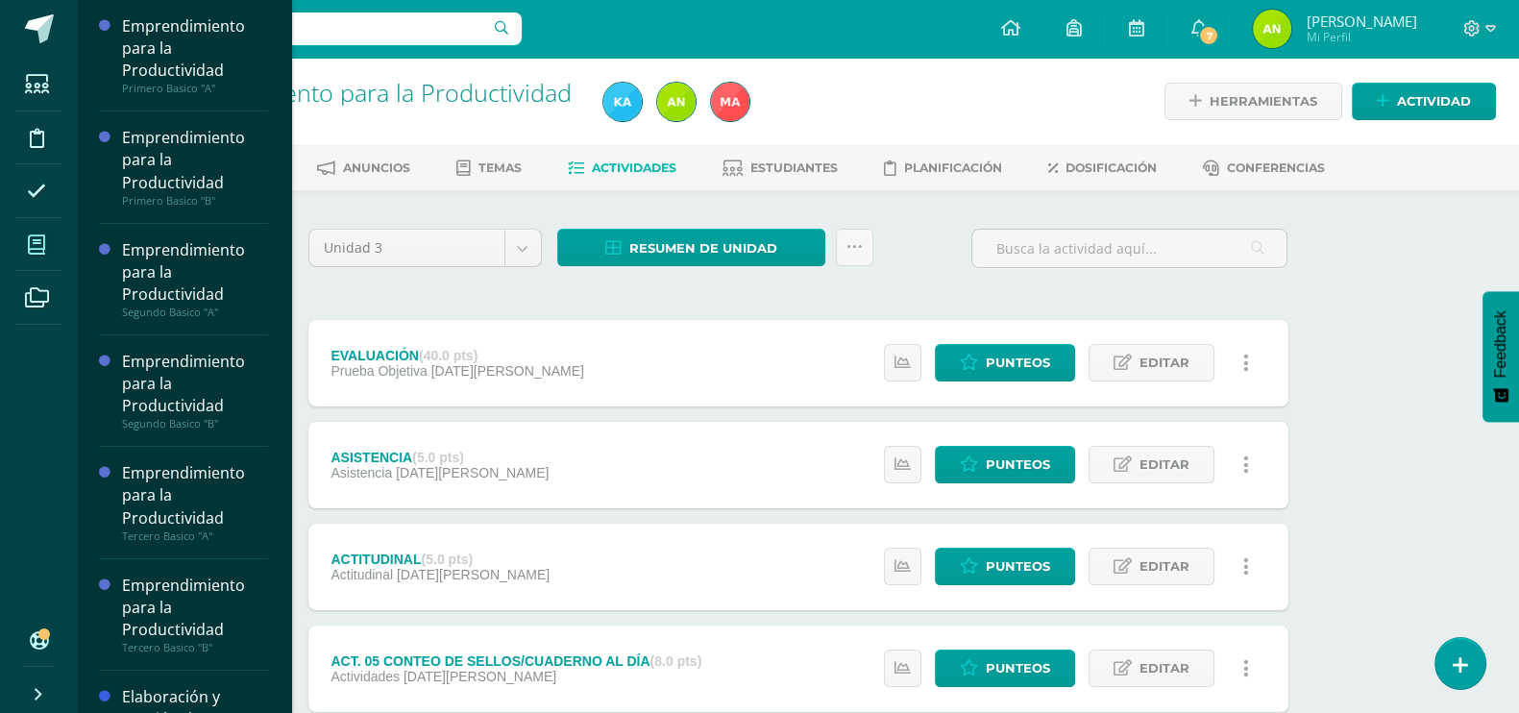
click at [29, 239] on icon at bounding box center [36, 244] width 17 height 19
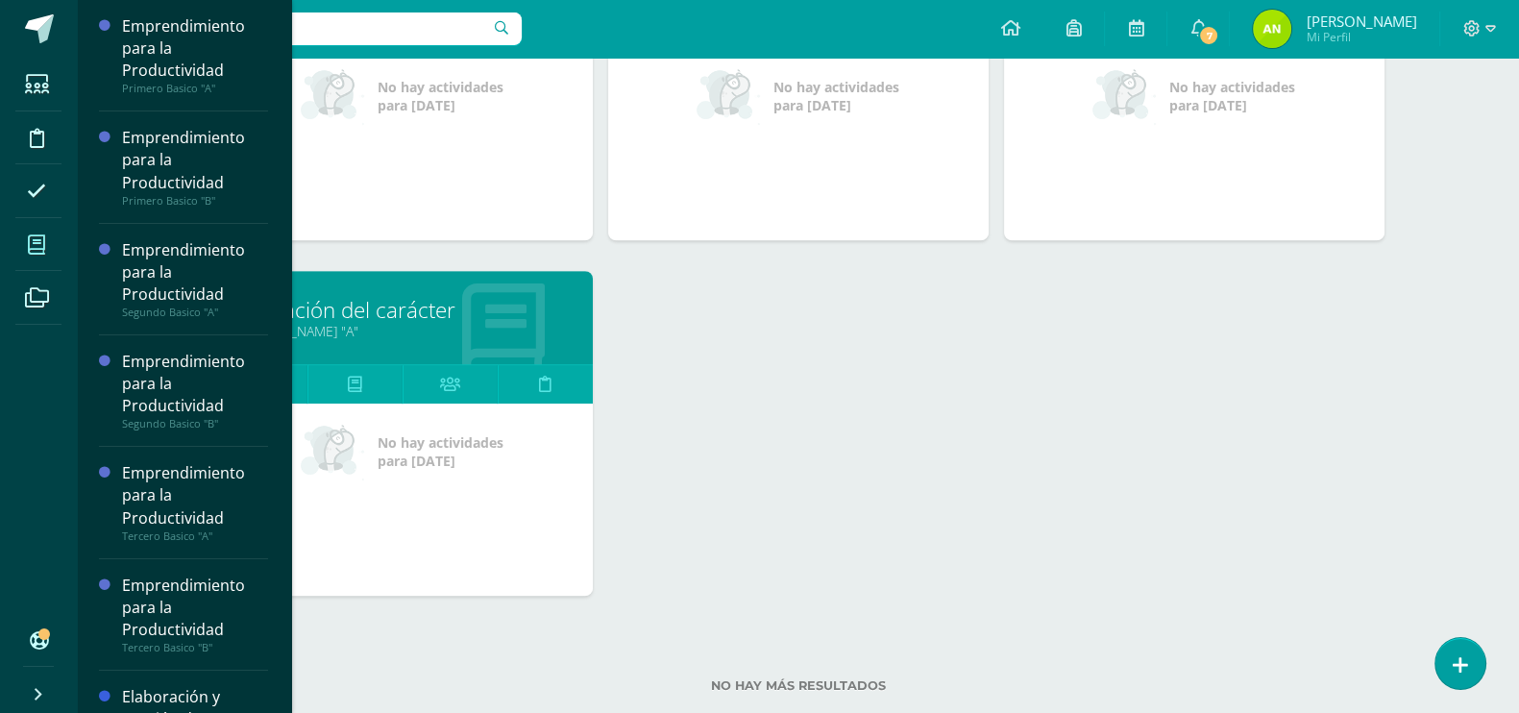
scroll to position [1162, 0]
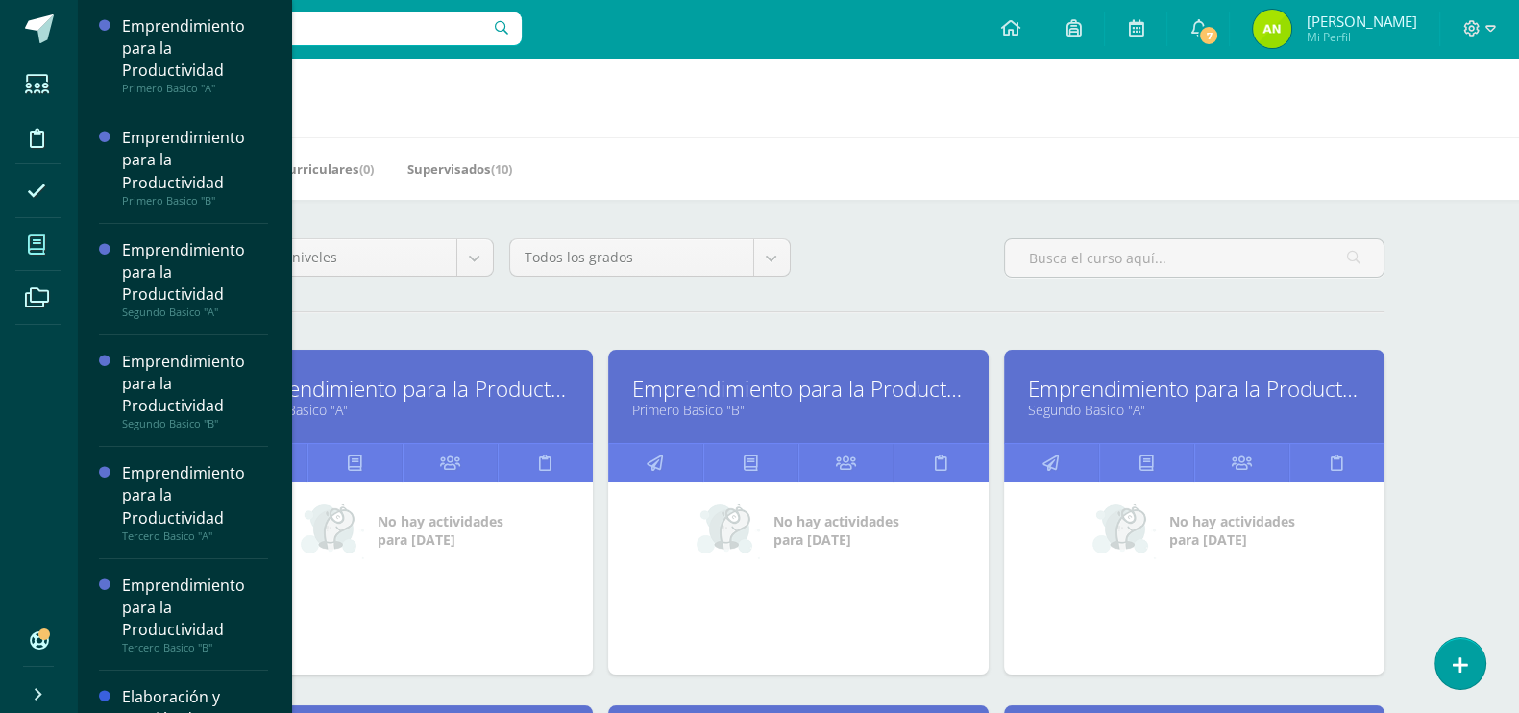
scroll to position [0, 0]
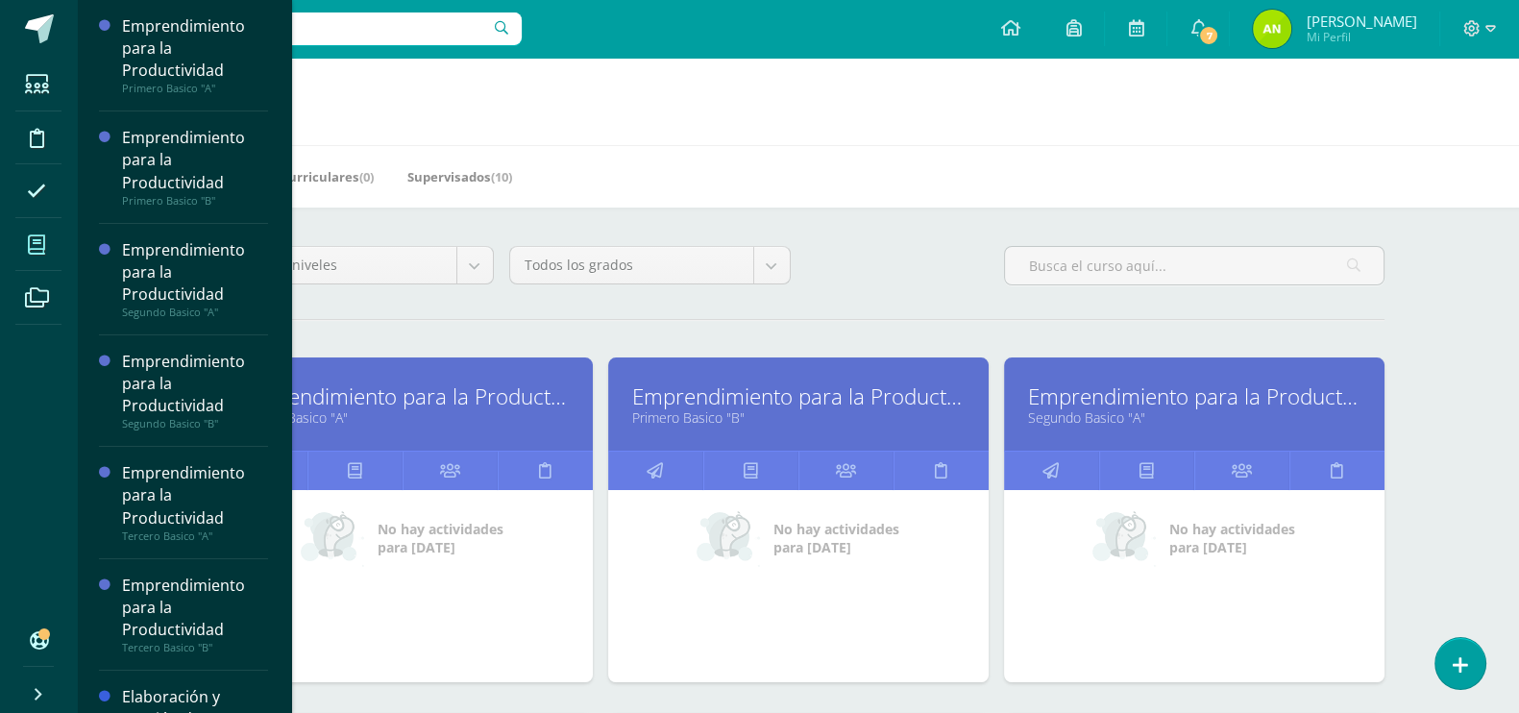
click at [906, 271] on div "Todos los niveles Todos los niveles Preprimaria Basico [GEOGRAPHIC_DATA] Bachil…" at bounding box center [798, 273] width 1187 height 55
